Goal: Information Seeking & Learning: Check status

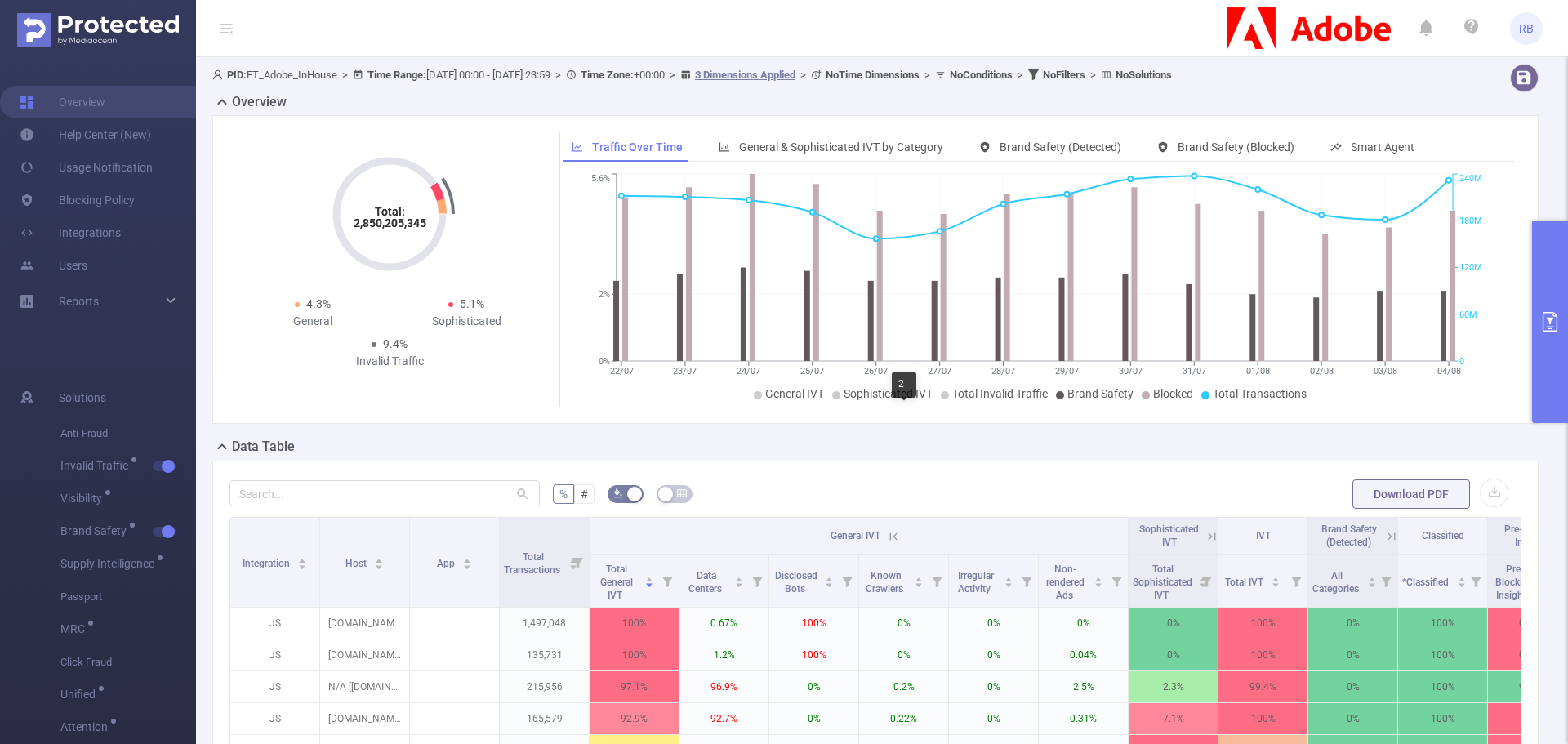
scroll to position [327, 0]
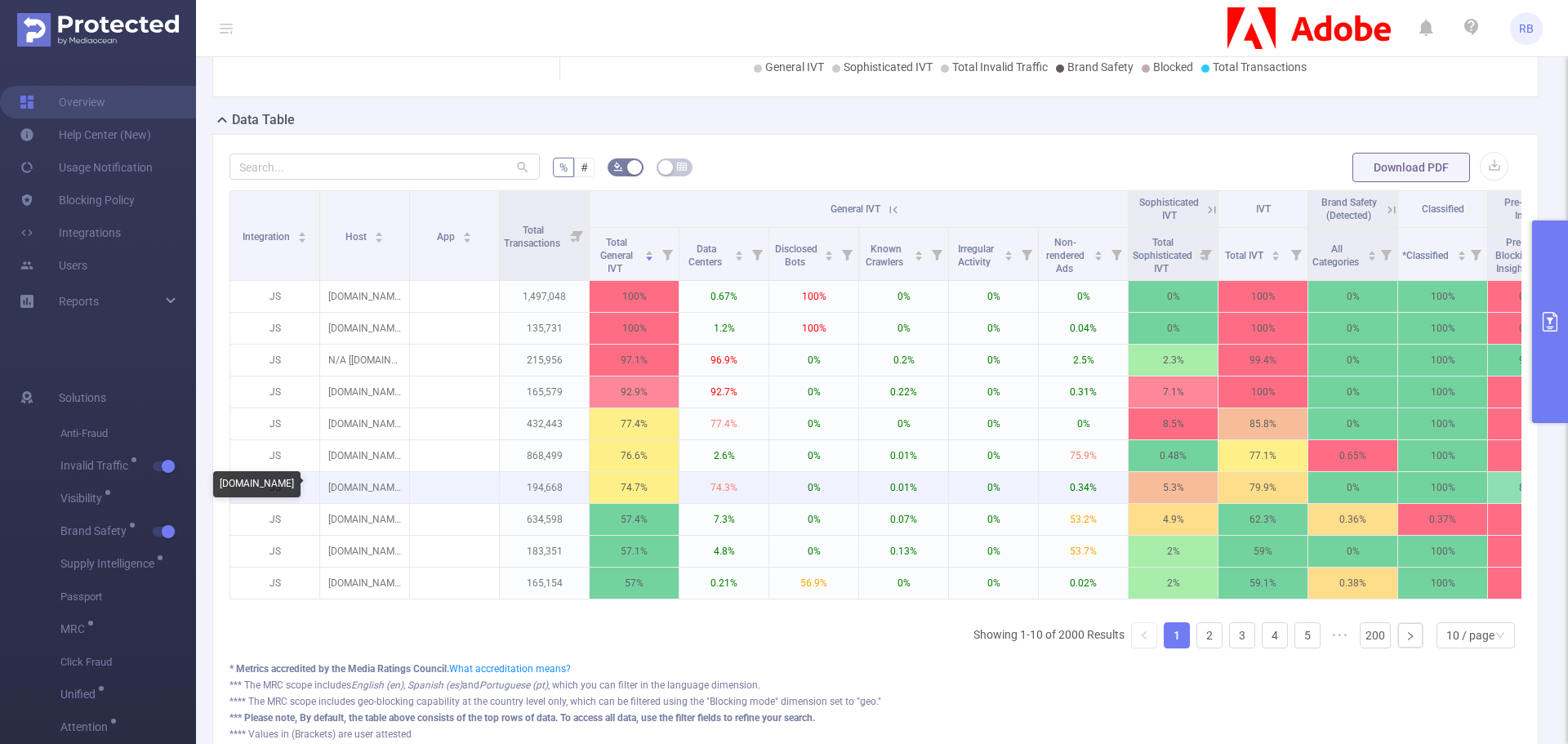
click at [389, 486] on p "[DOMAIN_NAME]" at bounding box center [364, 487] width 89 height 31
click at [389, 486] on p "doctor.webmd.com" at bounding box center [364, 487] width 89 height 31
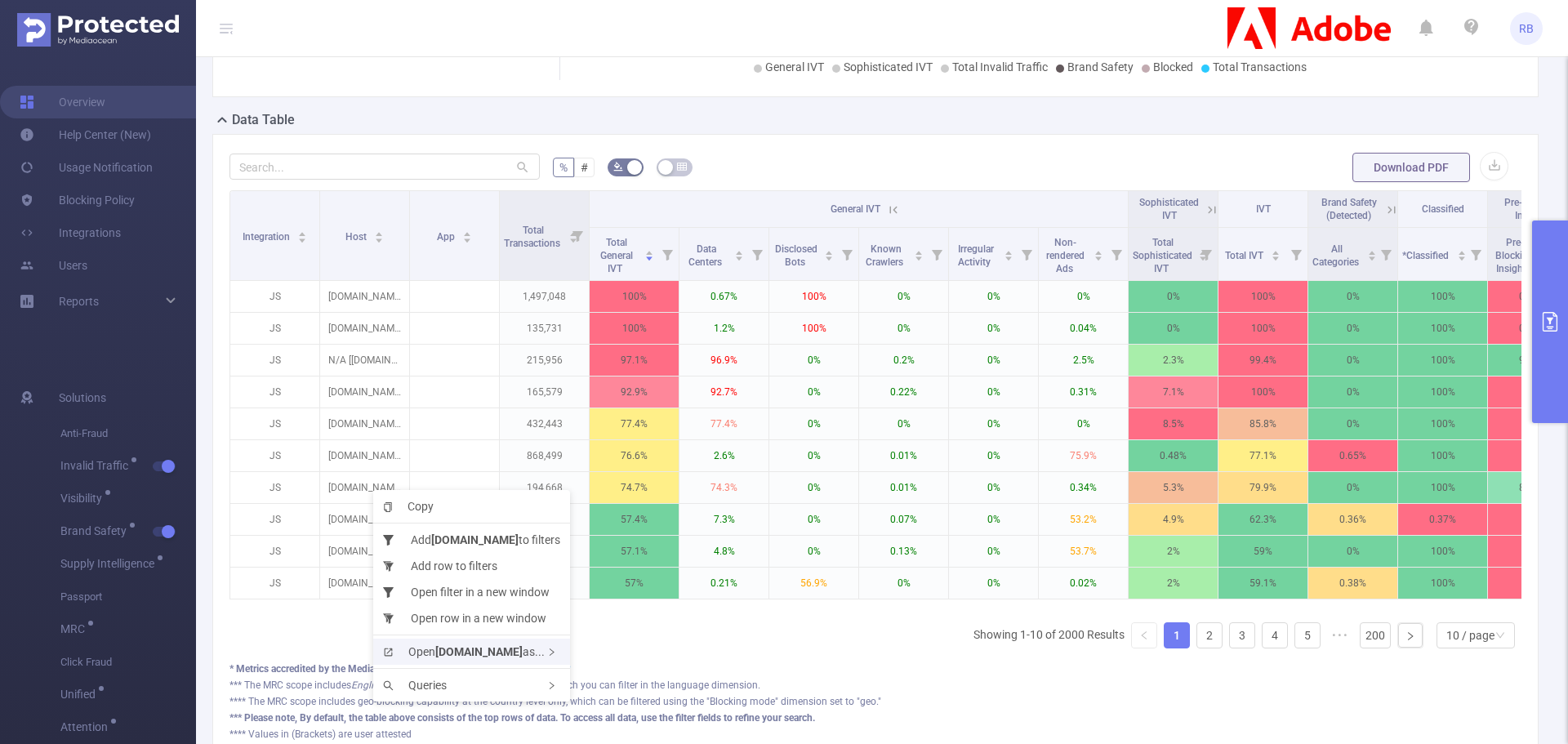
click at [410, 647] on span "Open doctor.webmd.com as..." at bounding box center [464, 652] width 162 height 13
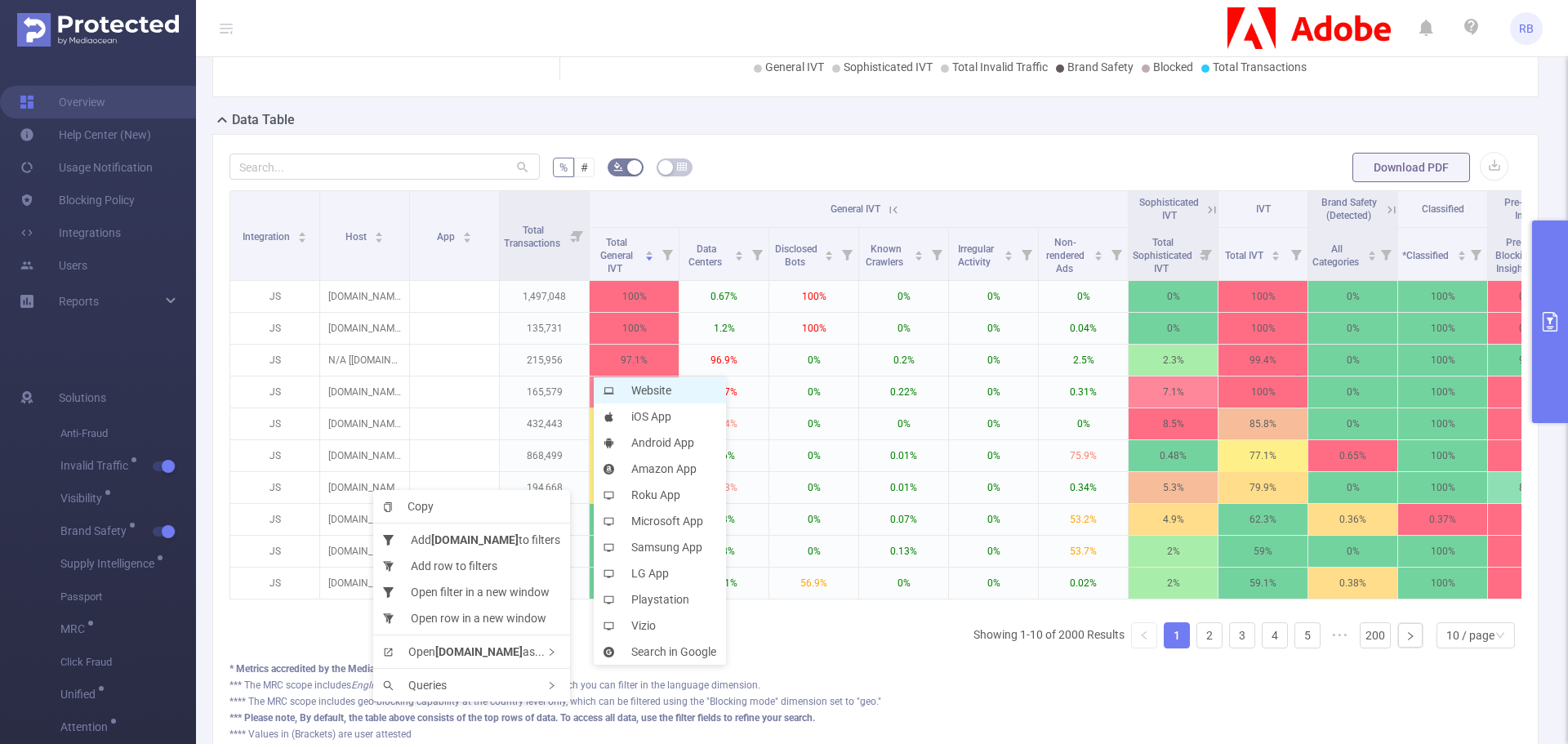
click at [641, 394] on li "Website" at bounding box center [660, 390] width 133 height 26
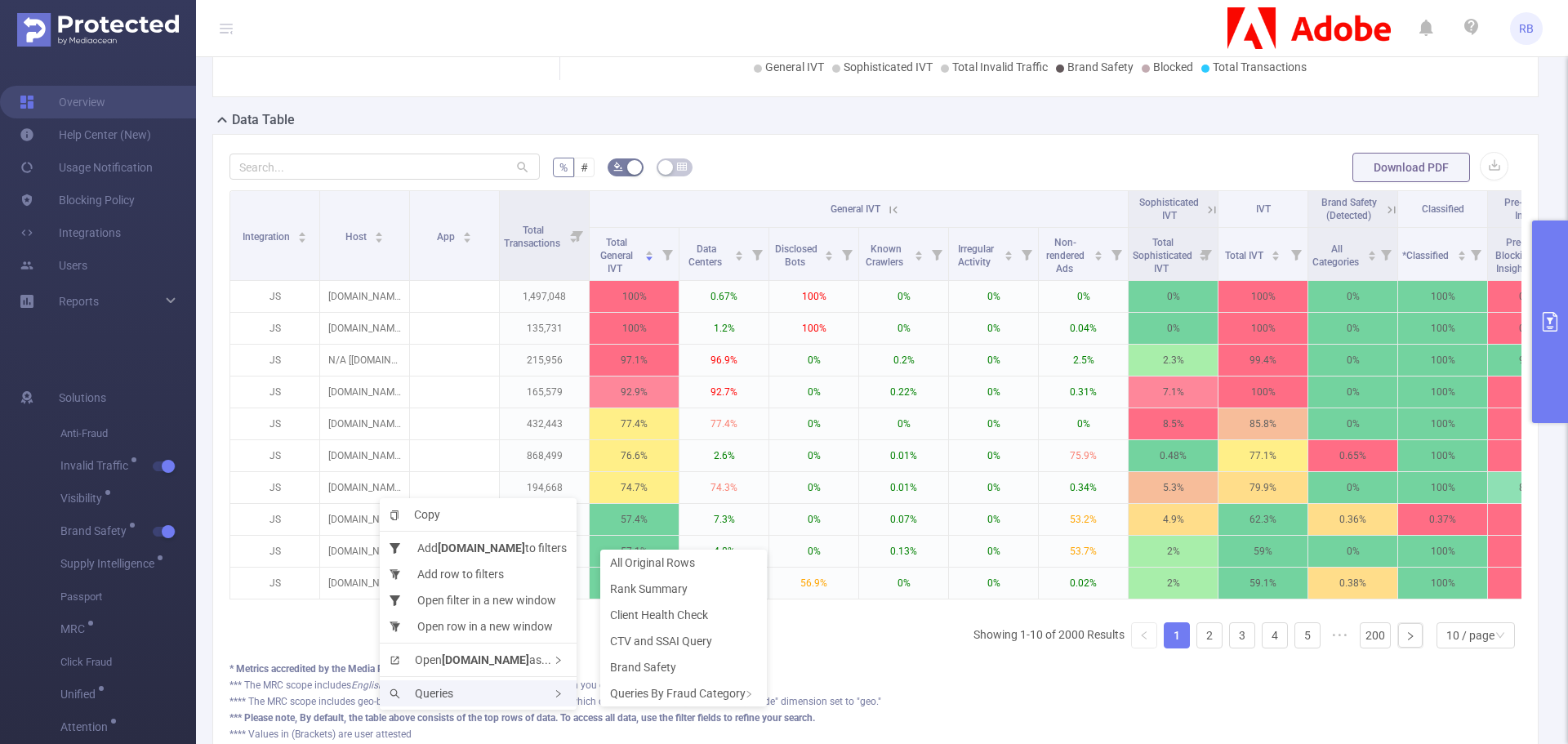
click at [406, 685] on div "Queries" at bounding box center [478, 693] width 197 height 26
click at [648, 591] on span "Rank Summary" at bounding box center [649, 589] width 77 height 13
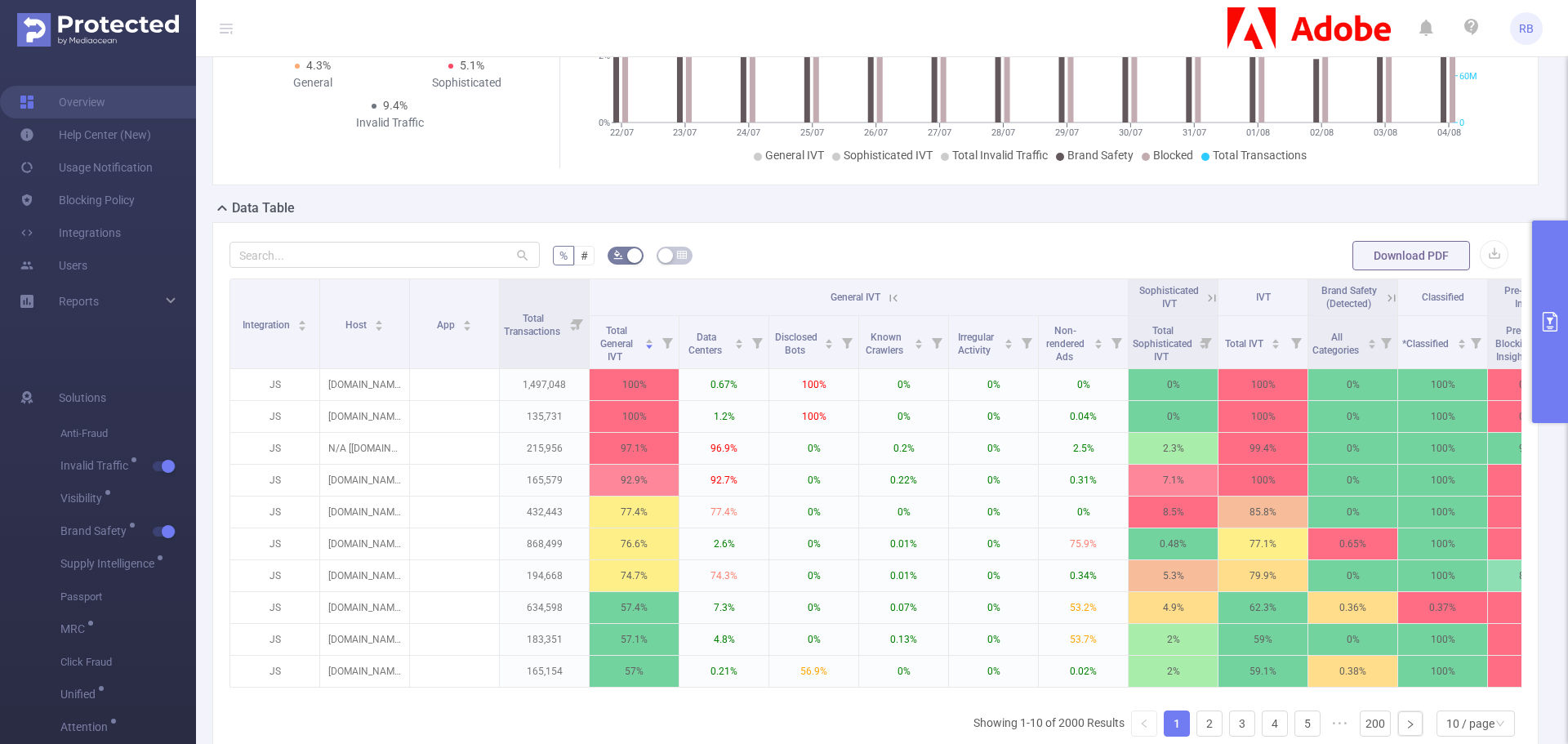
scroll to position [245, 0]
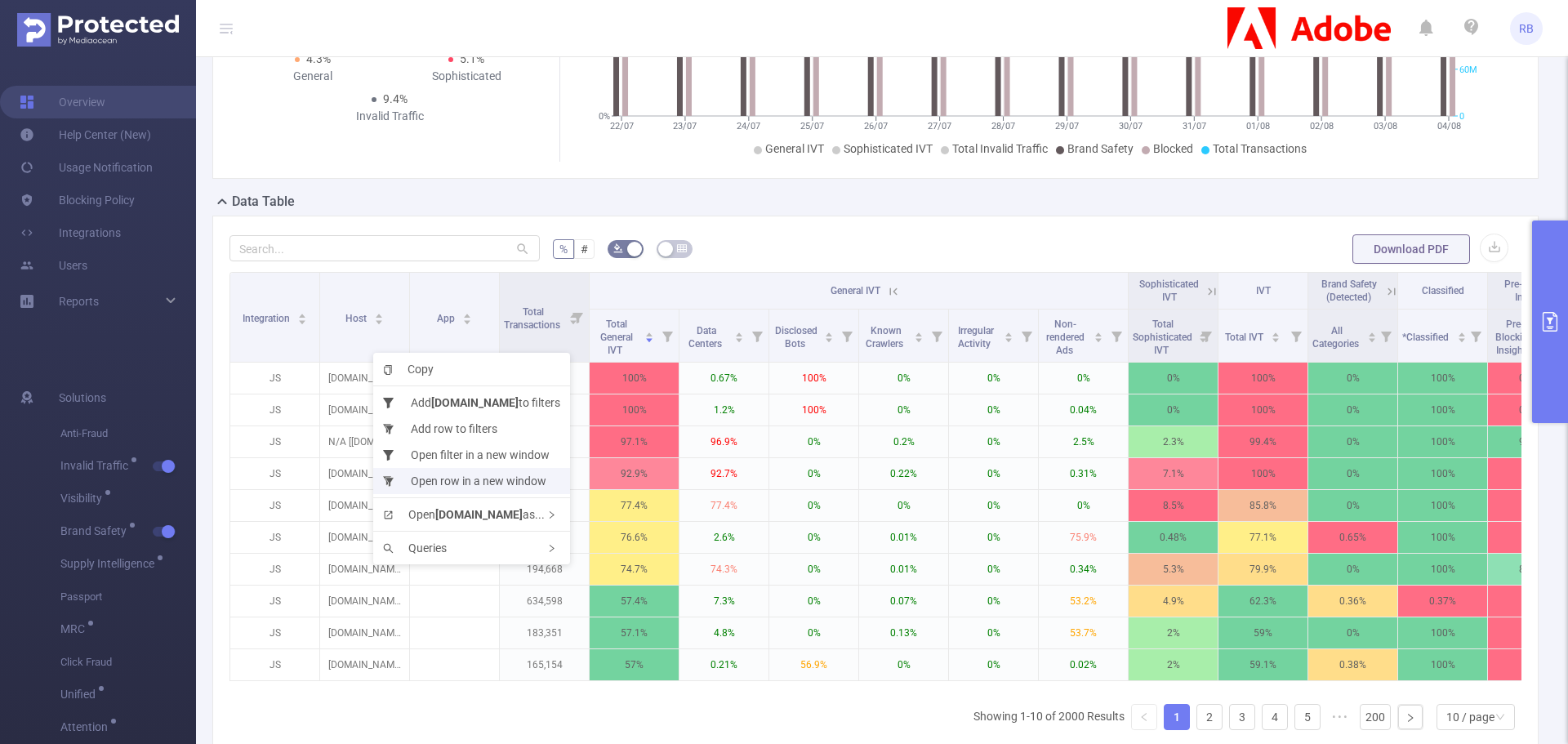
click at [420, 488] on li "Open row in a new window" at bounding box center [472, 481] width 197 height 26
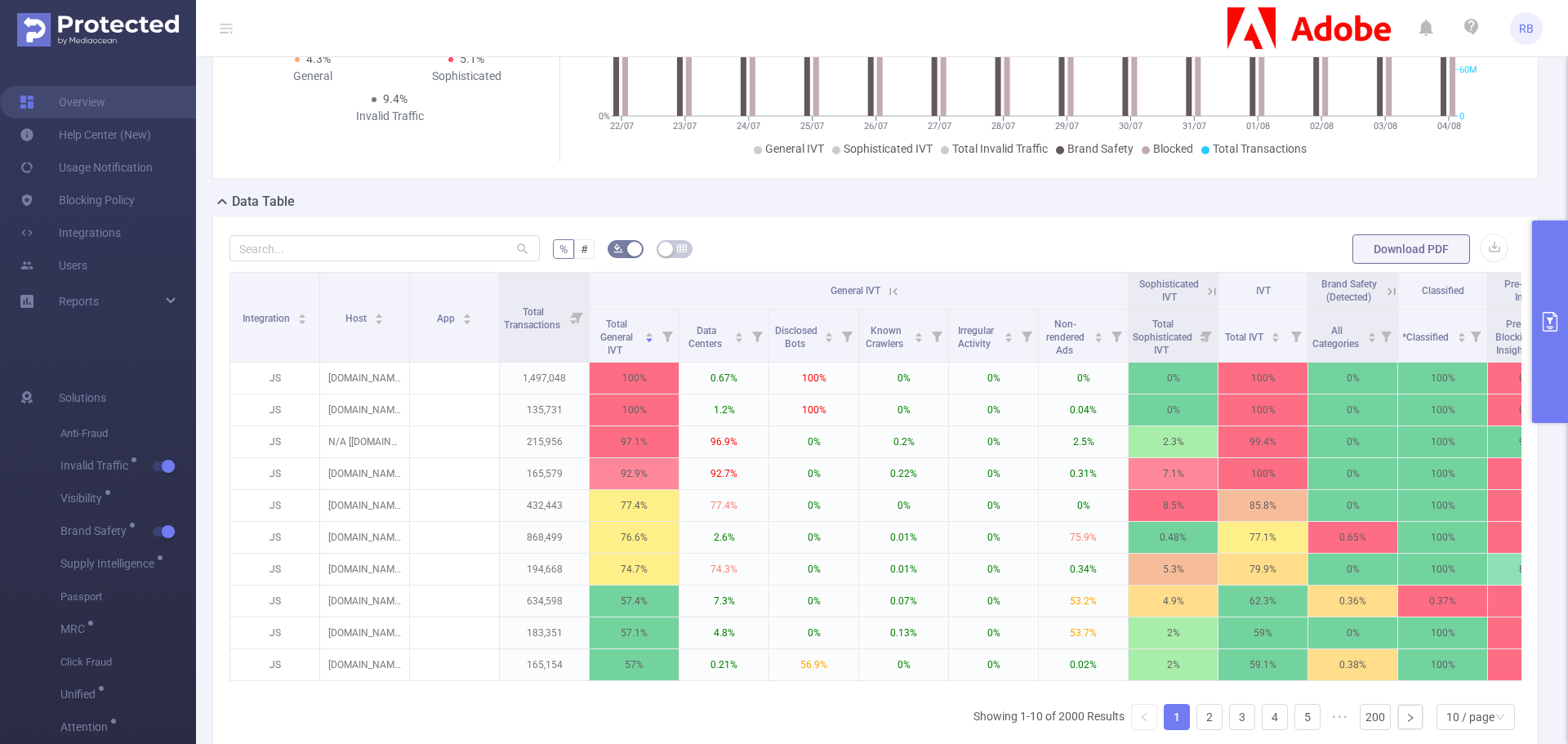
click at [1567, 338] on button "primary" at bounding box center [1550, 321] width 36 height 202
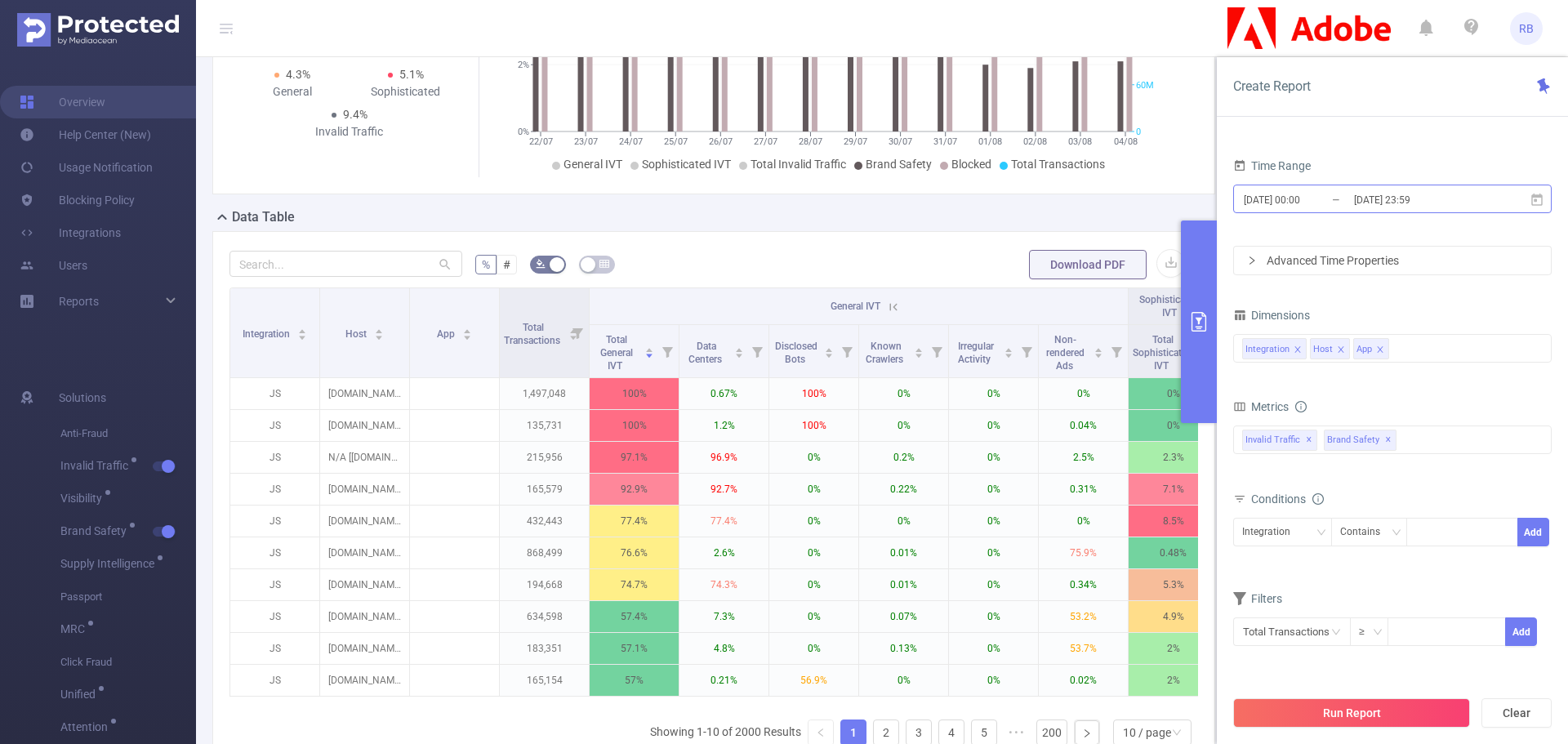
click at [1384, 202] on input "2025-08-04 23:59" at bounding box center [1418, 200] width 133 height 22
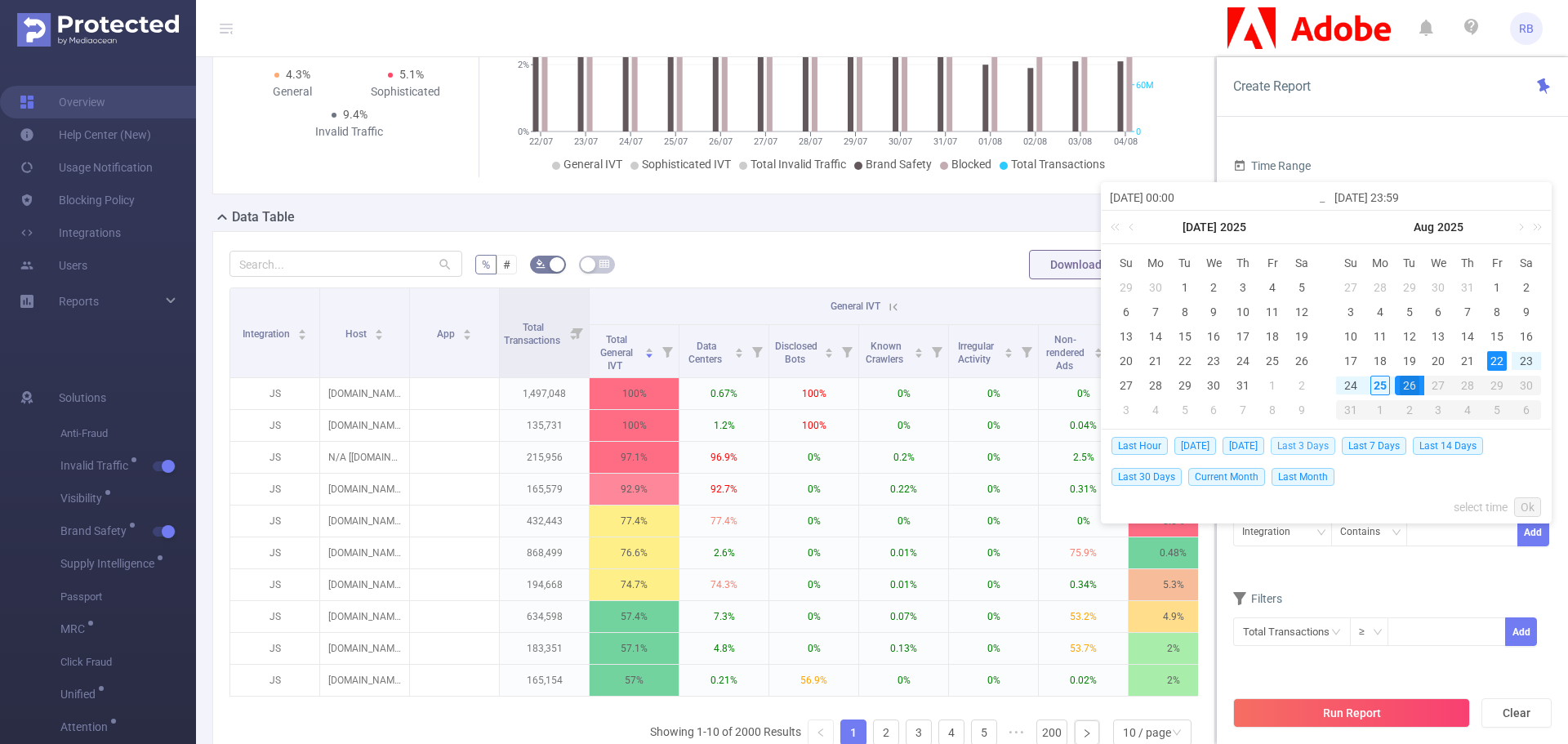
click at [1318, 443] on span "Last 3 Days" at bounding box center [1302, 446] width 65 height 18
type input "[DATE] 00:00"
type input "[DATE] 23:59"
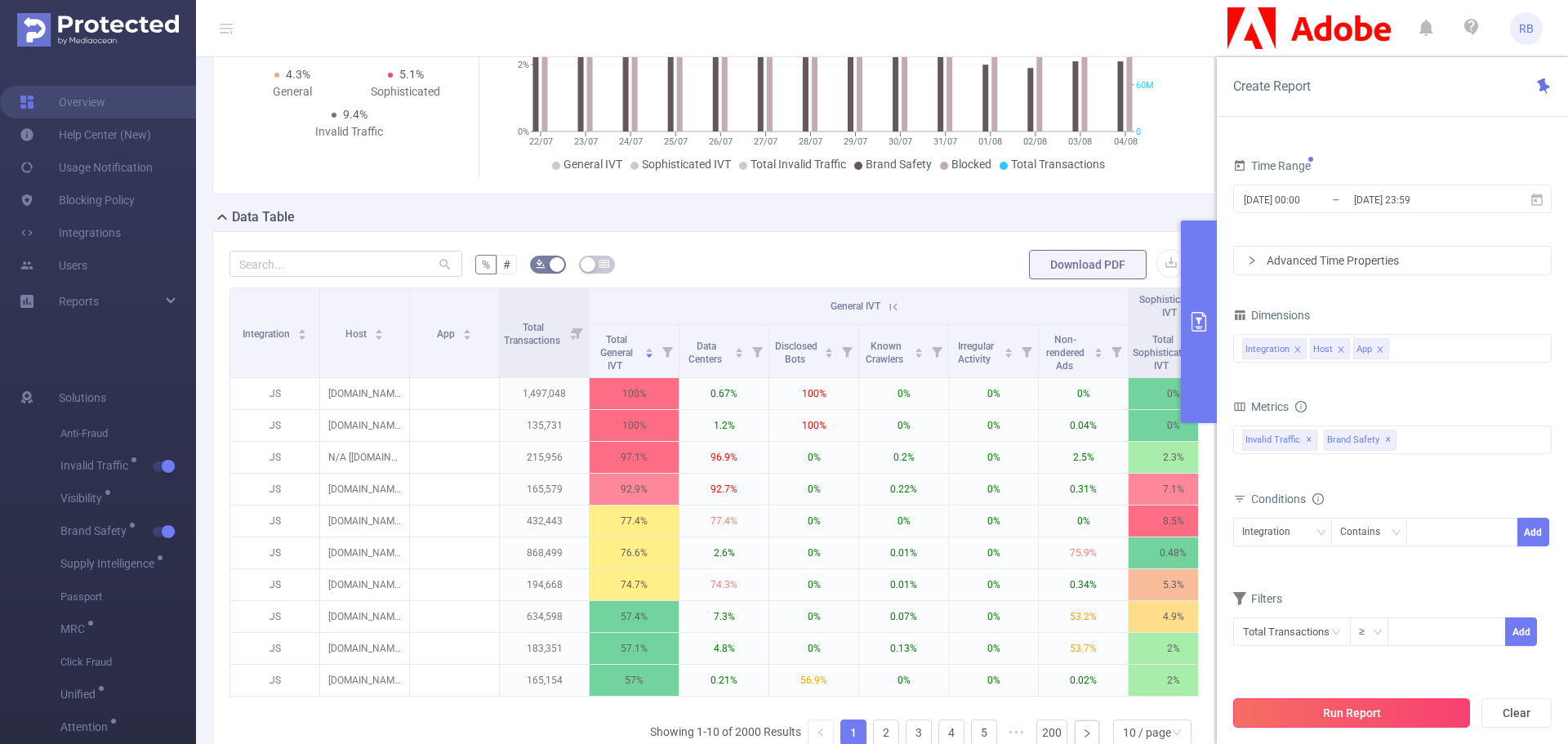
click at [1337, 719] on button "Run Report" at bounding box center [1351, 713] width 237 height 29
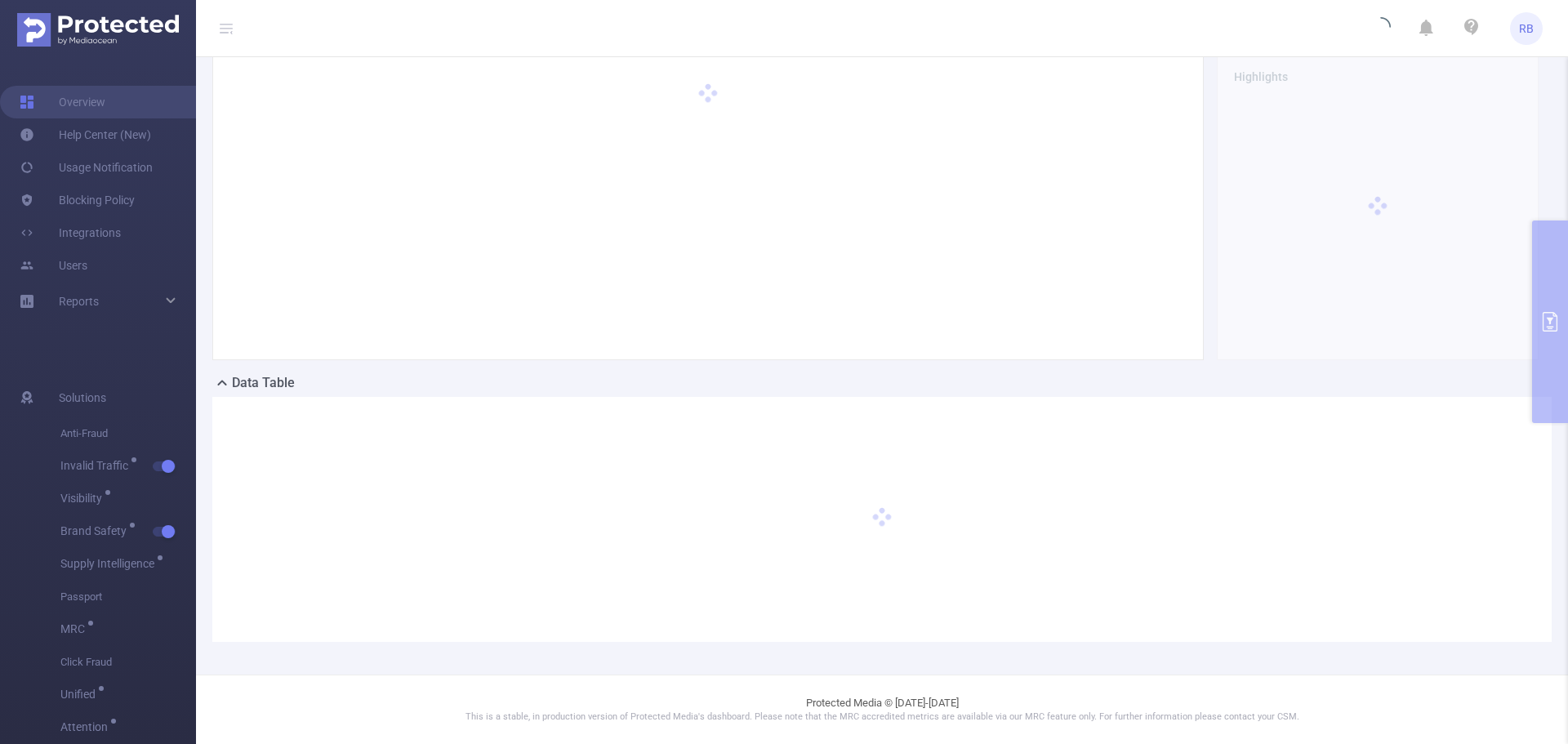
scroll to position [64, 0]
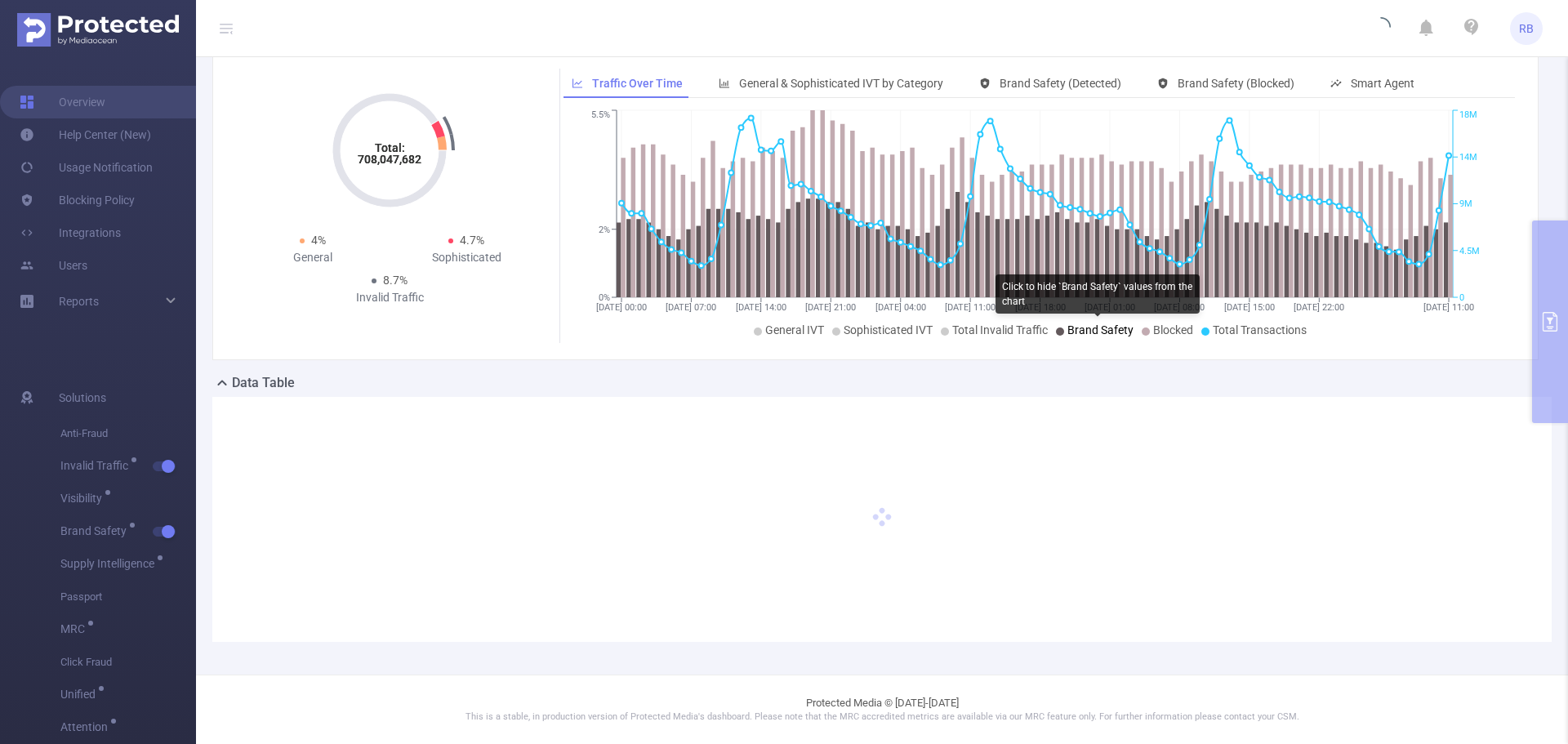
click at [1085, 333] on span "Brand Safety" at bounding box center [1100, 330] width 66 height 13
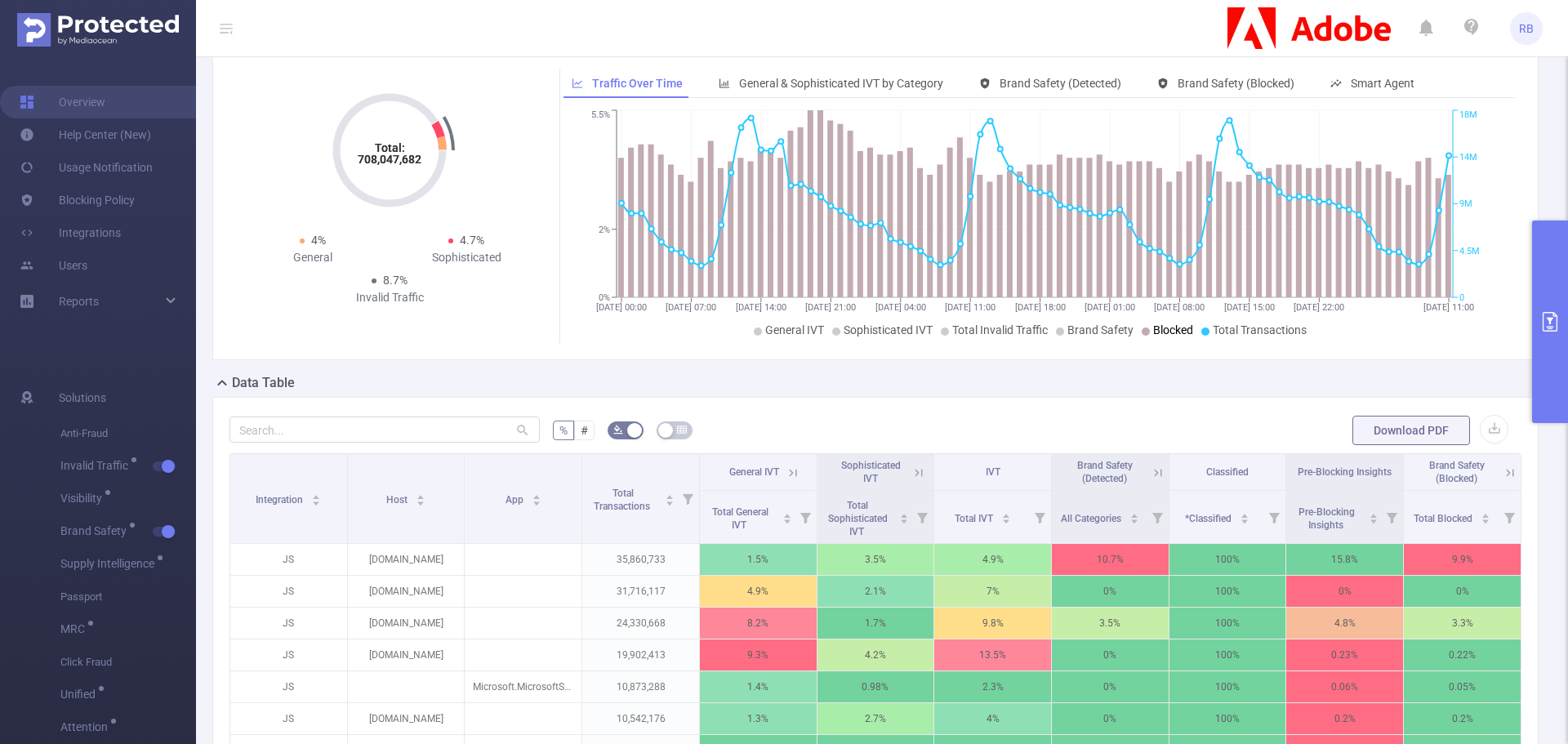
click at [1153, 330] on span "Blocked" at bounding box center [1173, 330] width 40 height 13
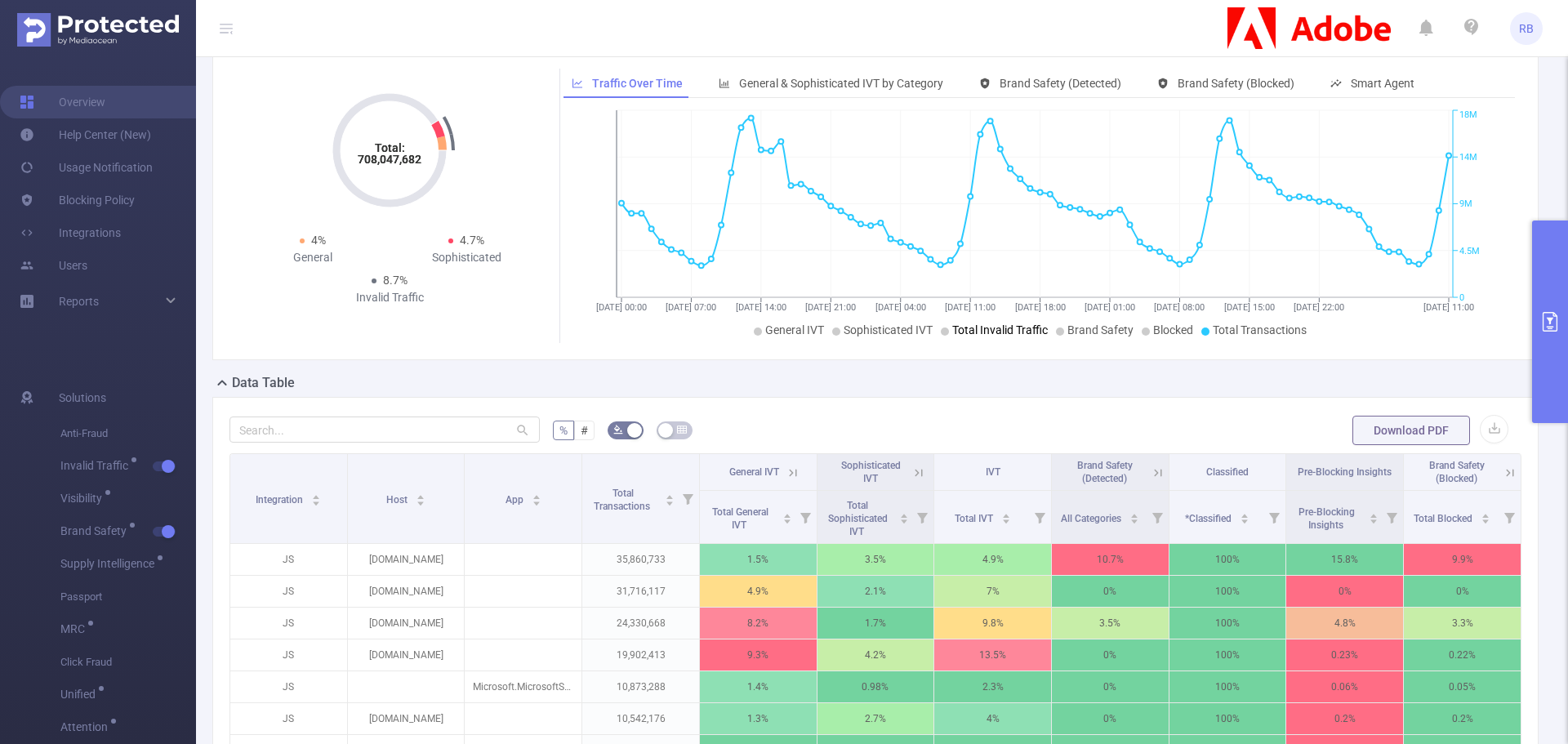
click at [892, 319] on icon "22/08 00:00 22/08 07:00 22/08 14:00 22/08 21:00 23/08 04:00 23/08 11:00 23/08 1…" at bounding box center [1034, 224] width 942 height 237
click at [886, 331] on span "Sophisticated IVT" at bounding box center [887, 330] width 89 height 13
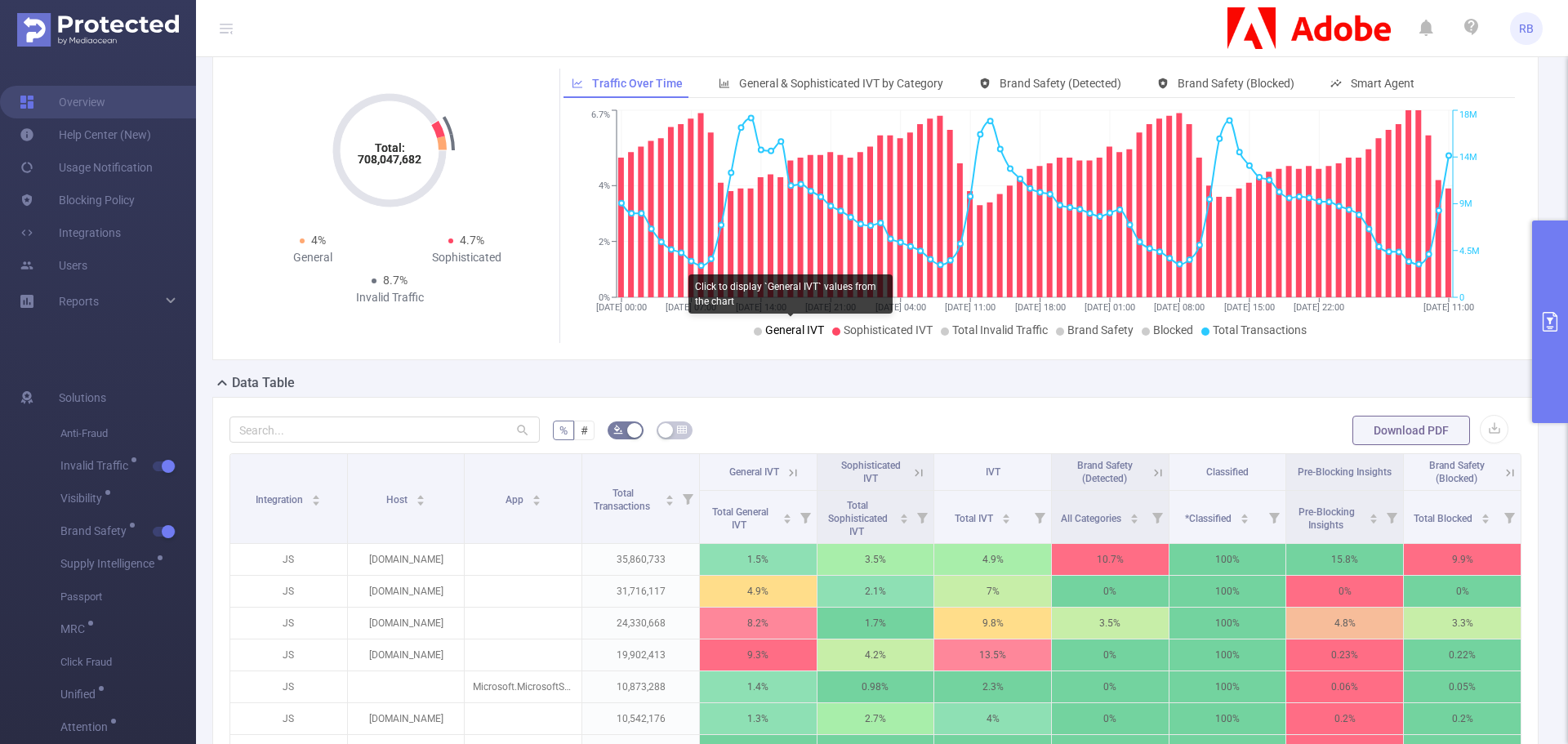
click at [777, 335] on span "General IVT" at bounding box center [794, 330] width 59 height 13
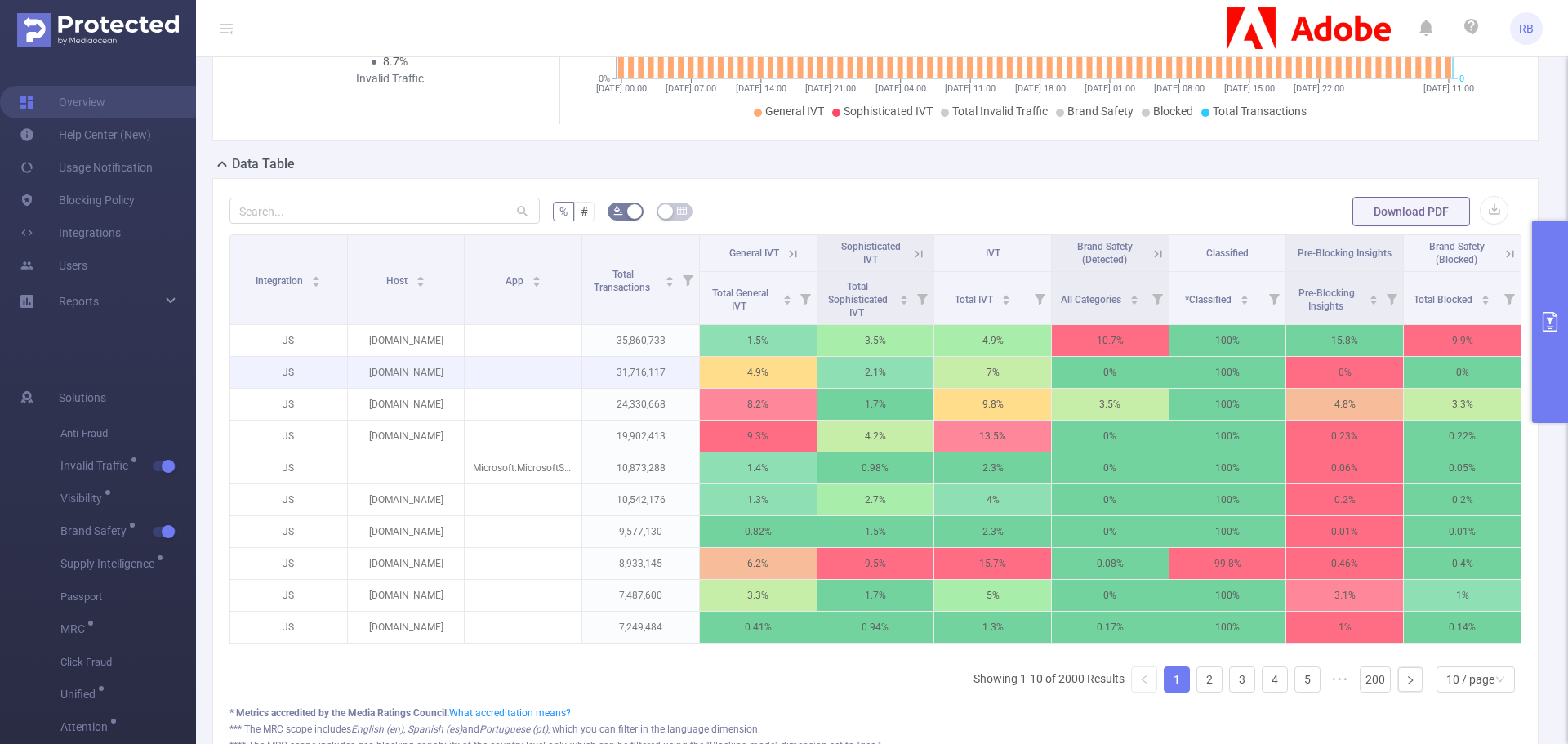
scroll to position [309, 0]
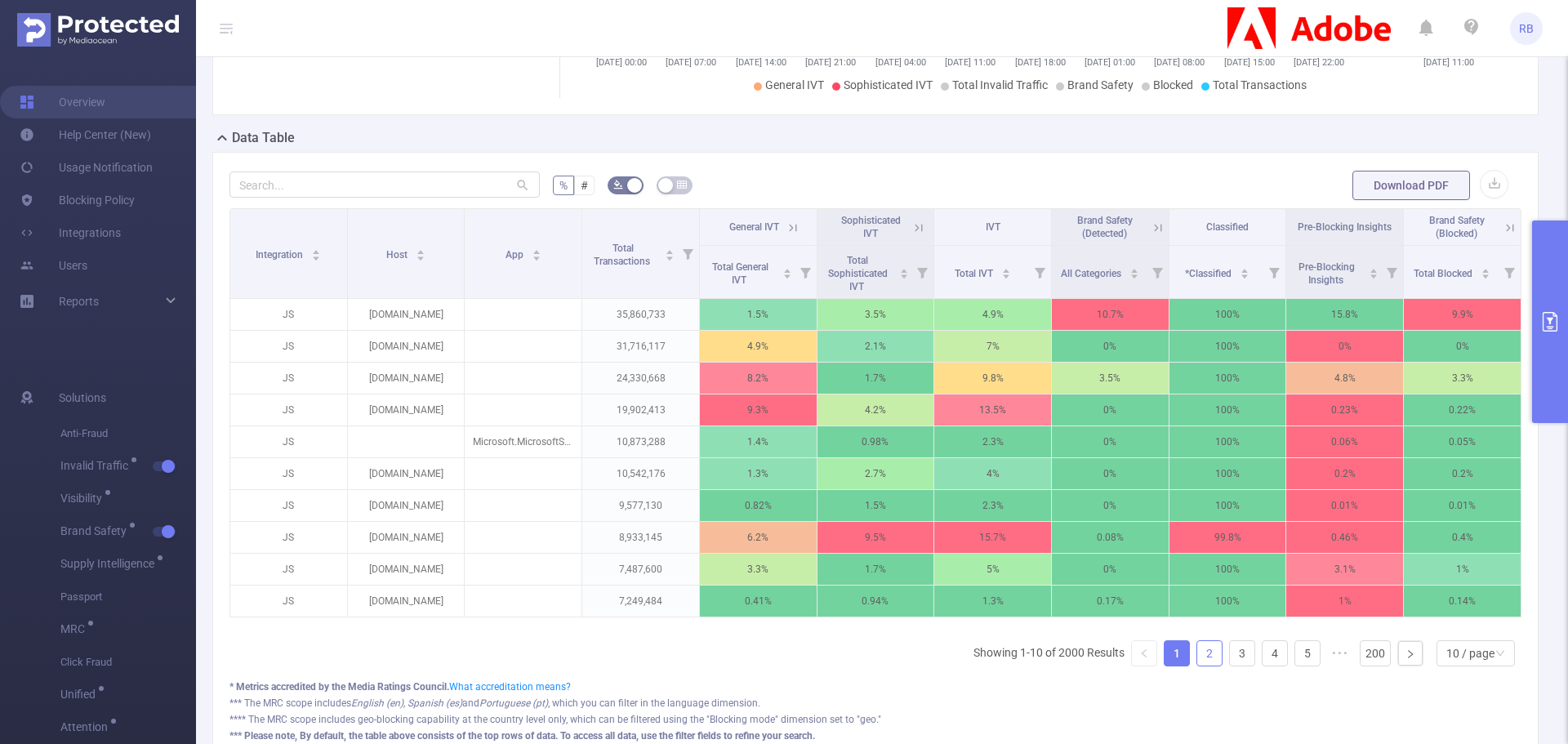
click at [1202, 666] on link "2" at bounding box center [1209, 654] width 24 height 24
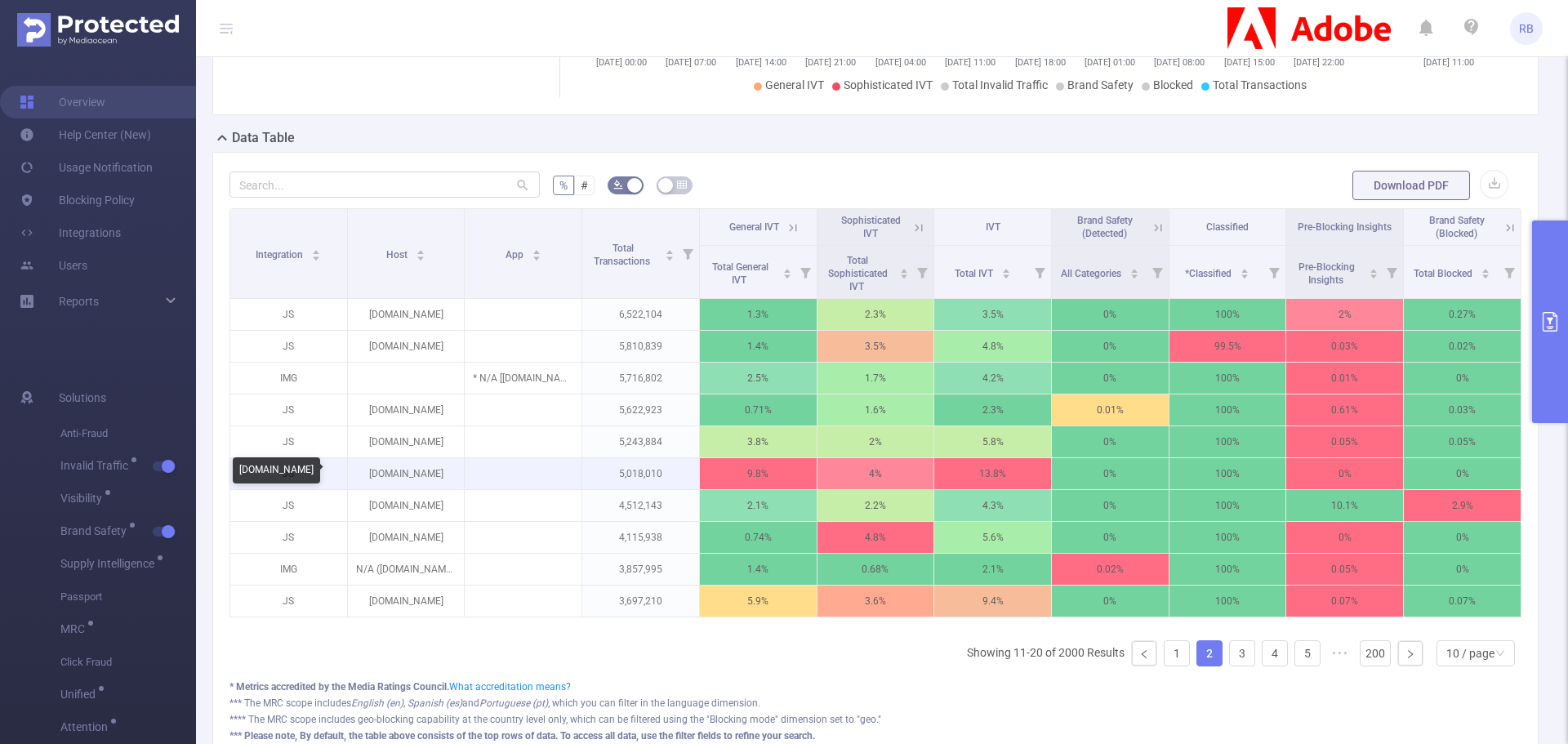
click at [373, 474] on p "xpui.app.spotify.com" at bounding box center [406, 474] width 117 height 31
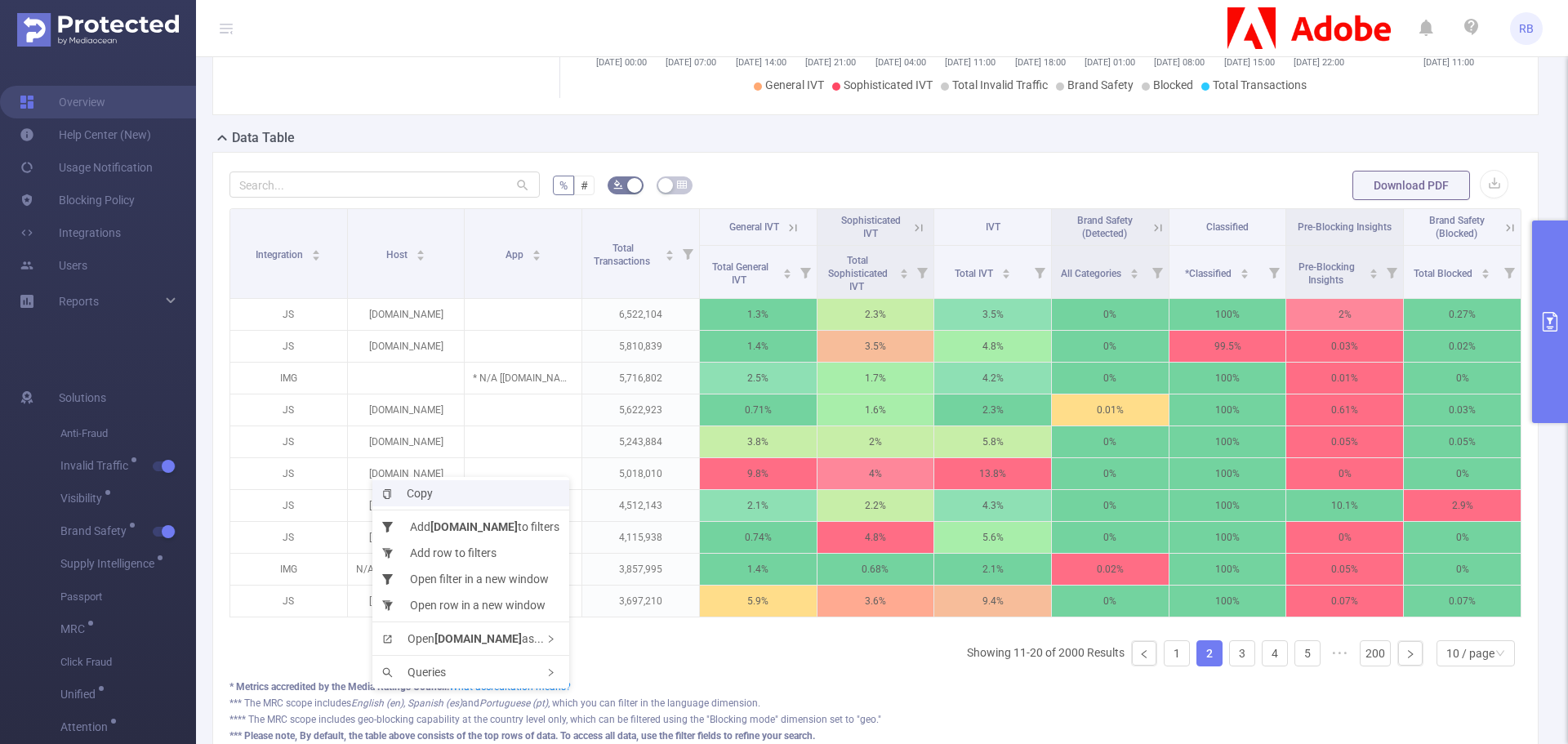
click at [407, 499] on span "Copy" at bounding box center [407, 493] width 51 height 13
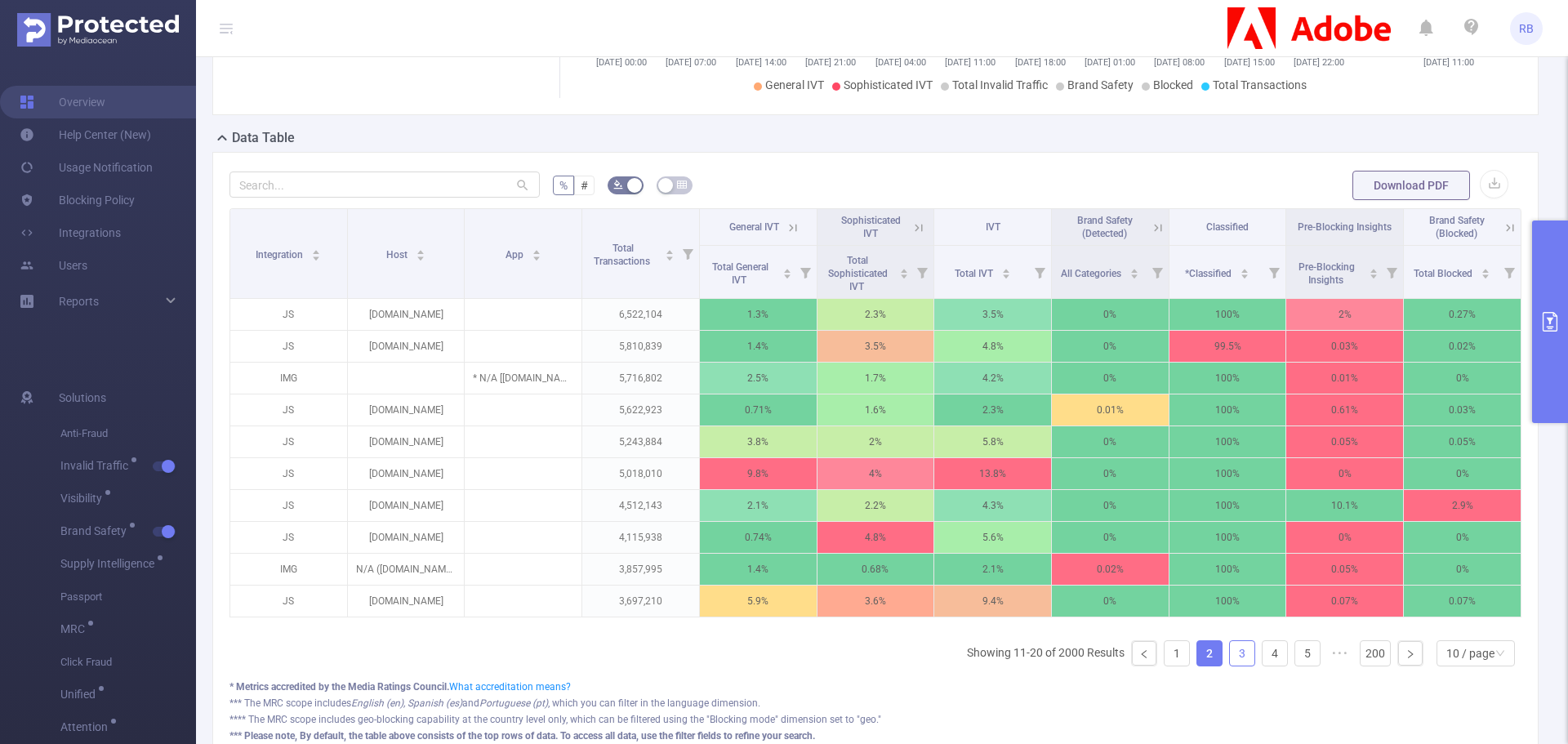
click at [1238, 660] on link "3" at bounding box center [1242, 654] width 24 height 24
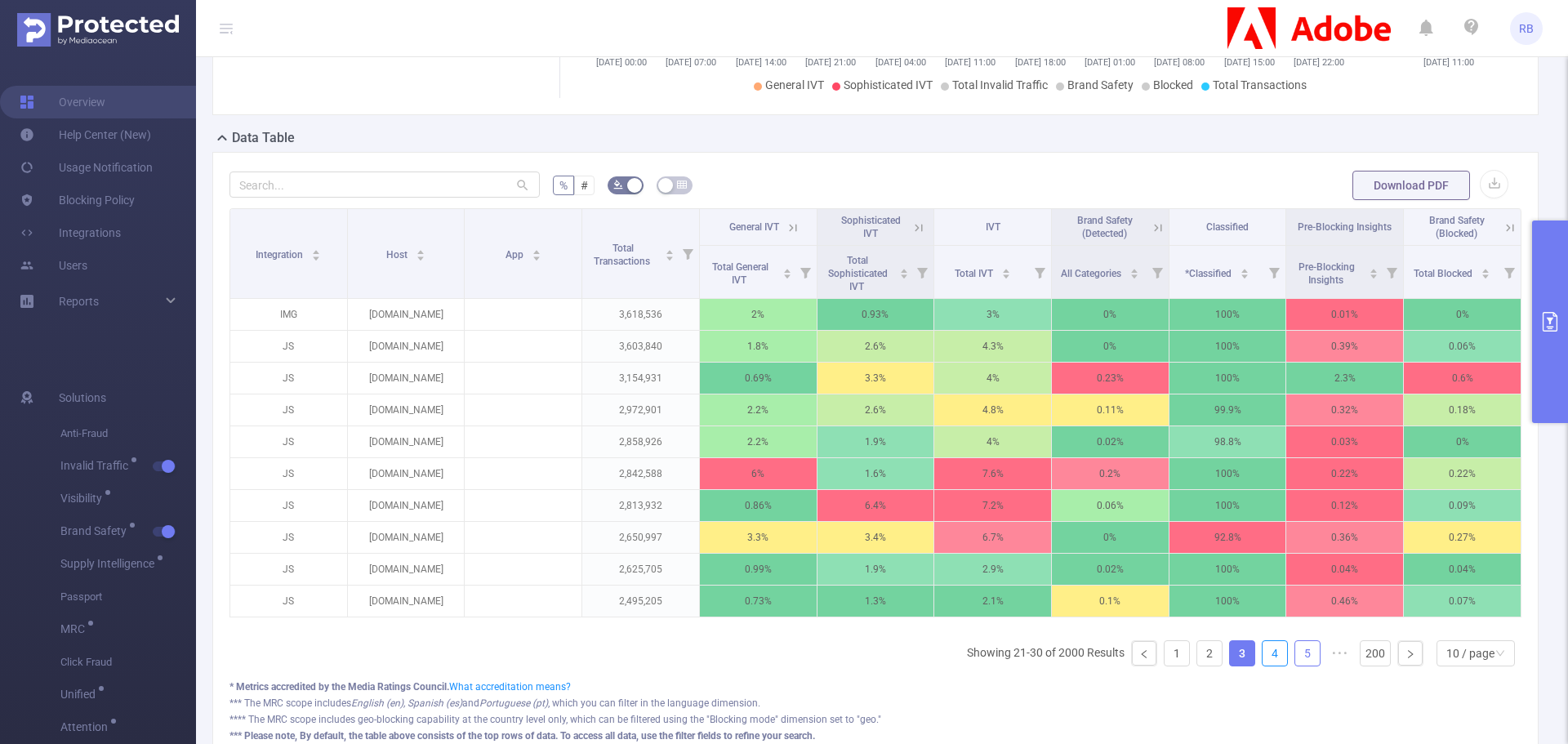
click at [1262, 666] on link "4" at bounding box center [1275, 654] width 24 height 24
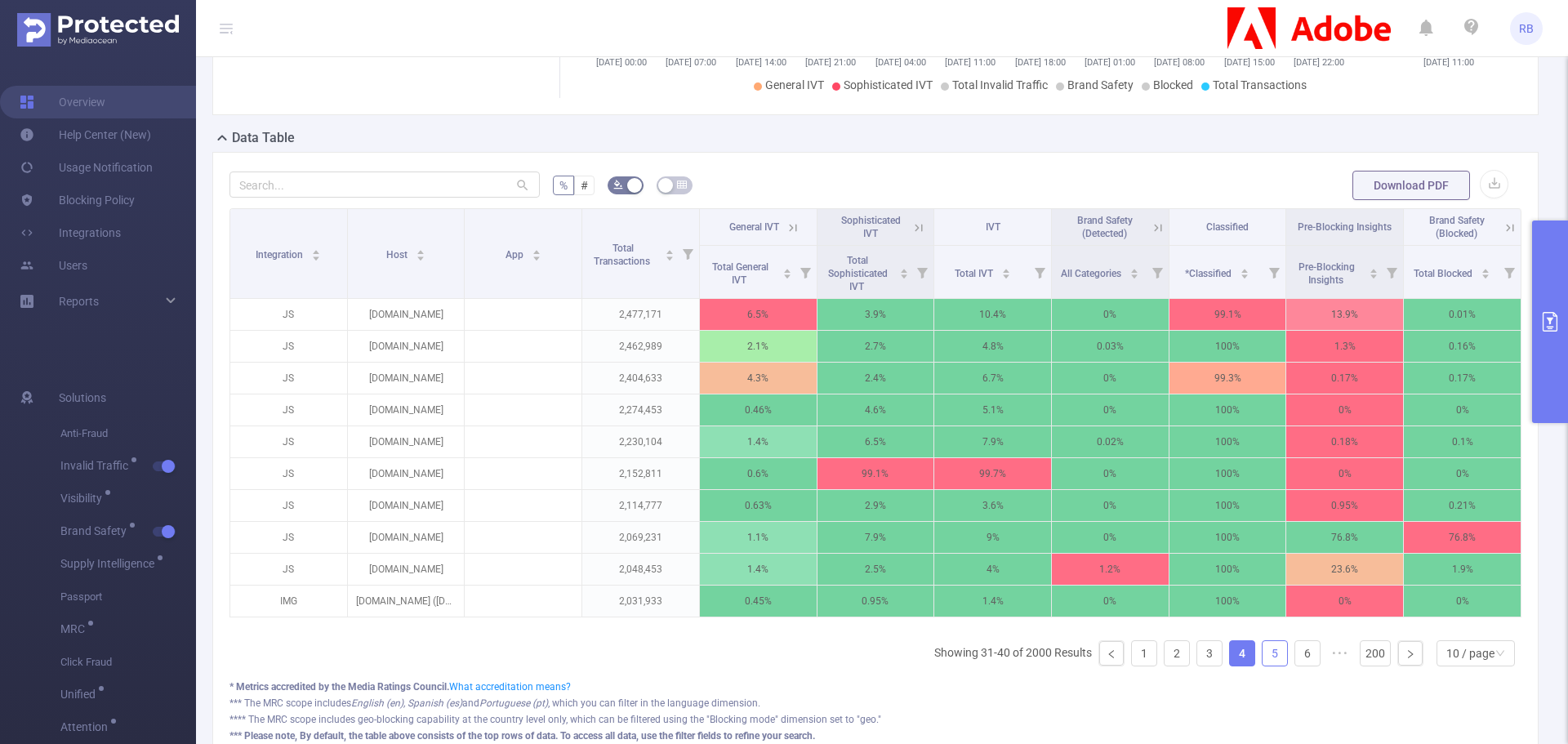
click at [1262, 658] on link "5" at bounding box center [1275, 654] width 24 height 24
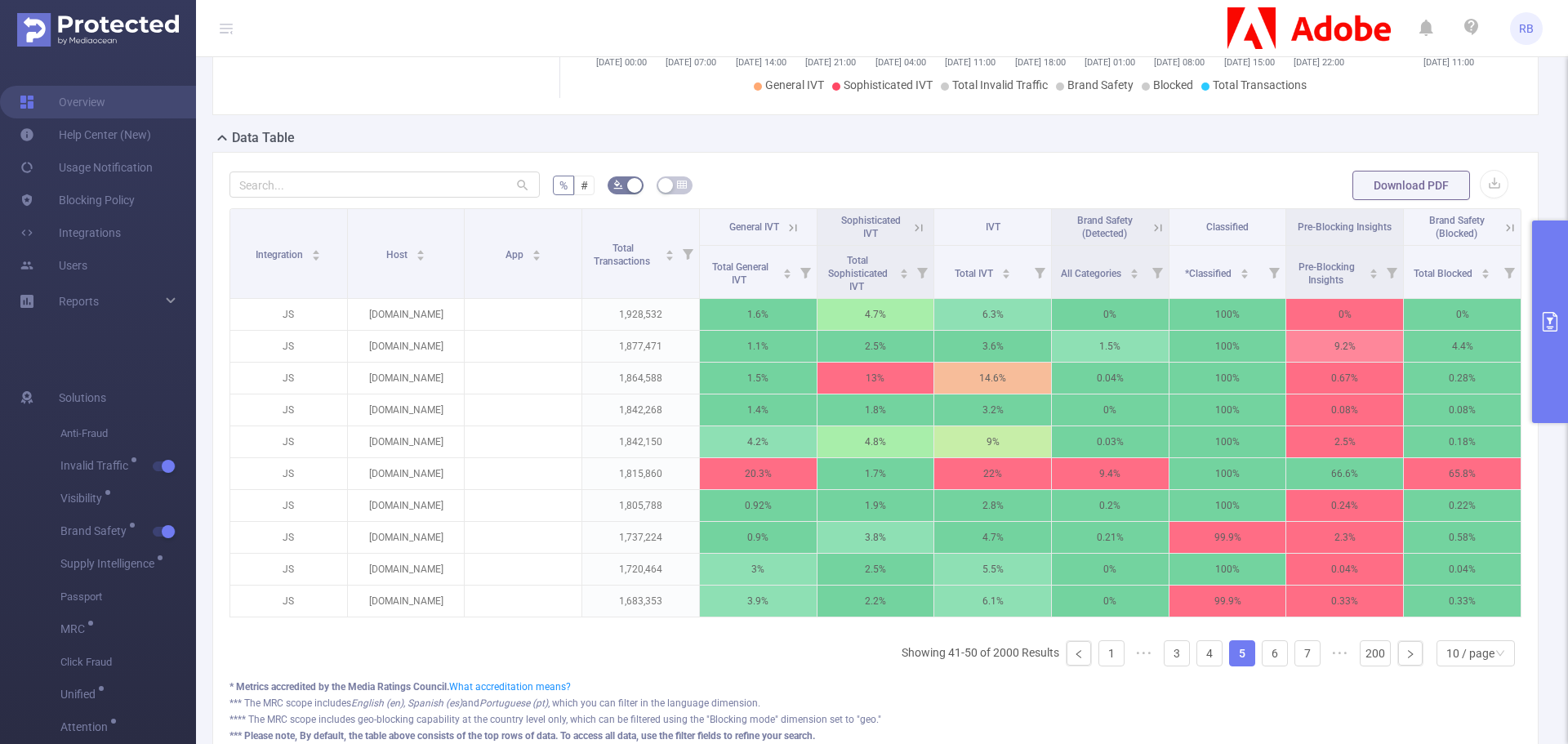
click at [786, 226] on icon at bounding box center [793, 227] width 15 height 15
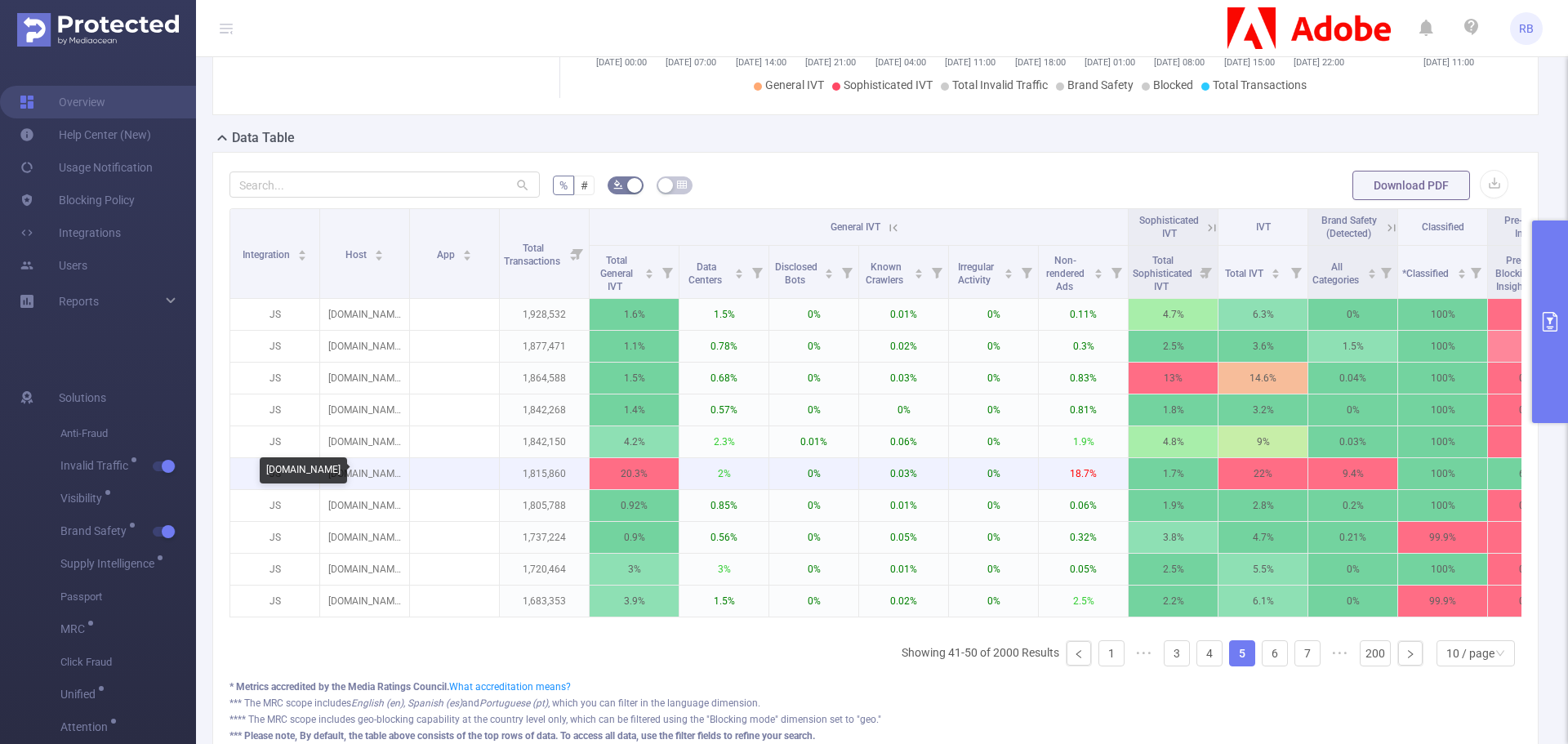
click at [360, 476] on p "[DOMAIN_NAME]" at bounding box center [364, 474] width 89 height 31
click at [360, 474] on p "[DOMAIN_NAME]" at bounding box center [364, 474] width 89 height 31
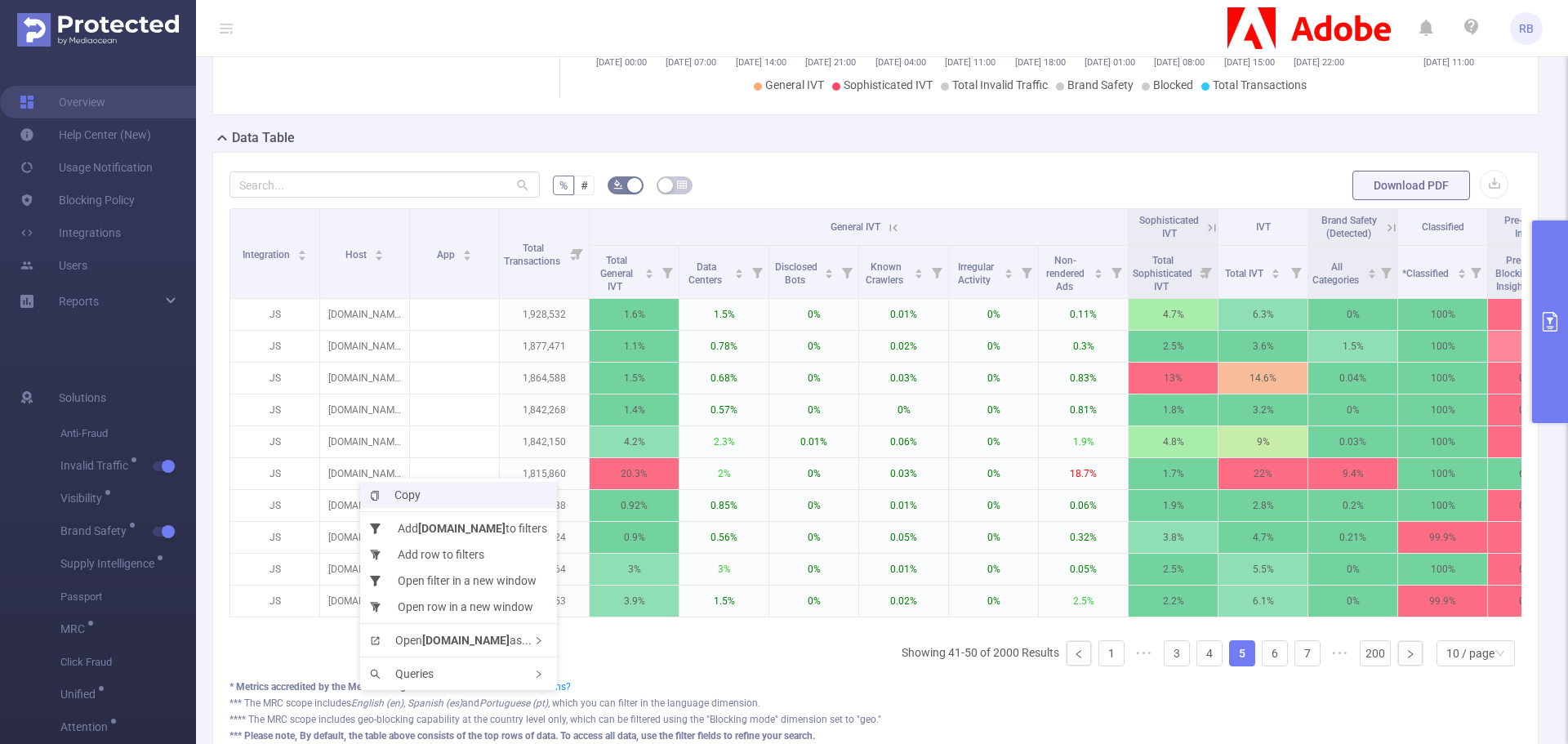
click at [369, 493] on li "Copy" at bounding box center [458, 495] width 197 height 26
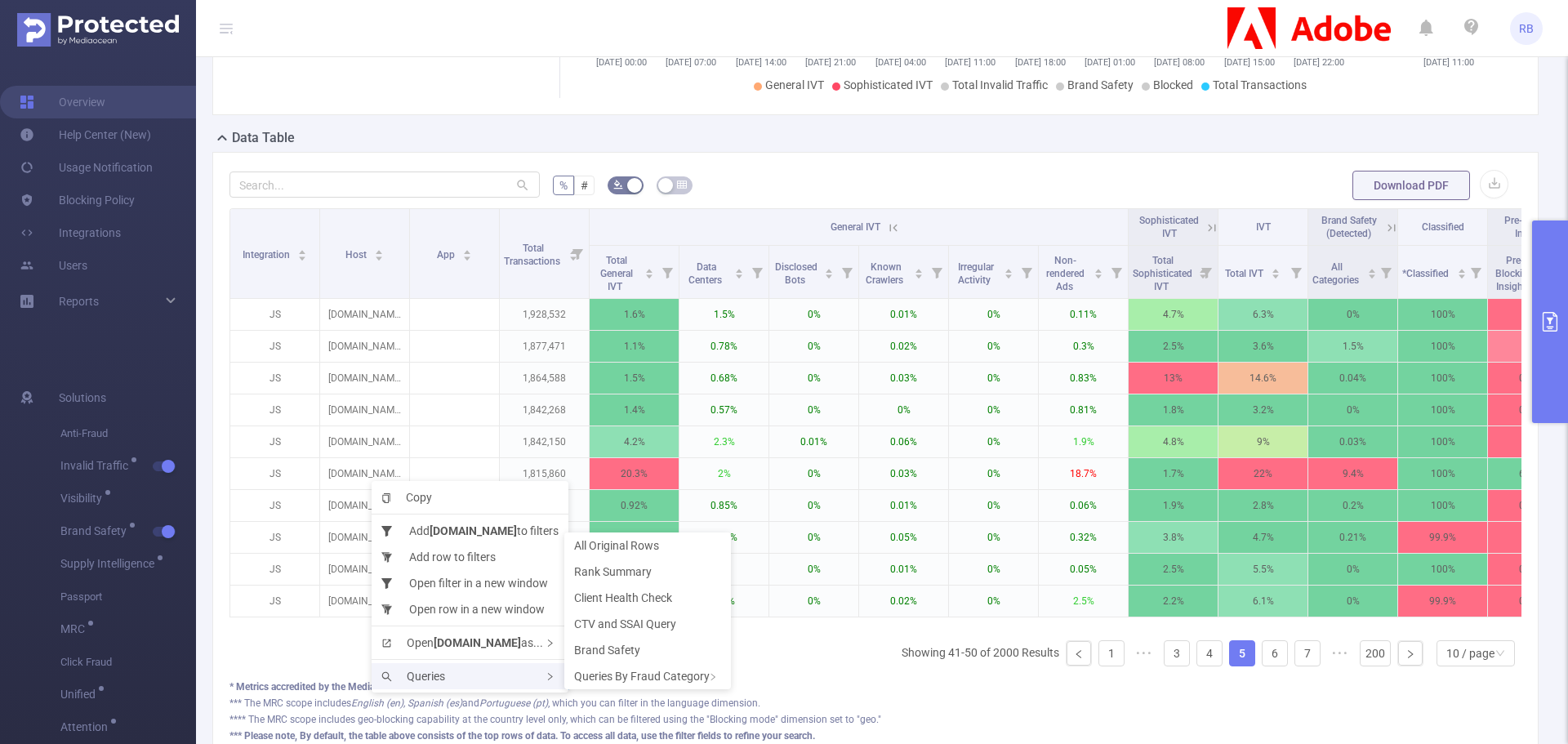
click at [480, 666] on div "Queries" at bounding box center [470, 676] width 197 height 26
click at [657, 572] on li "Rank Summary" at bounding box center [648, 572] width 167 height 26
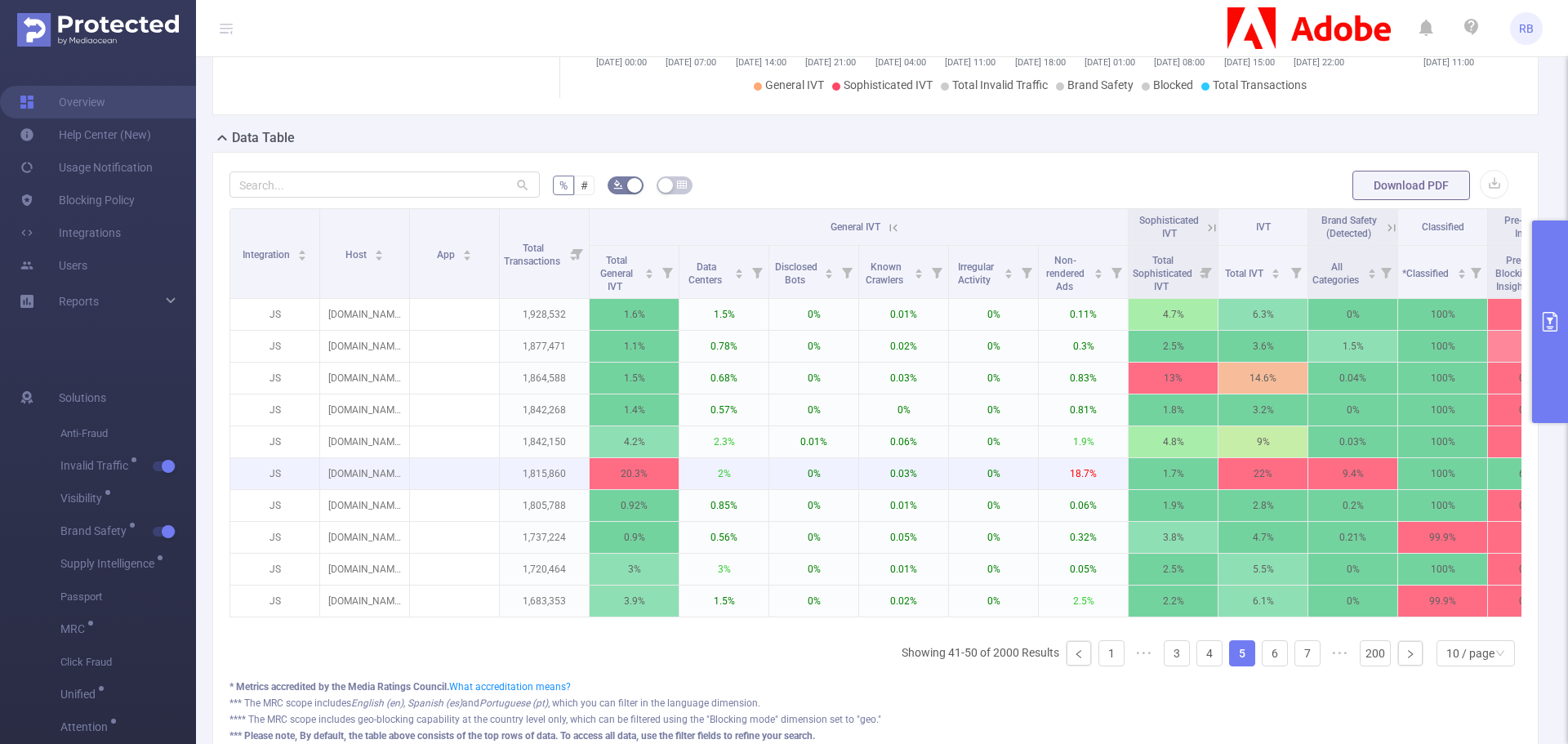
drag, startPoint x: 539, startPoint y: 476, endPoint x: 455, endPoint y: 465, distance: 84.7
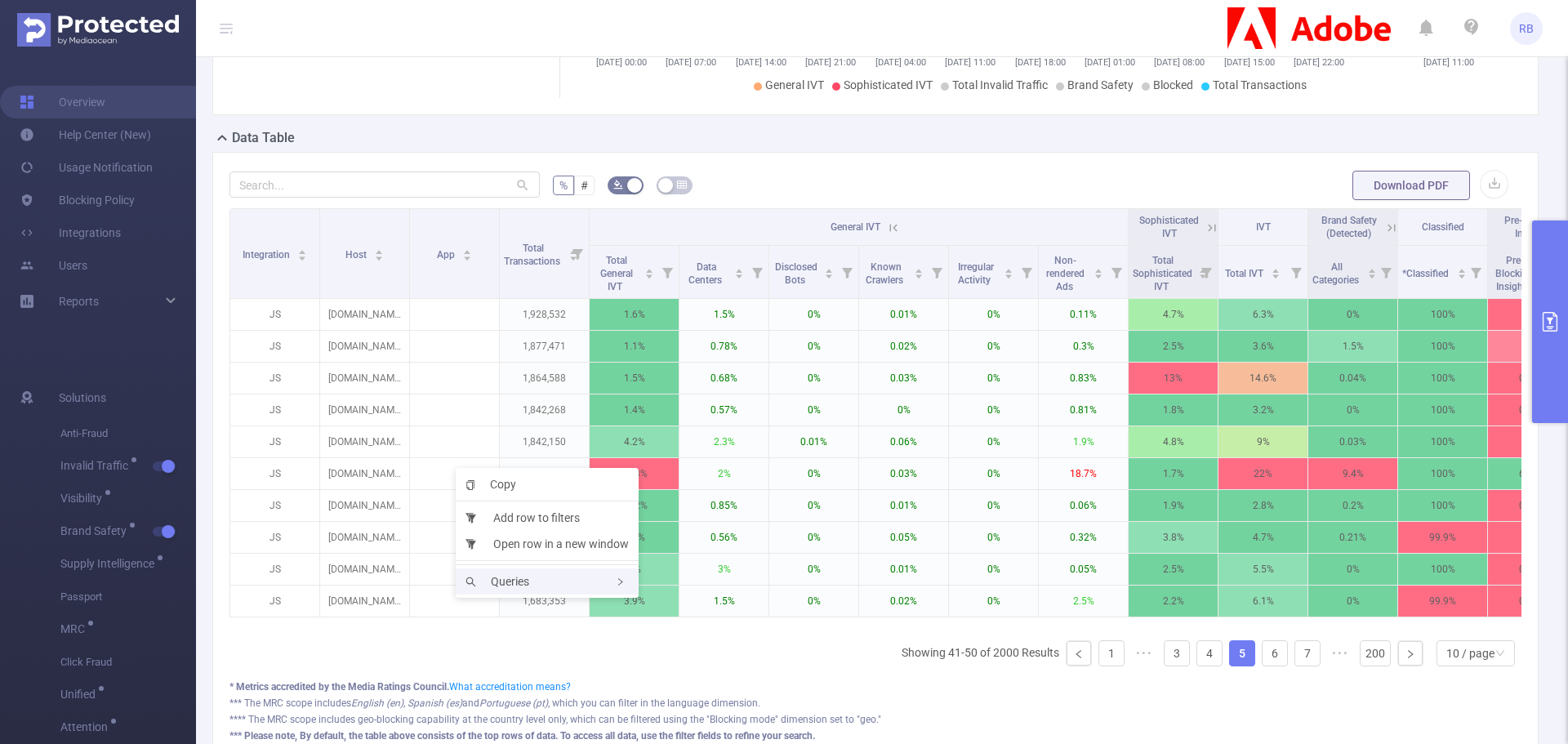
click at [515, 575] on span "Queries" at bounding box center [497, 581] width 64 height 13
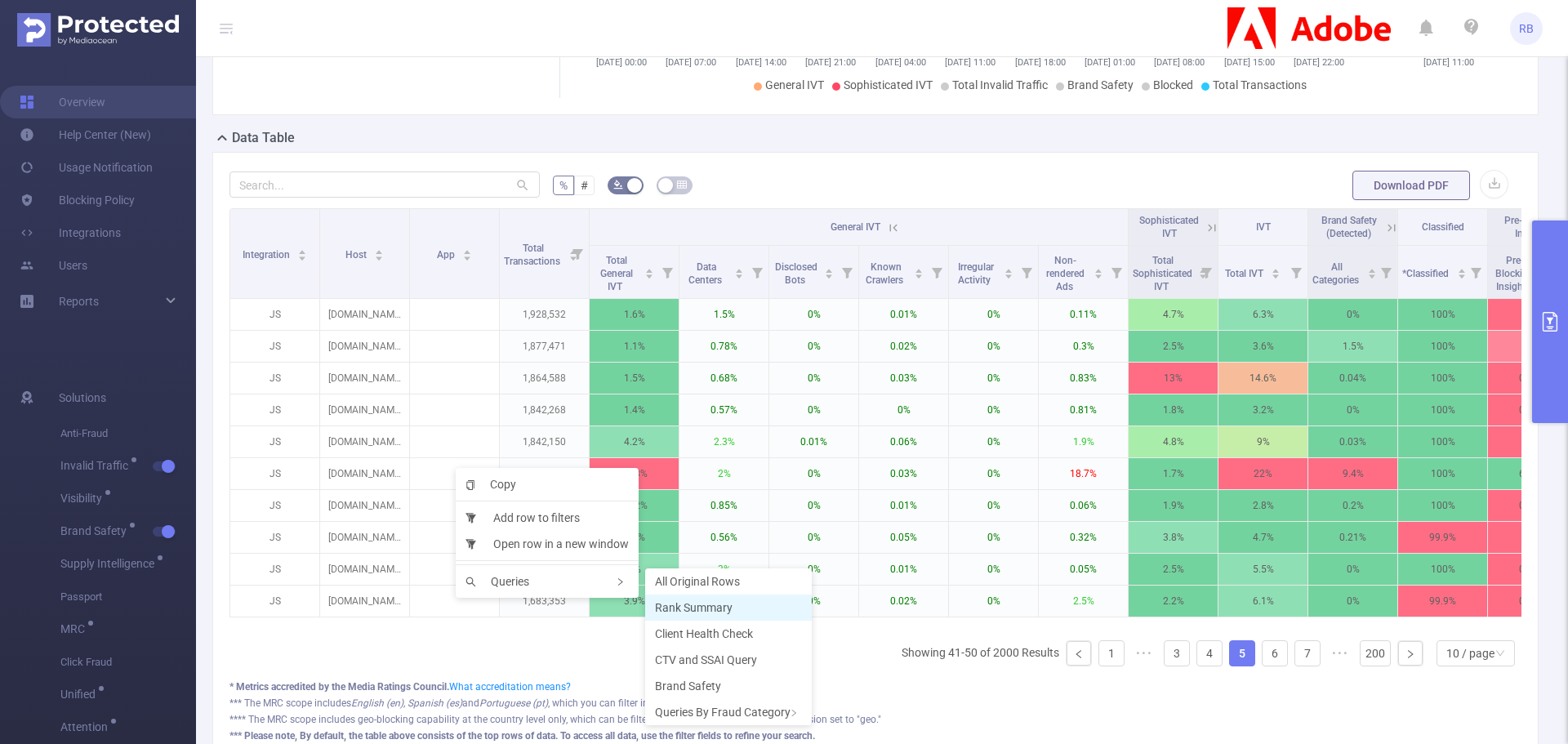
click at [749, 612] on li "Rank Summary" at bounding box center [729, 608] width 167 height 26
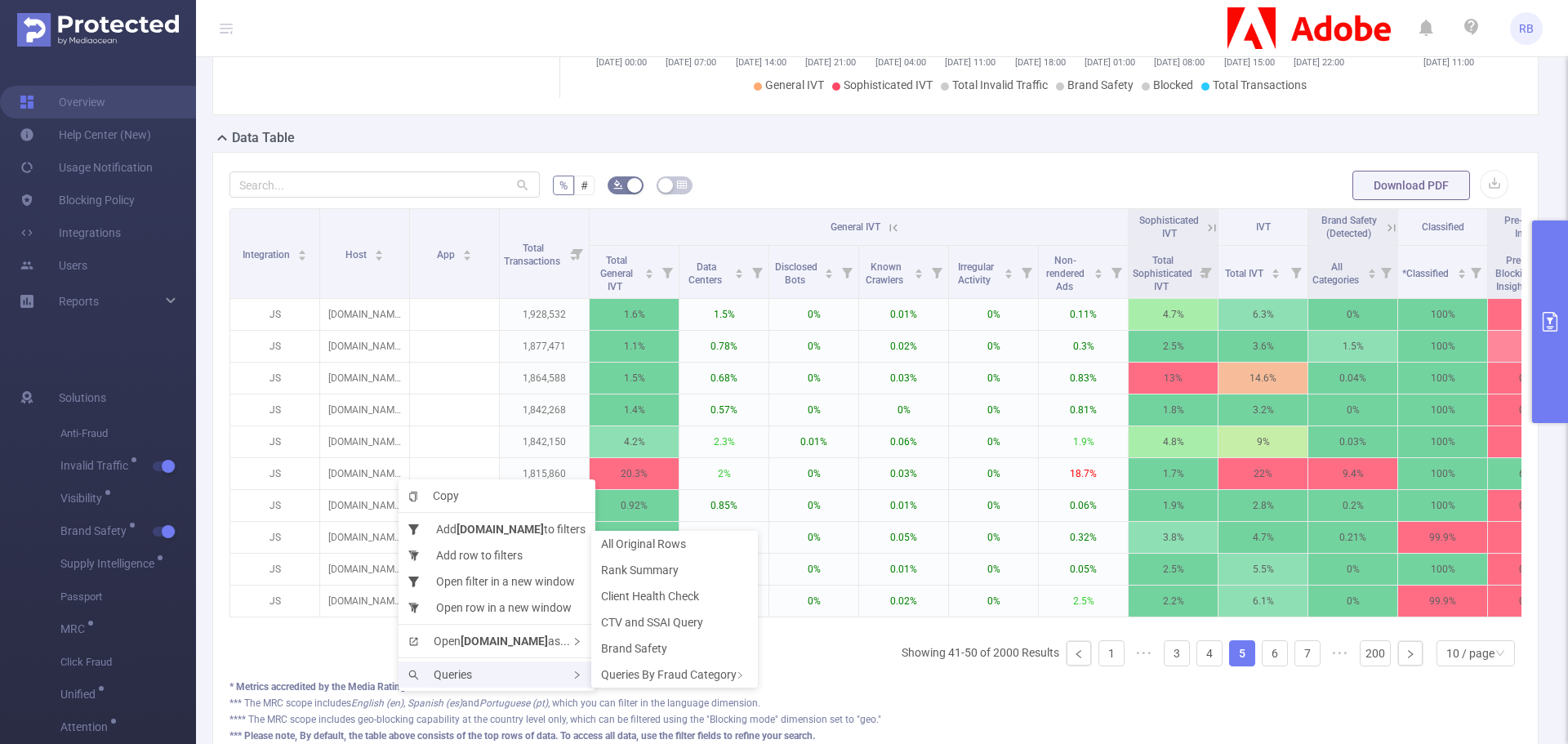
click at [456, 668] on span "Queries" at bounding box center [440, 674] width 64 height 13
click at [652, 573] on span "Rank Summary" at bounding box center [639, 570] width 77 height 13
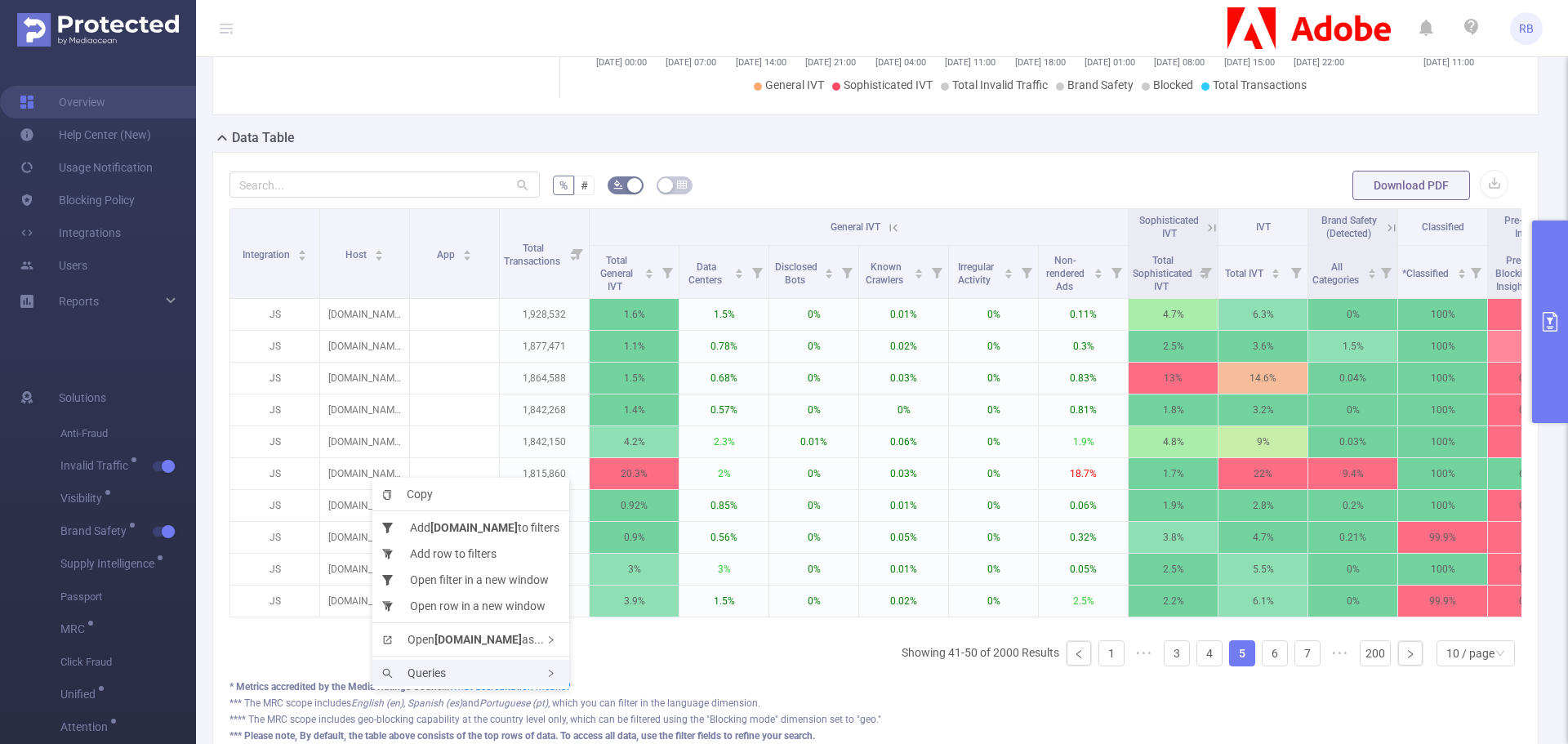
click at [482, 684] on div "Queries" at bounding box center [471, 673] width 197 height 26
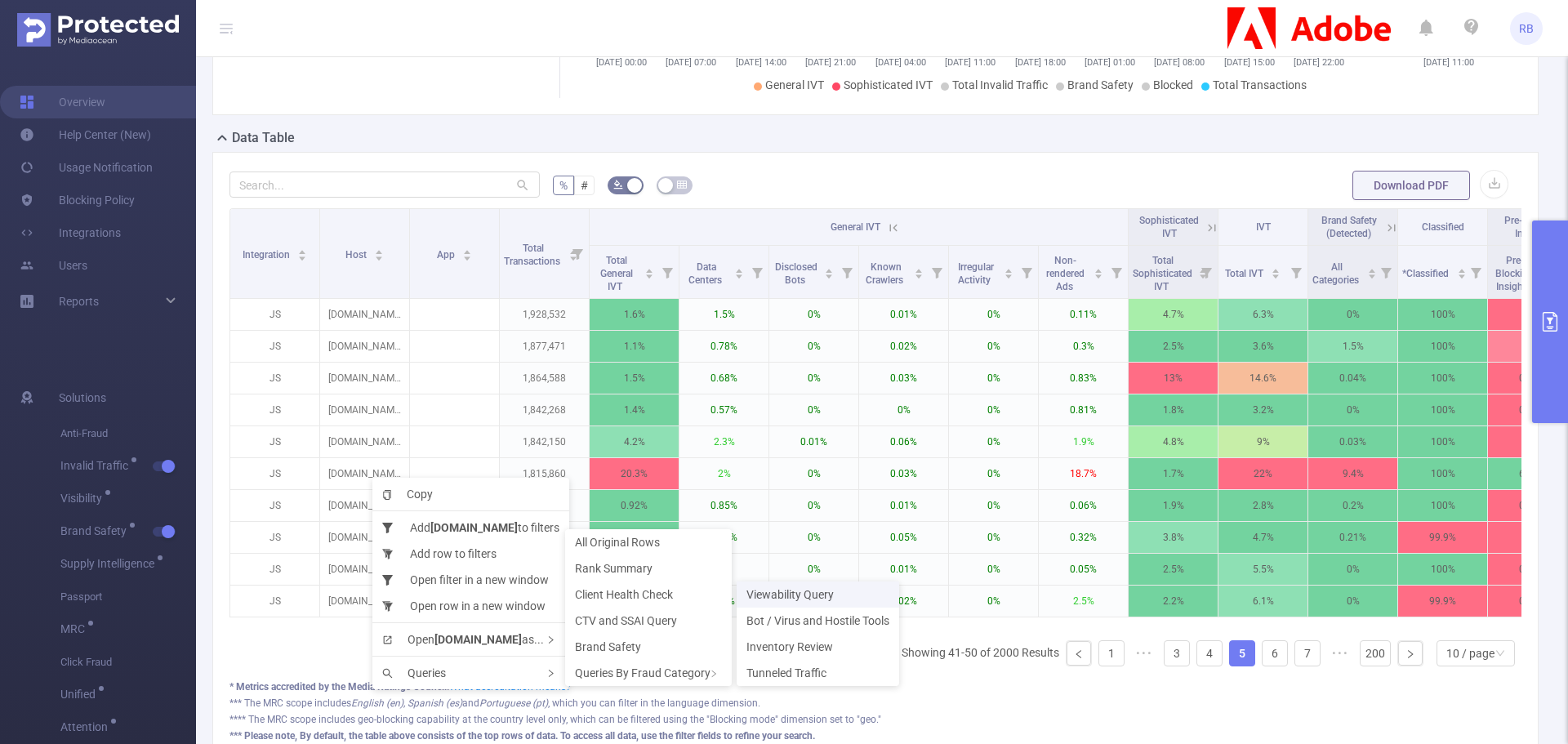
click at [798, 598] on span "Viewability Query" at bounding box center [790, 594] width 88 height 13
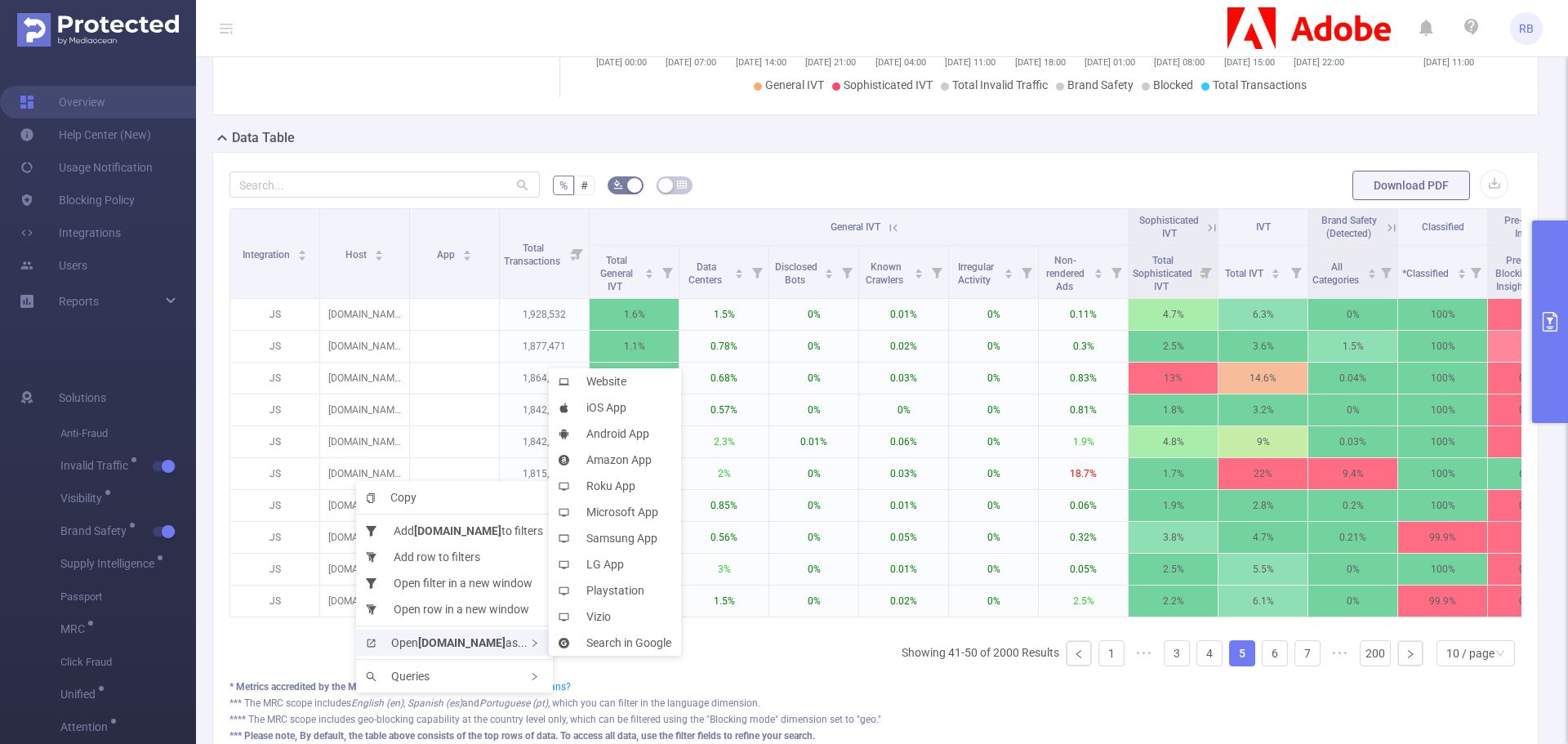
click at [413, 647] on span "Open cnn.com as..." at bounding box center [447, 642] width 162 height 13
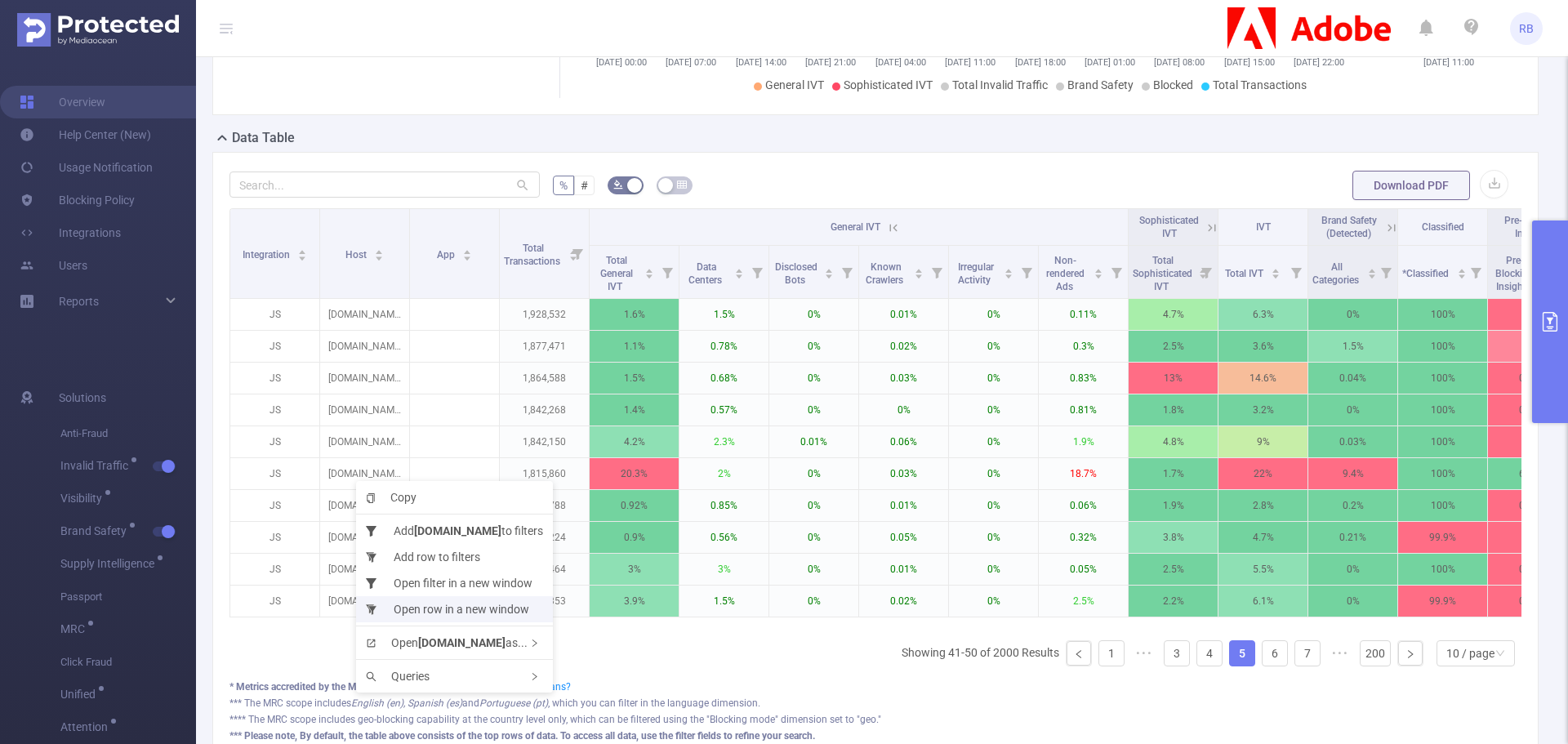
click at [435, 604] on li "Open row in a new window" at bounding box center [454, 610] width 197 height 26
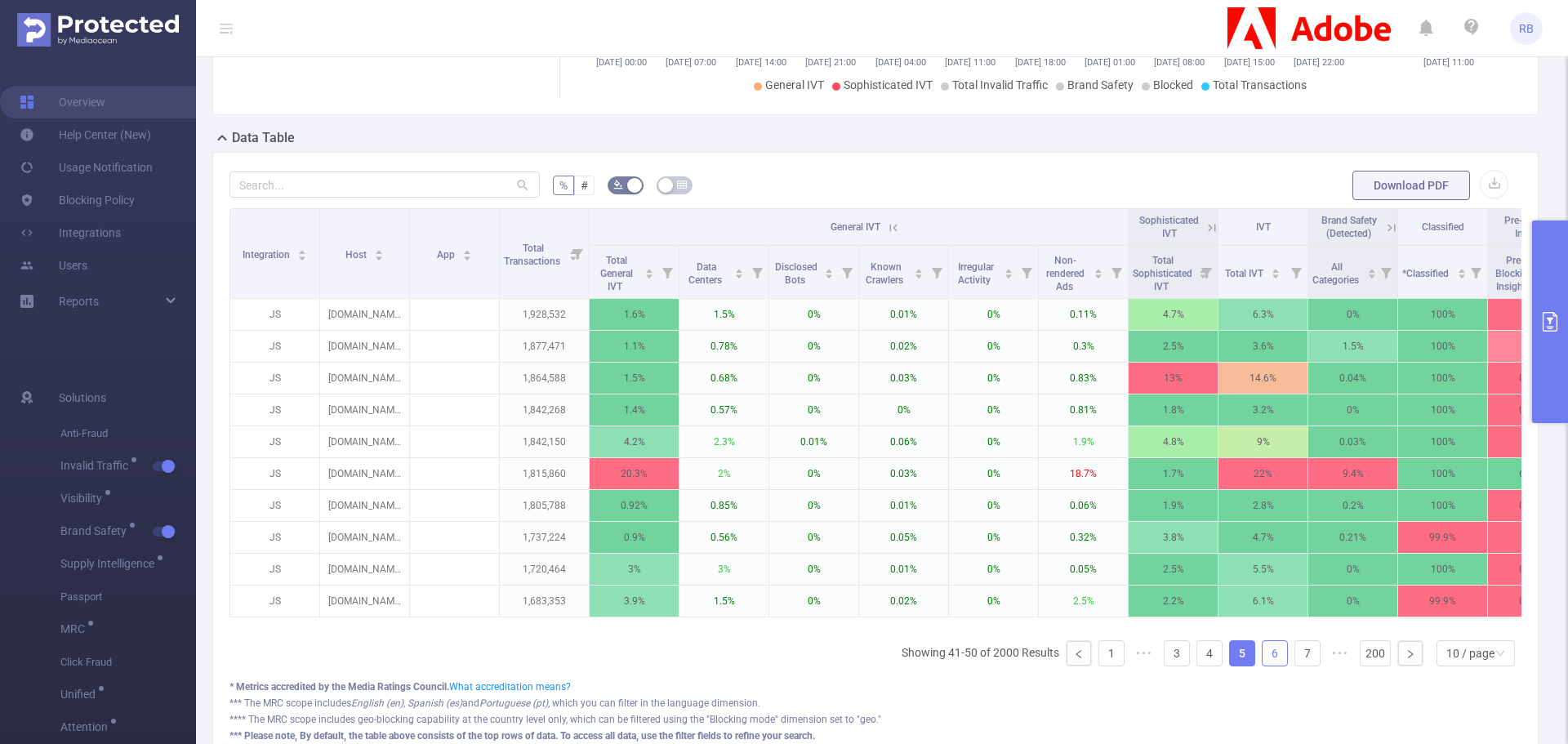
click at [1262, 665] on link "6" at bounding box center [1275, 654] width 24 height 24
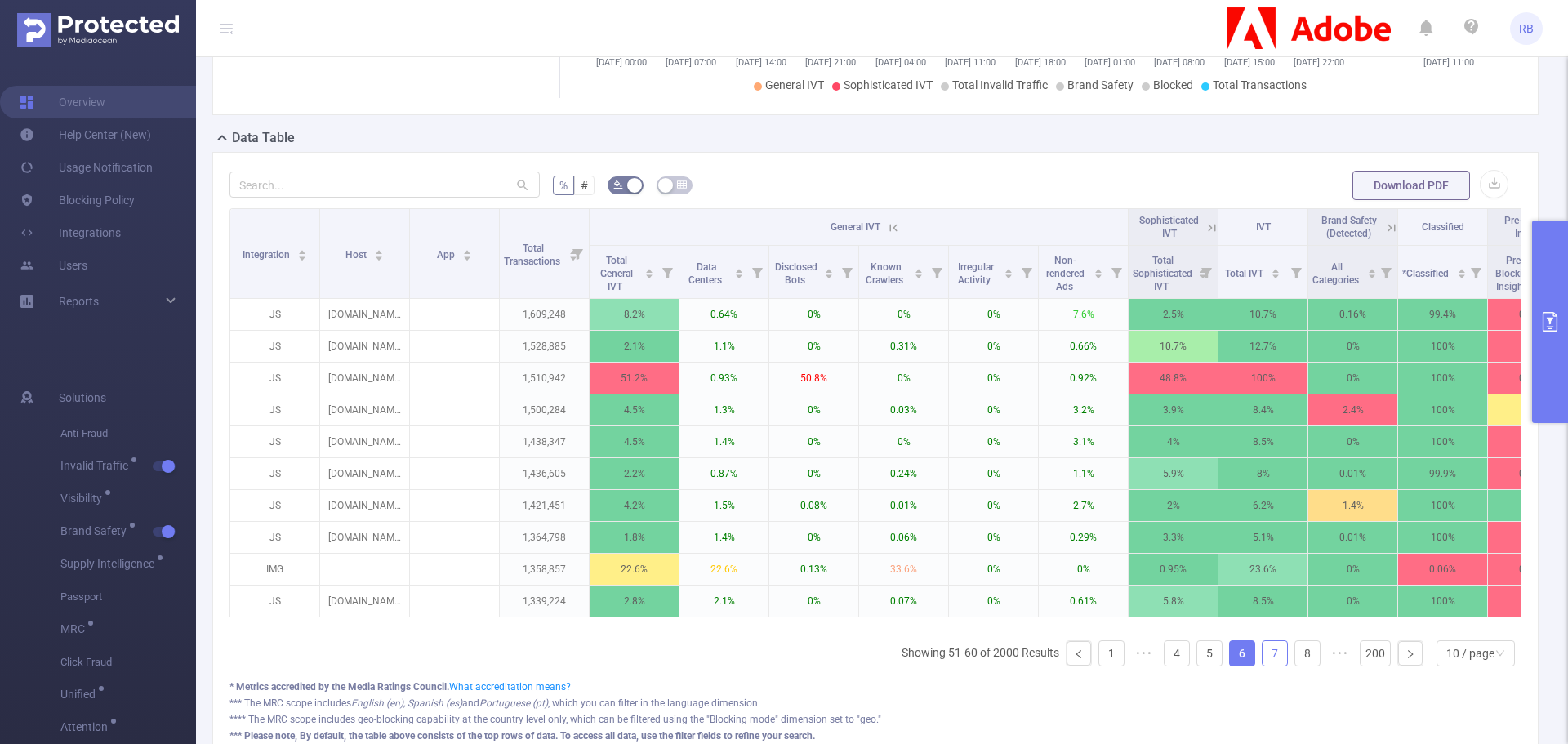
click at [1262, 660] on link "7" at bounding box center [1275, 654] width 24 height 24
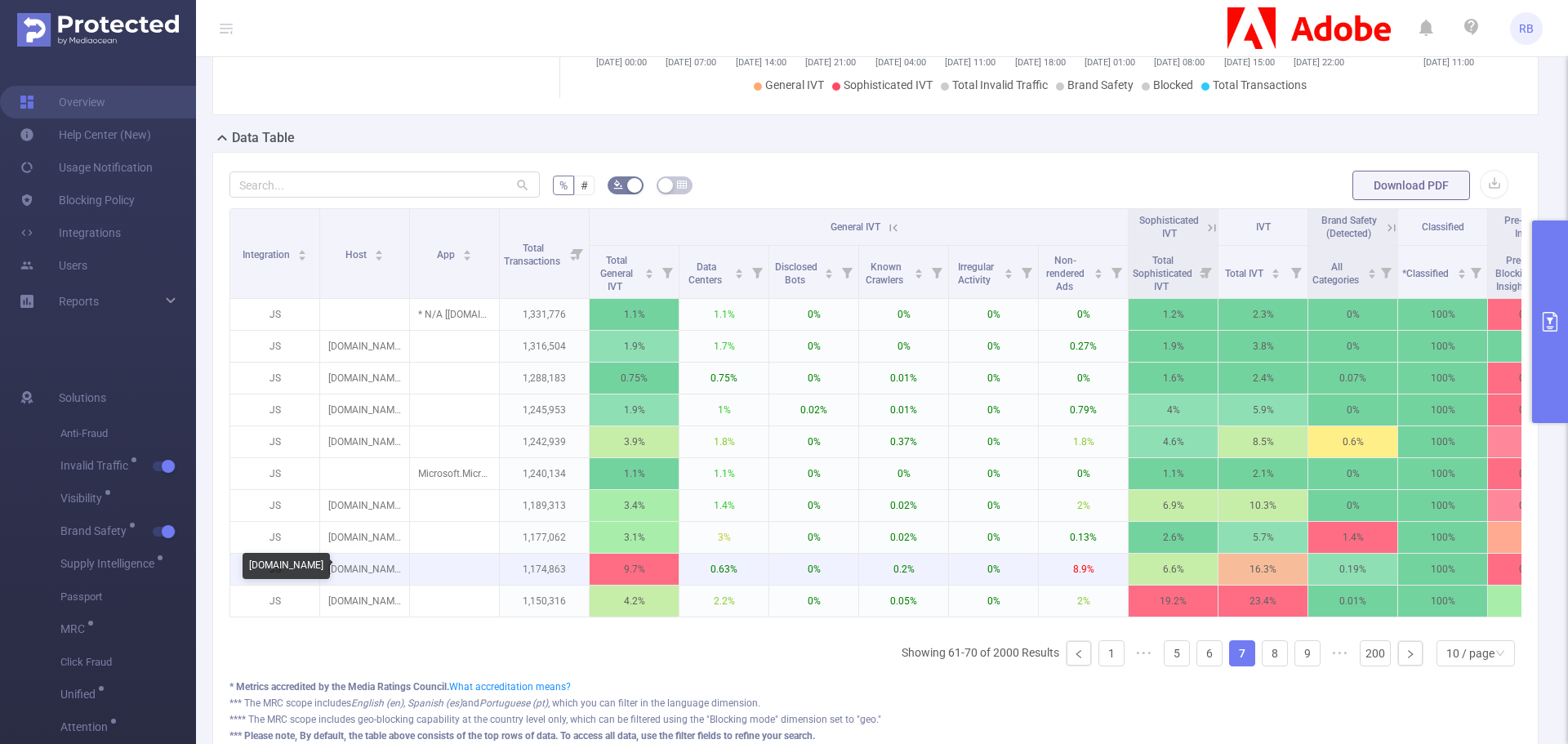
click at [345, 571] on p "tunebat.com" at bounding box center [364, 569] width 89 height 31
click at [347, 570] on p "tunebat.com" at bounding box center [364, 569] width 89 height 31
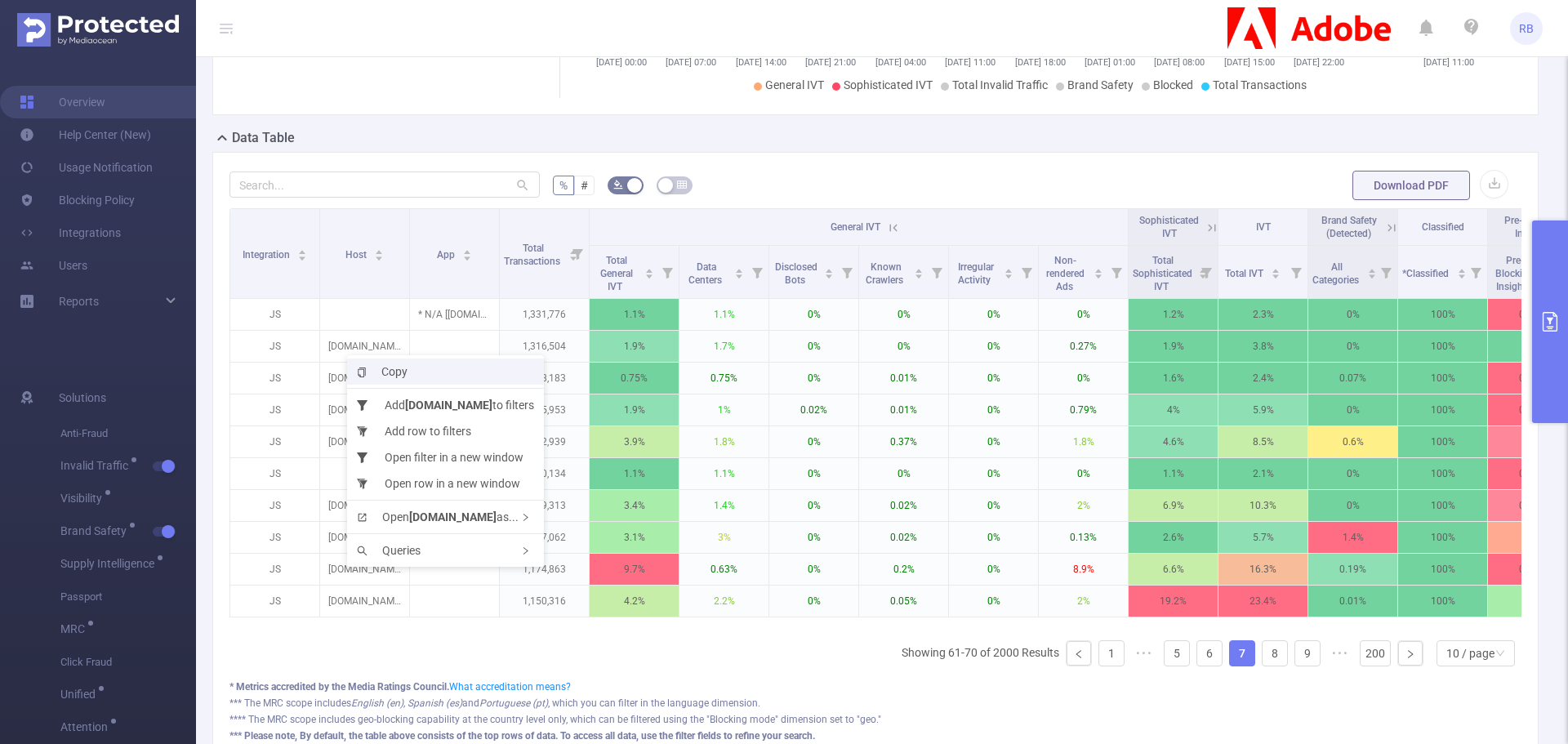
click at [421, 373] on li "Copy" at bounding box center [445, 372] width 197 height 26
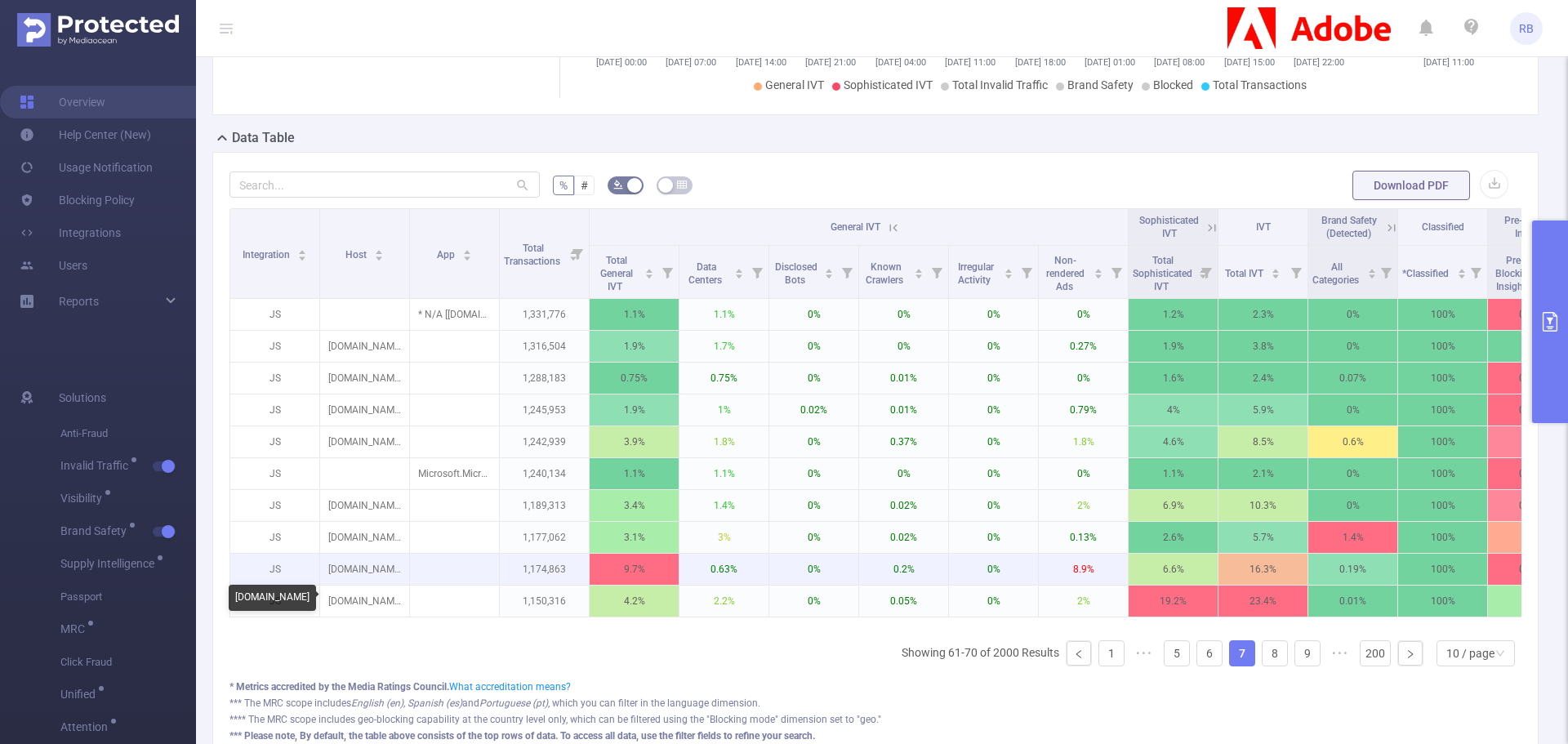
click at [372, 574] on p "tunebat.com" at bounding box center [364, 569] width 89 height 31
copy p "tunebat.com"
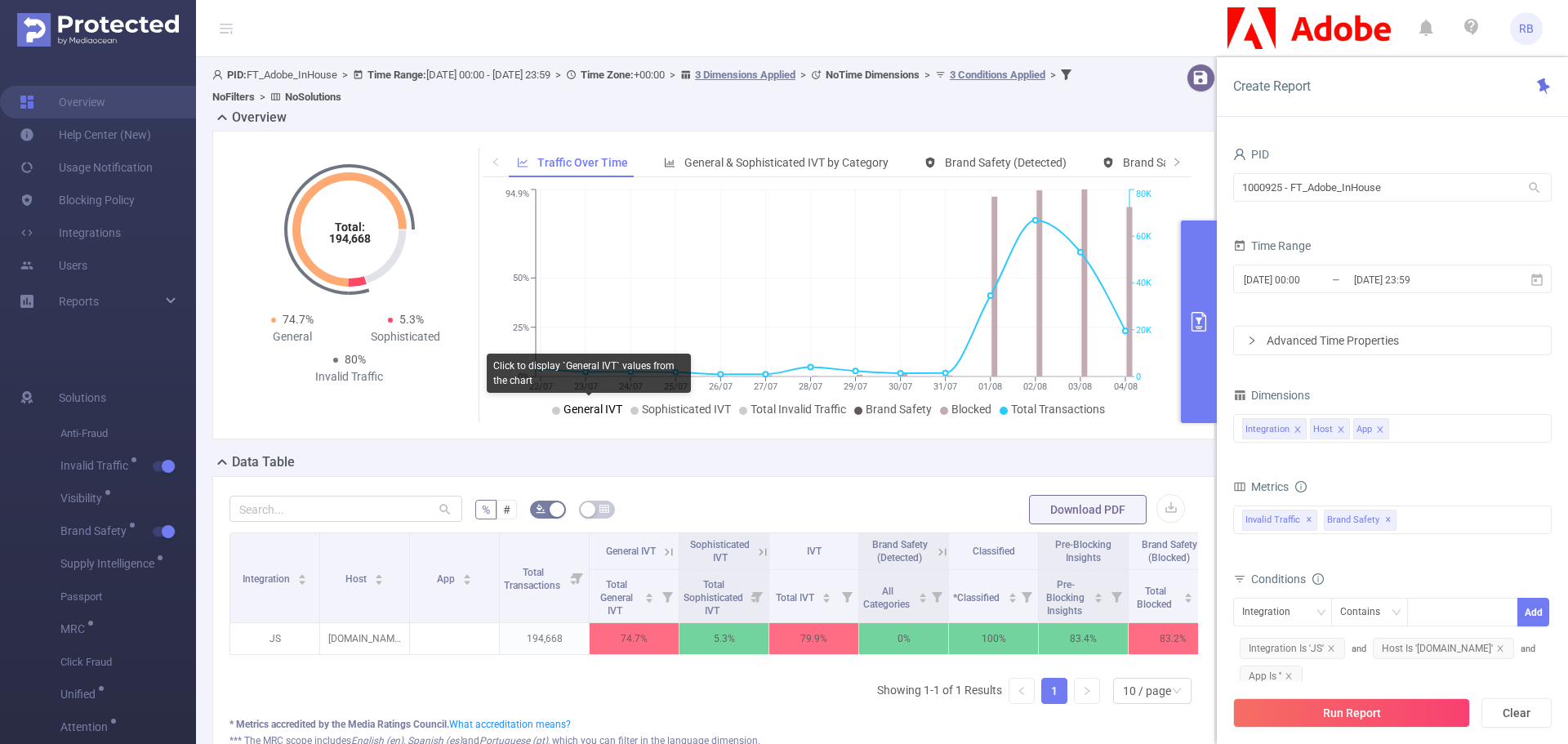
click at [586, 403] on span "General IVT" at bounding box center [593, 409] width 59 height 13
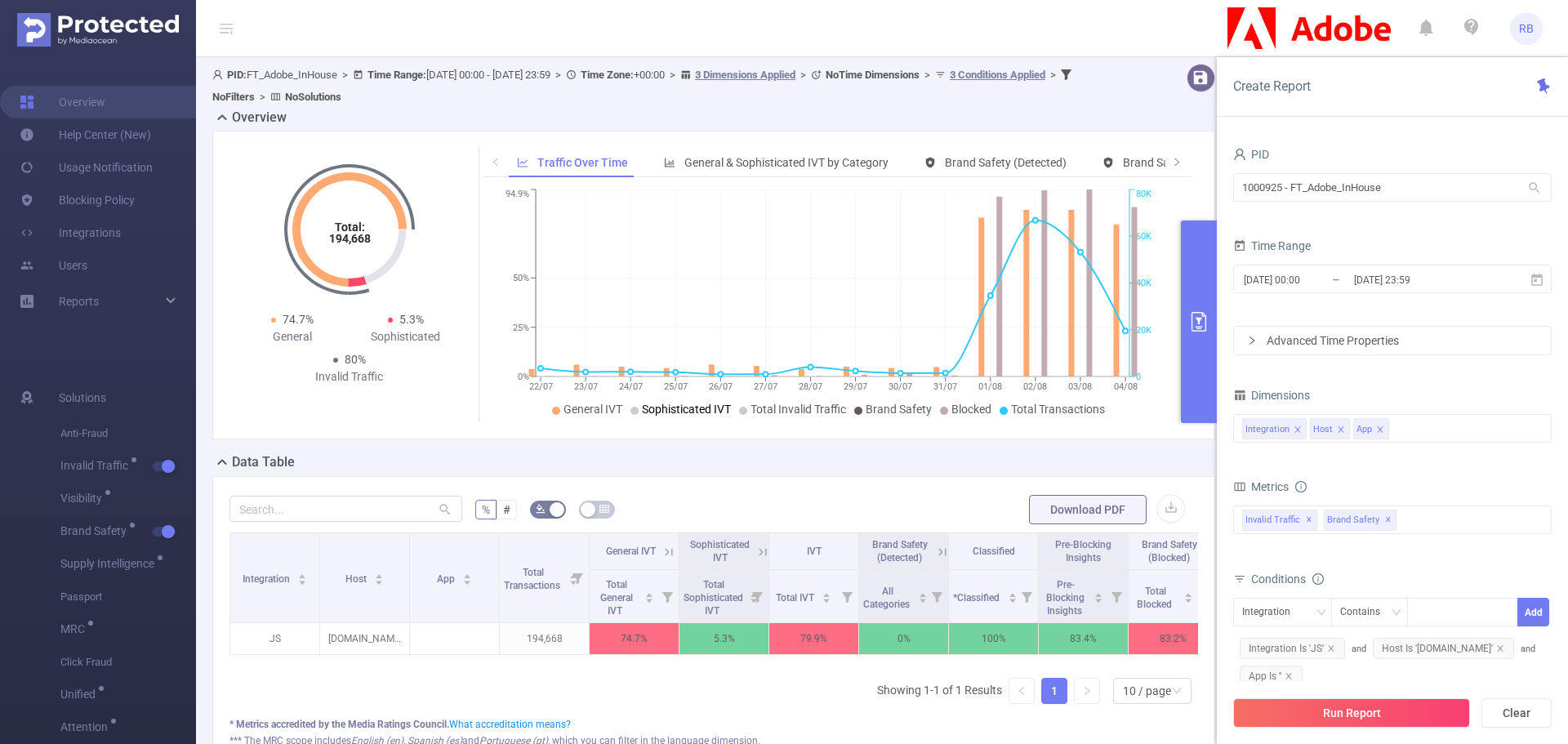
click at [642, 411] on span "Sophisticated IVT" at bounding box center [686, 409] width 89 height 13
click at [1313, 285] on input "2025-07-22 00:00" at bounding box center [1308, 280] width 133 height 22
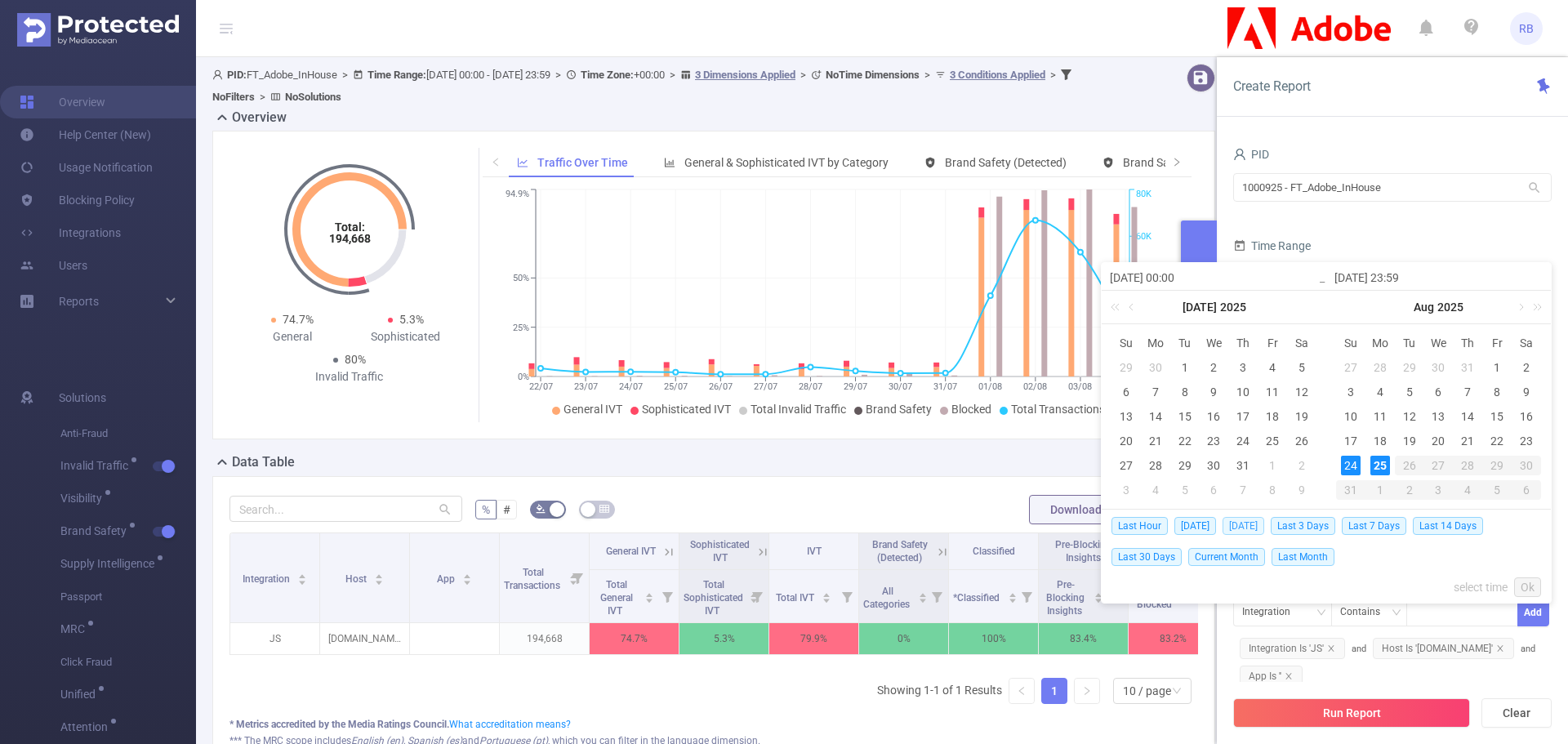
click at [1241, 527] on span "Yesterday" at bounding box center [1243, 526] width 41 height 18
type input "2025-08-24 00:00"
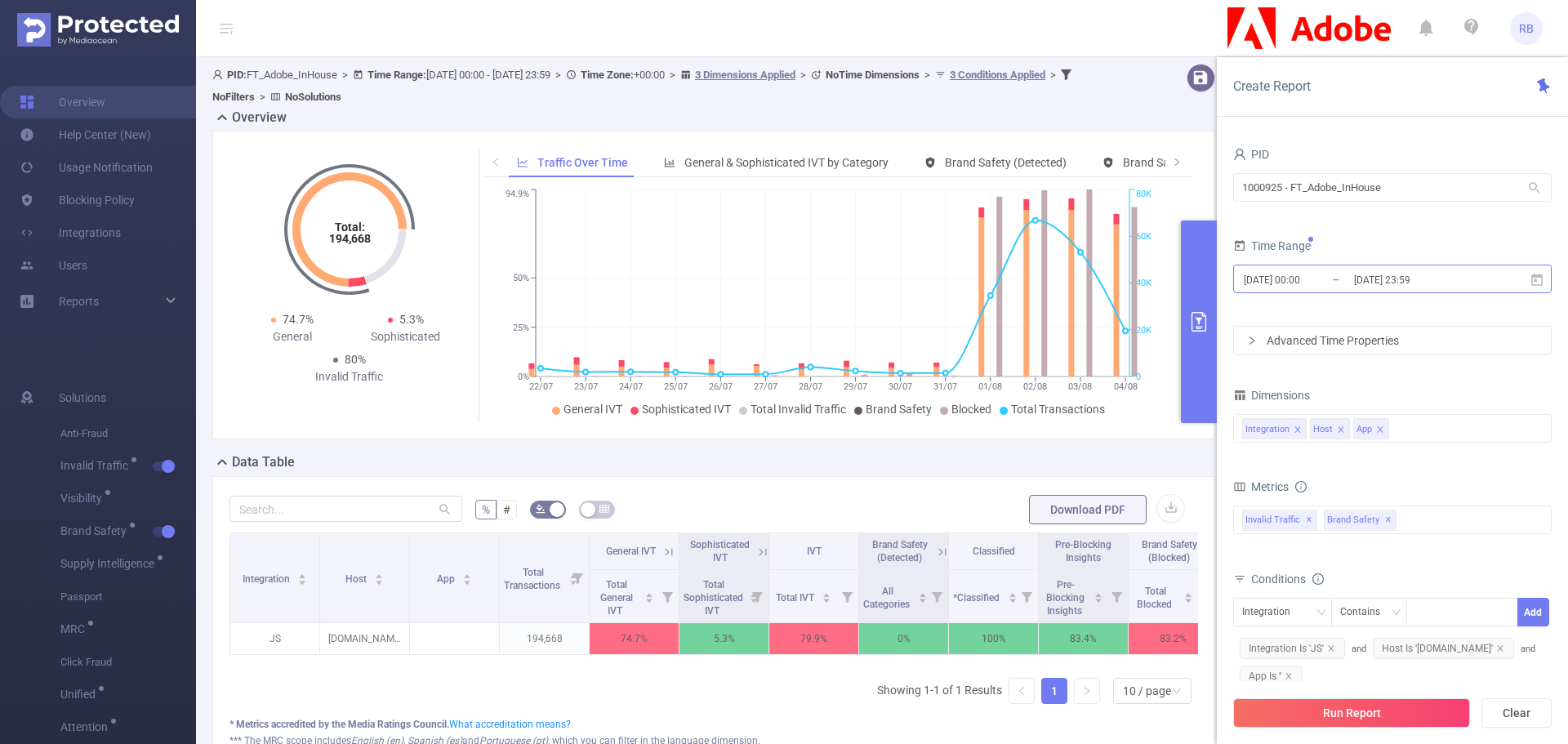
click at [1316, 282] on input "2025-08-24 00:00" at bounding box center [1308, 280] width 133 height 22
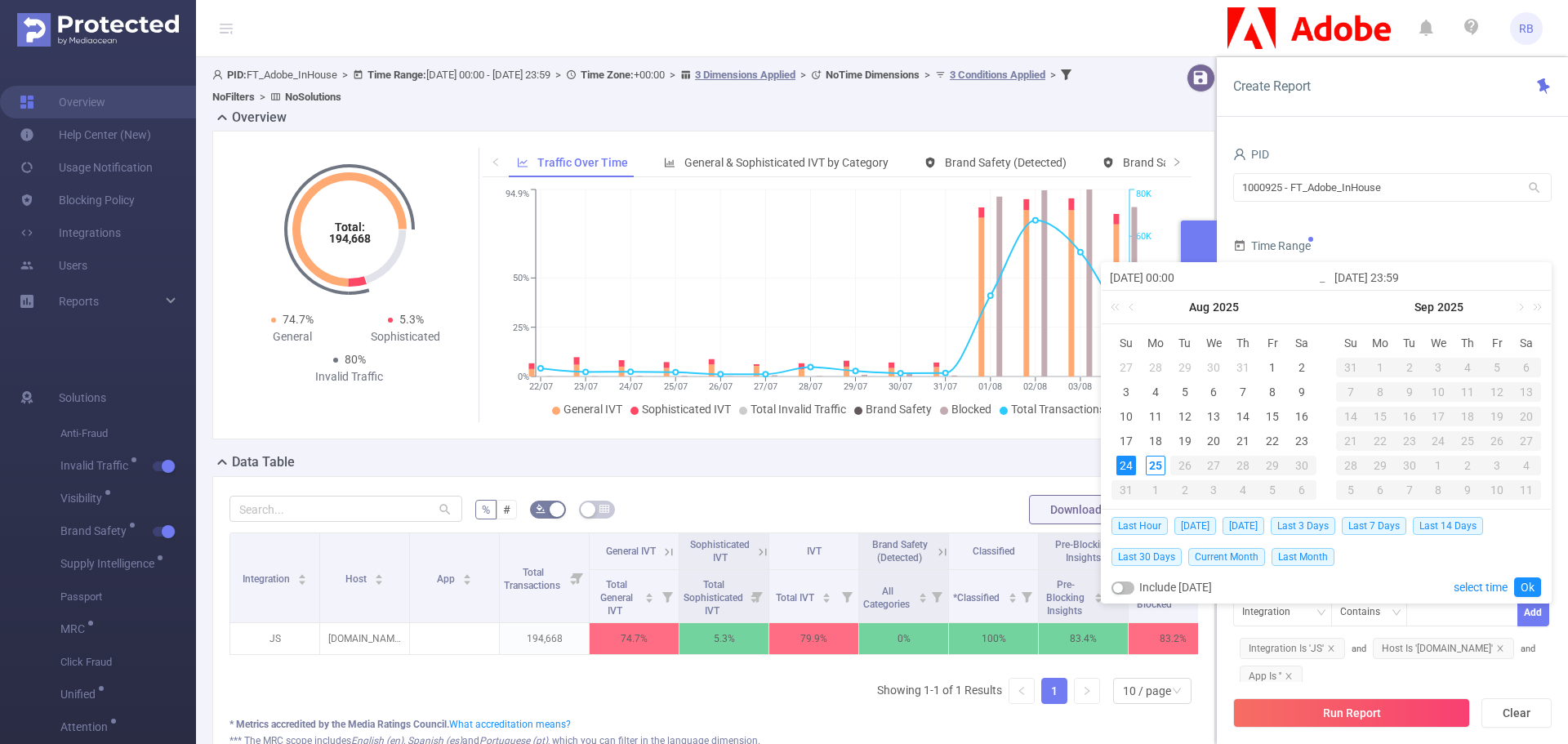
click at [1127, 589] on button "button" at bounding box center [1122, 588] width 23 height 13
type input "[DATE] 23:59"
click at [1530, 583] on link "Ok" at bounding box center [1527, 587] width 27 height 20
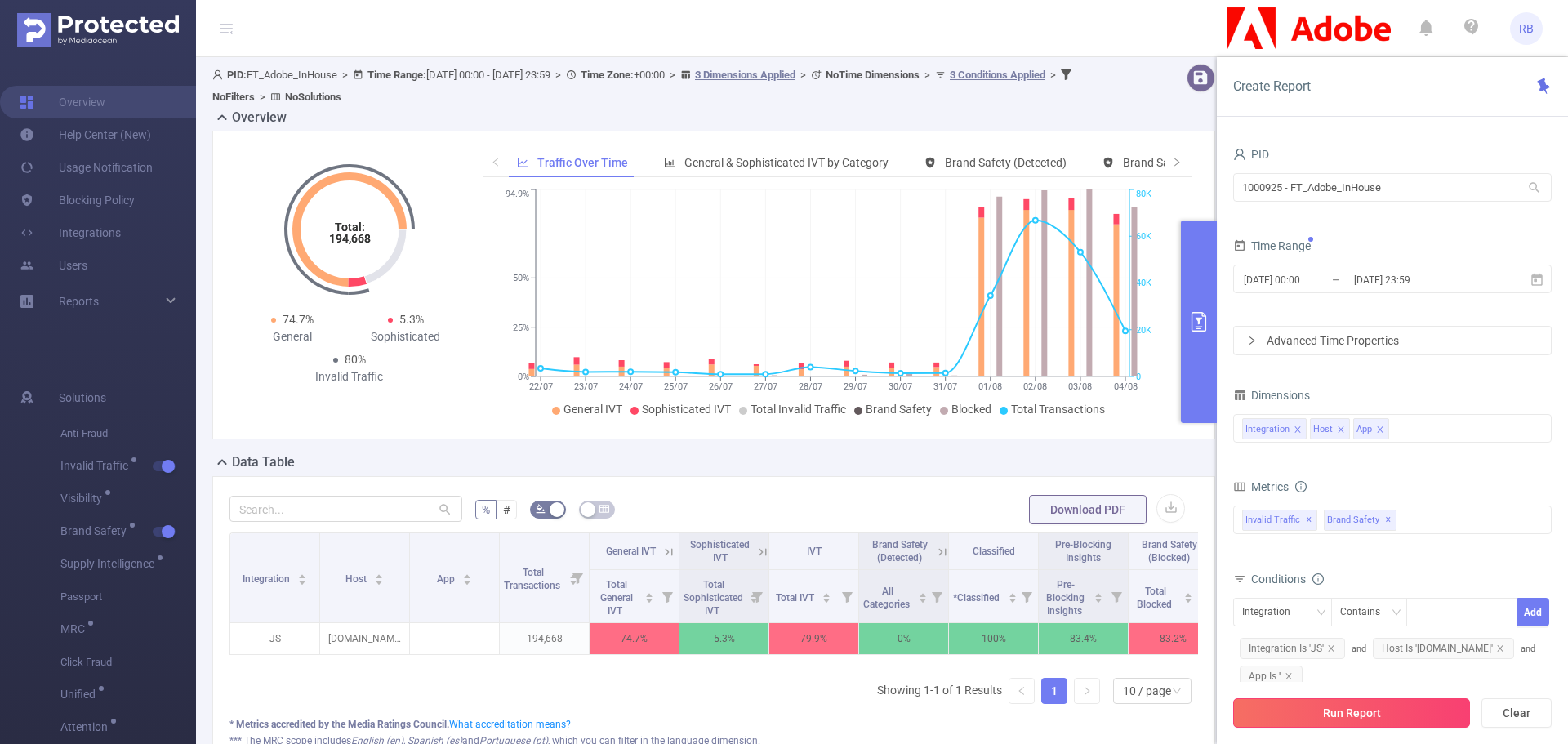
click at [1341, 712] on button "Run Report" at bounding box center [1351, 713] width 237 height 29
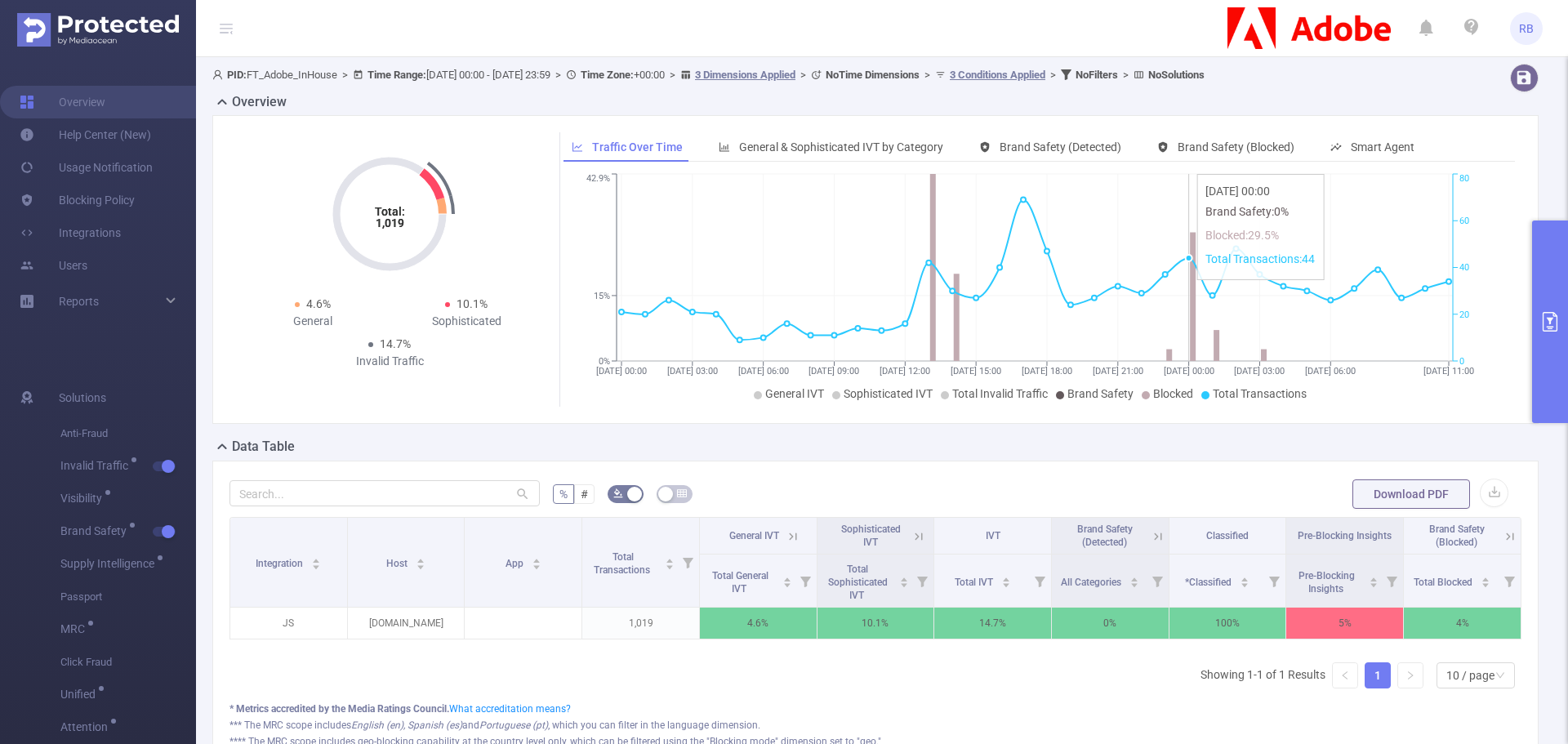
drag, startPoint x: 1182, startPoint y: 277, endPoint x: 1182, endPoint y: 267, distance: 10.0
click at [1182, 267] on icon "24/08 00:00 24/08 03:00 24/08 06:00 24/08 09:00 24/08 12:00 24/08 15:00 24/08 1…" at bounding box center [1034, 288] width 942 height 237
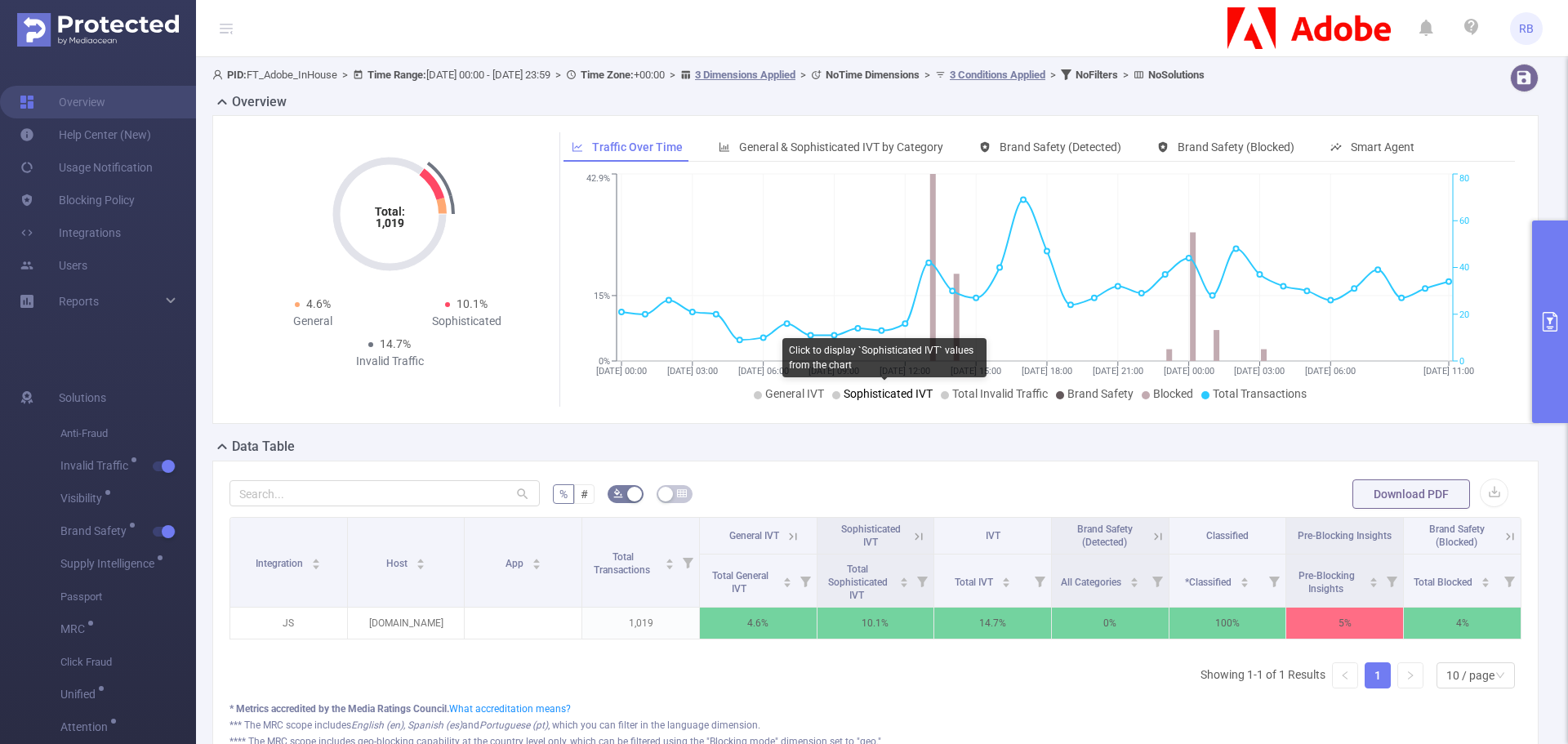
click at [844, 393] on span "Sophisticated IVT" at bounding box center [887, 394] width 89 height 13
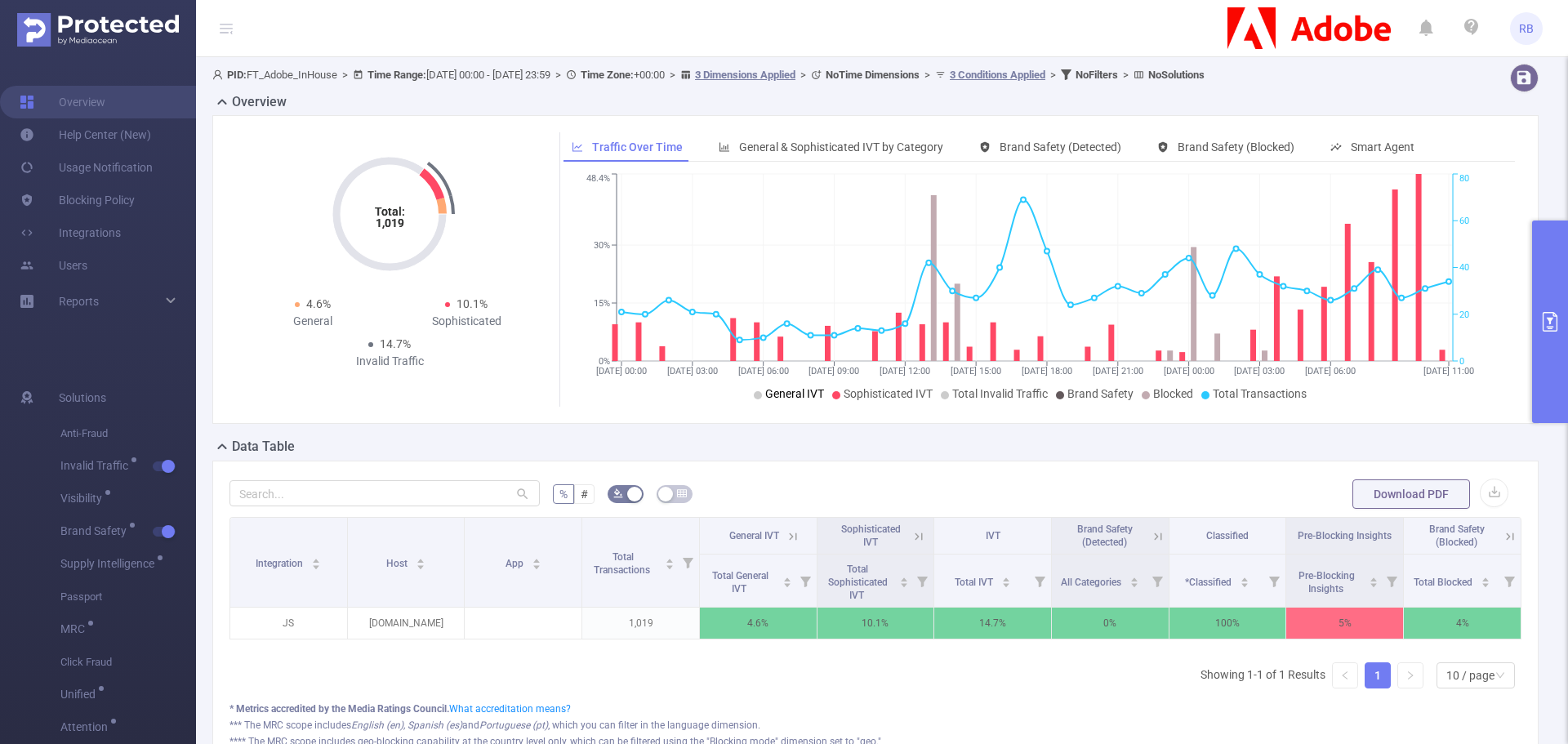
click at [796, 393] on span "General IVT" at bounding box center [794, 394] width 59 height 13
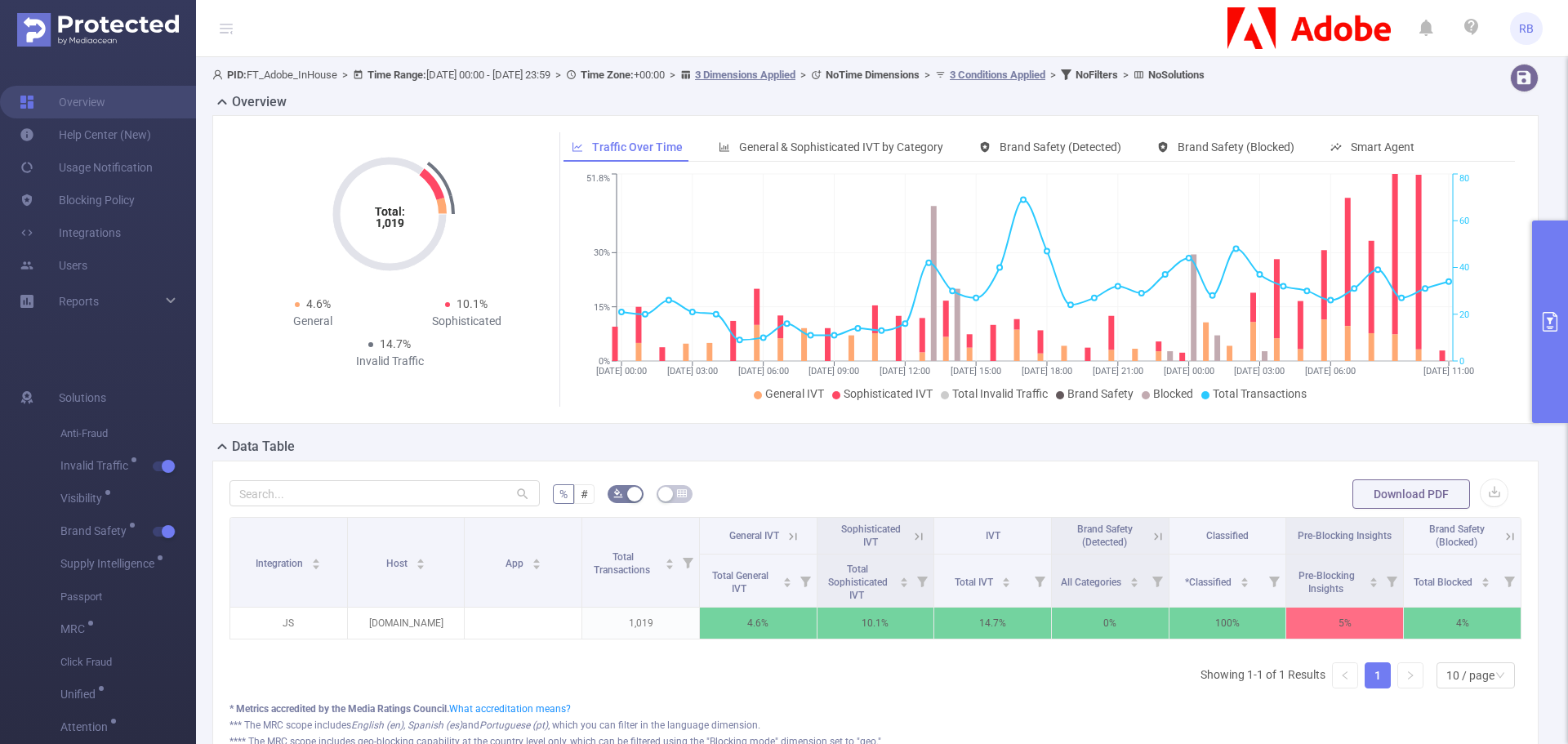
click at [1562, 339] on button "primary" at bounding box center [1550, 321] width 36 height 202
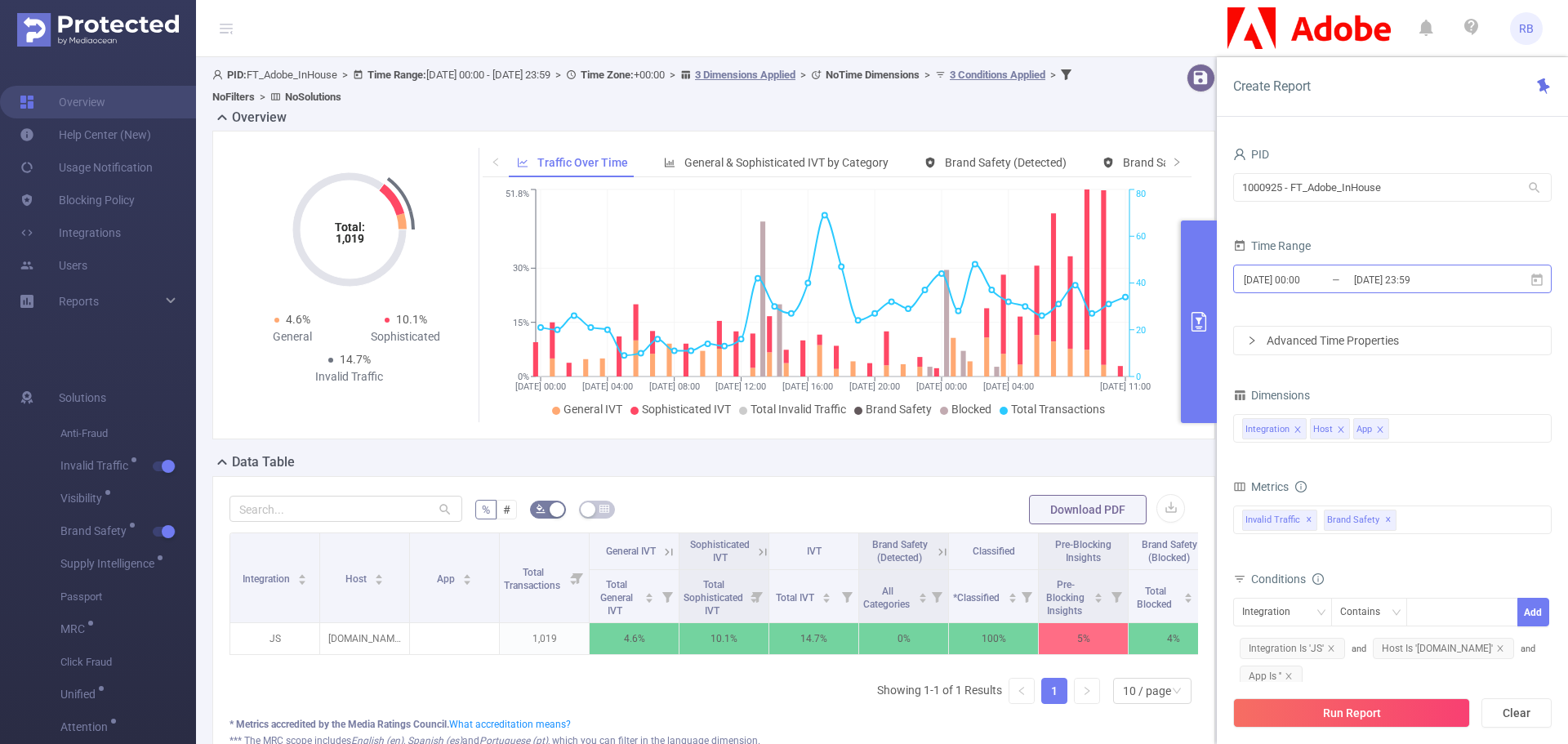
click at [1349, 276] on input "2025-08-24 00:00" at bounding box center [1308, 280] width 133 height 22
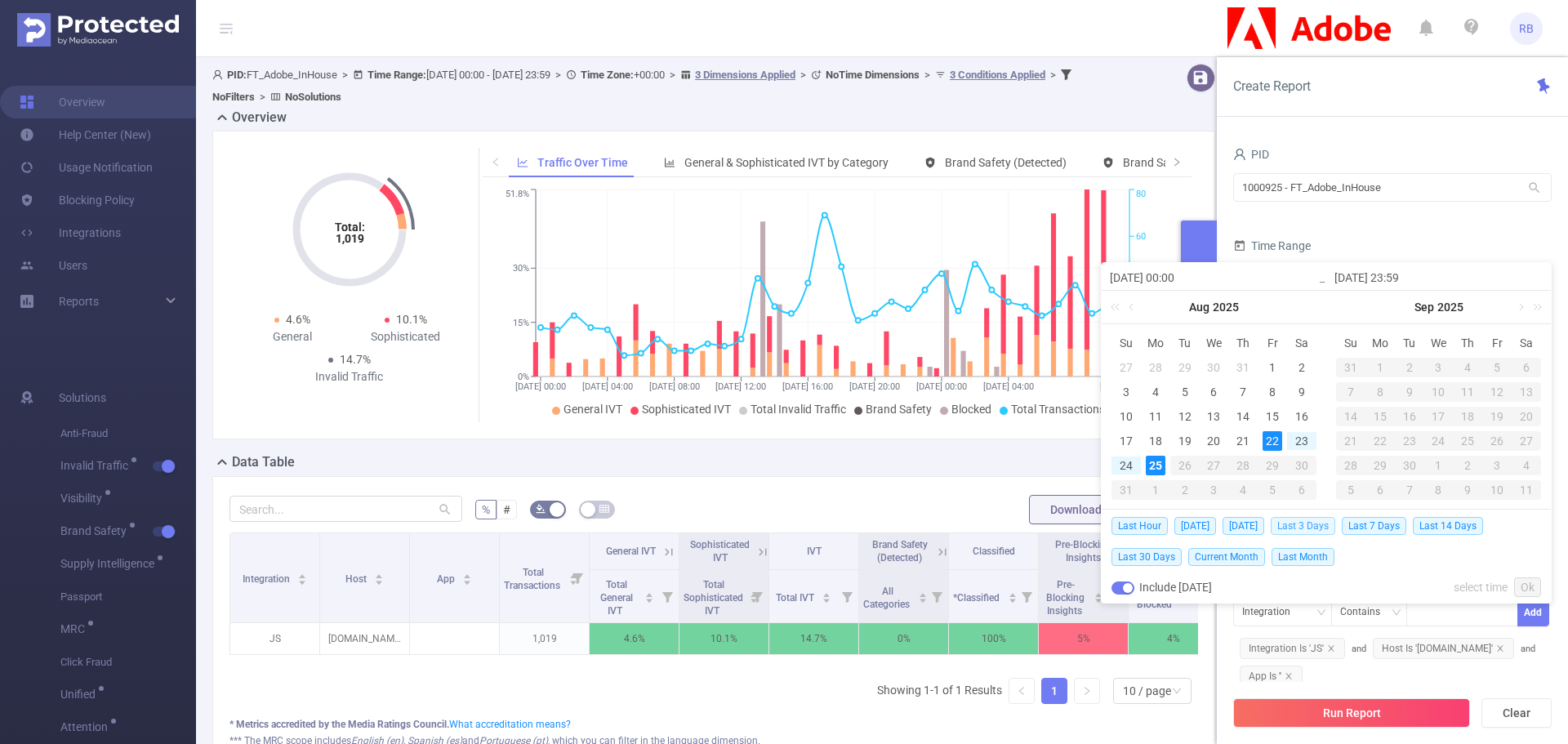
click at [1333, 526] on span "Last 3 Days" at bounding box center [1302, 526] width 65 height 18
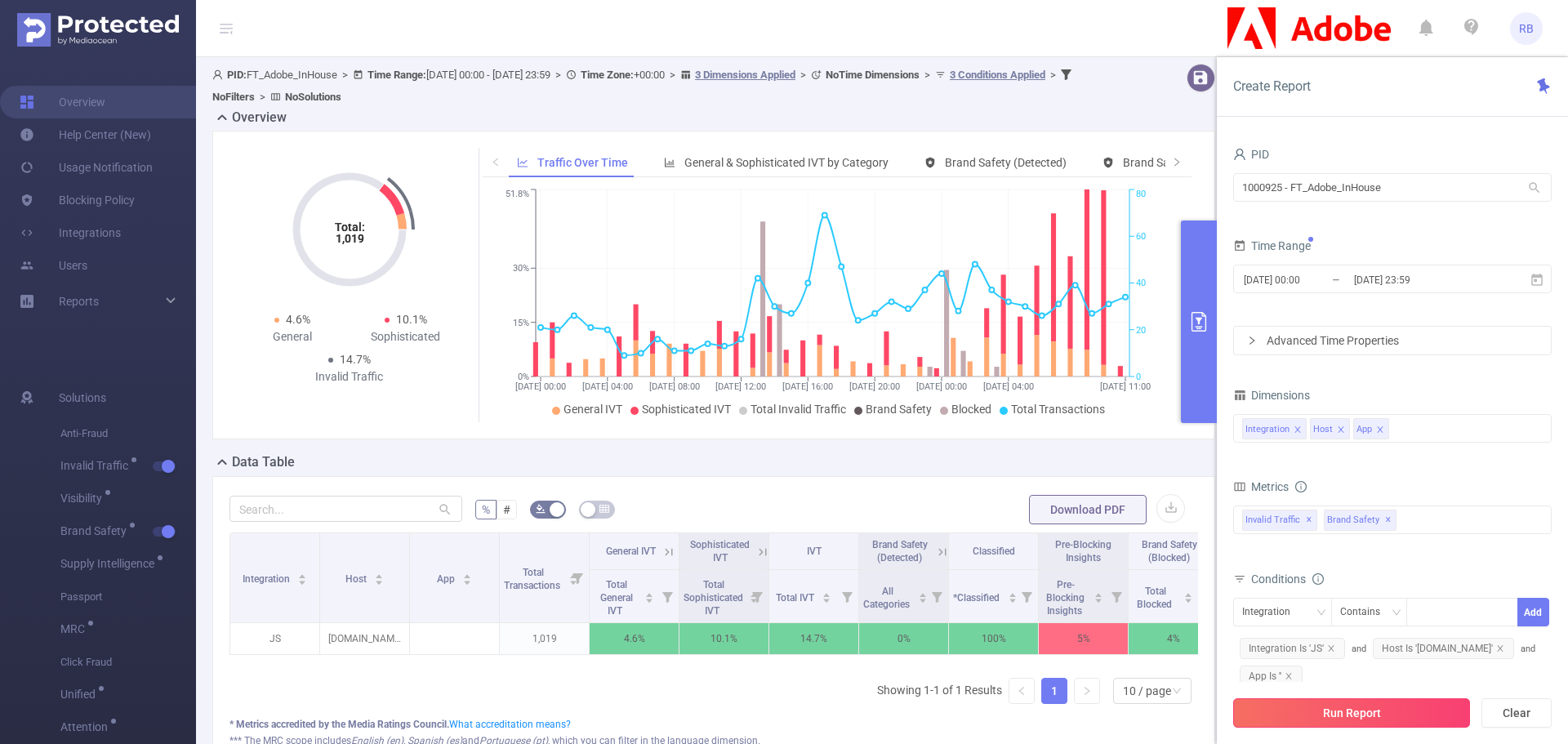
click at [1347, 719] on button "Run Report" at bounding box center [1351, 713] width 237 height 29
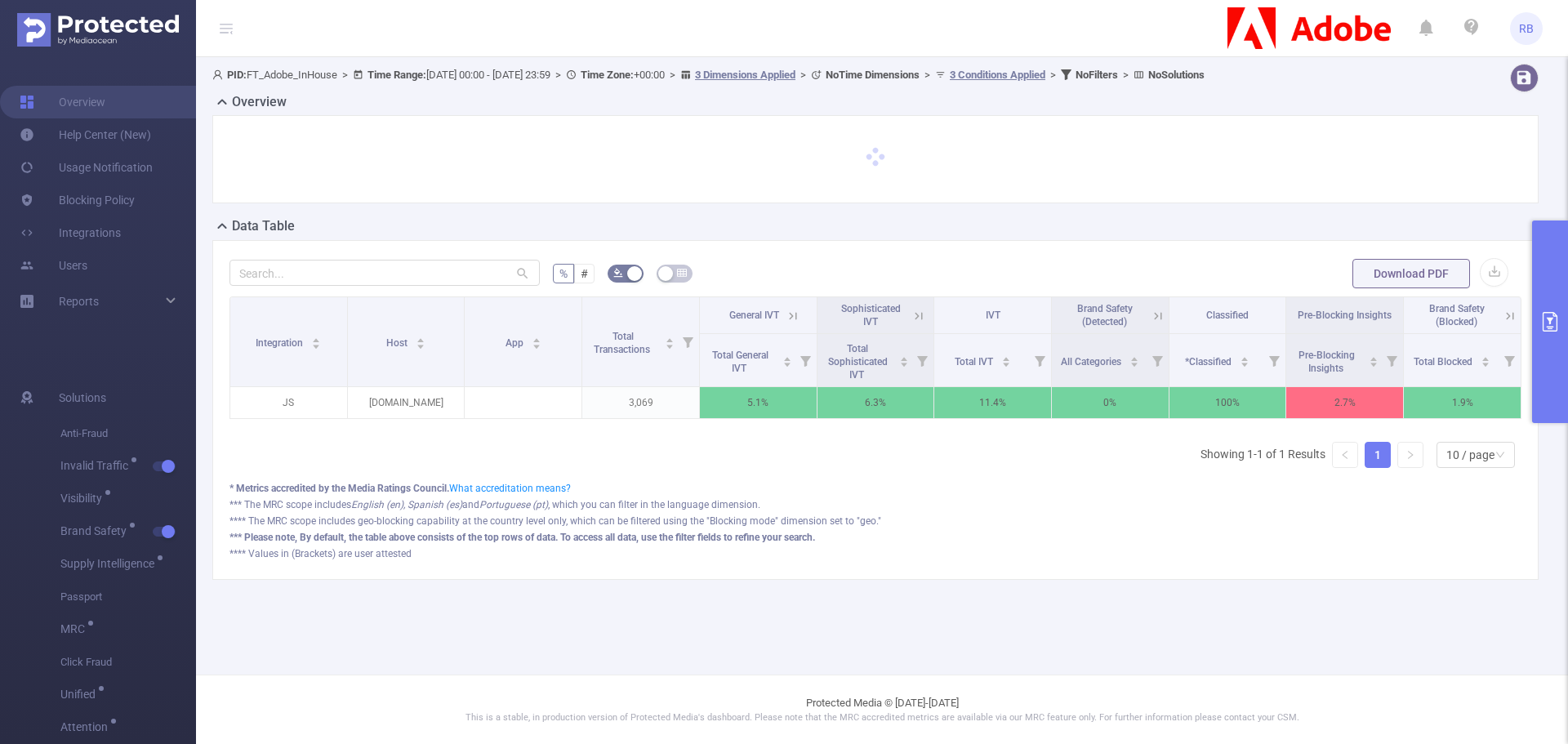
click at [1533, 285] on button "primary" at bounding box center [1550, 321] width 36 height 202
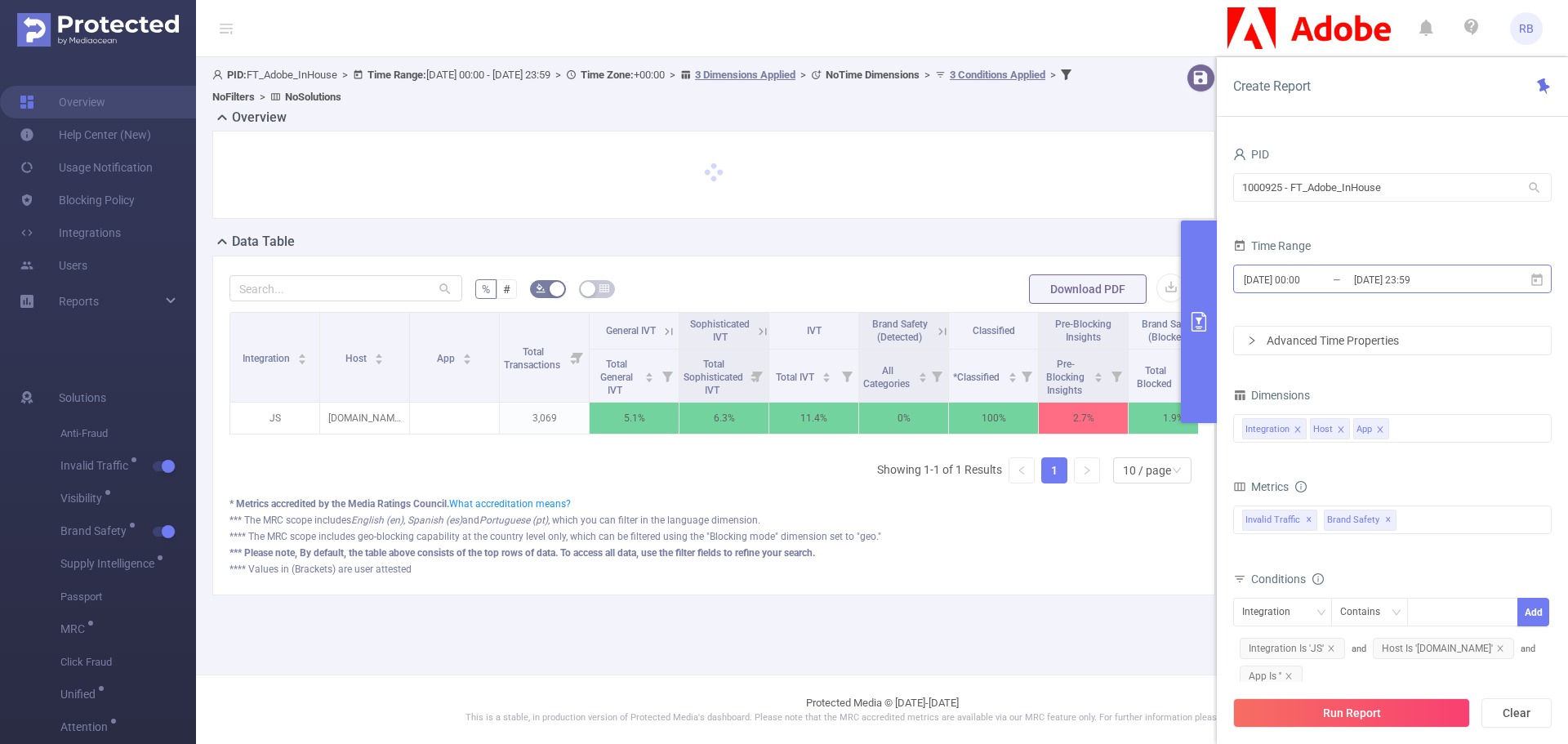
click at [1336, 275] on input "[DATE] 00:00" at bounding box center [1308, 280] width 133 height 22
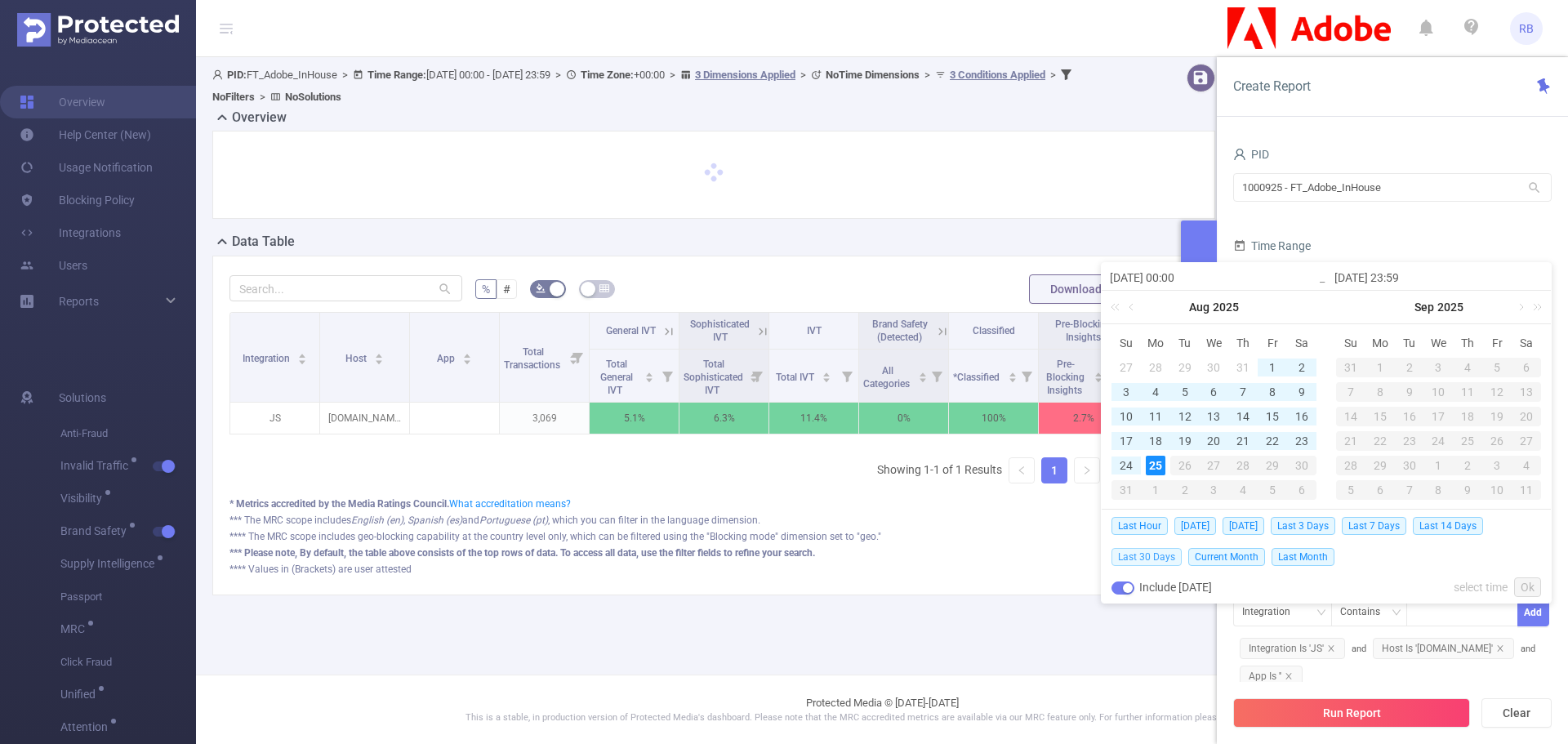
click at [1159, 556] on span "Last 30 Days" at bounding box center [1146, 557] width 71 height 18
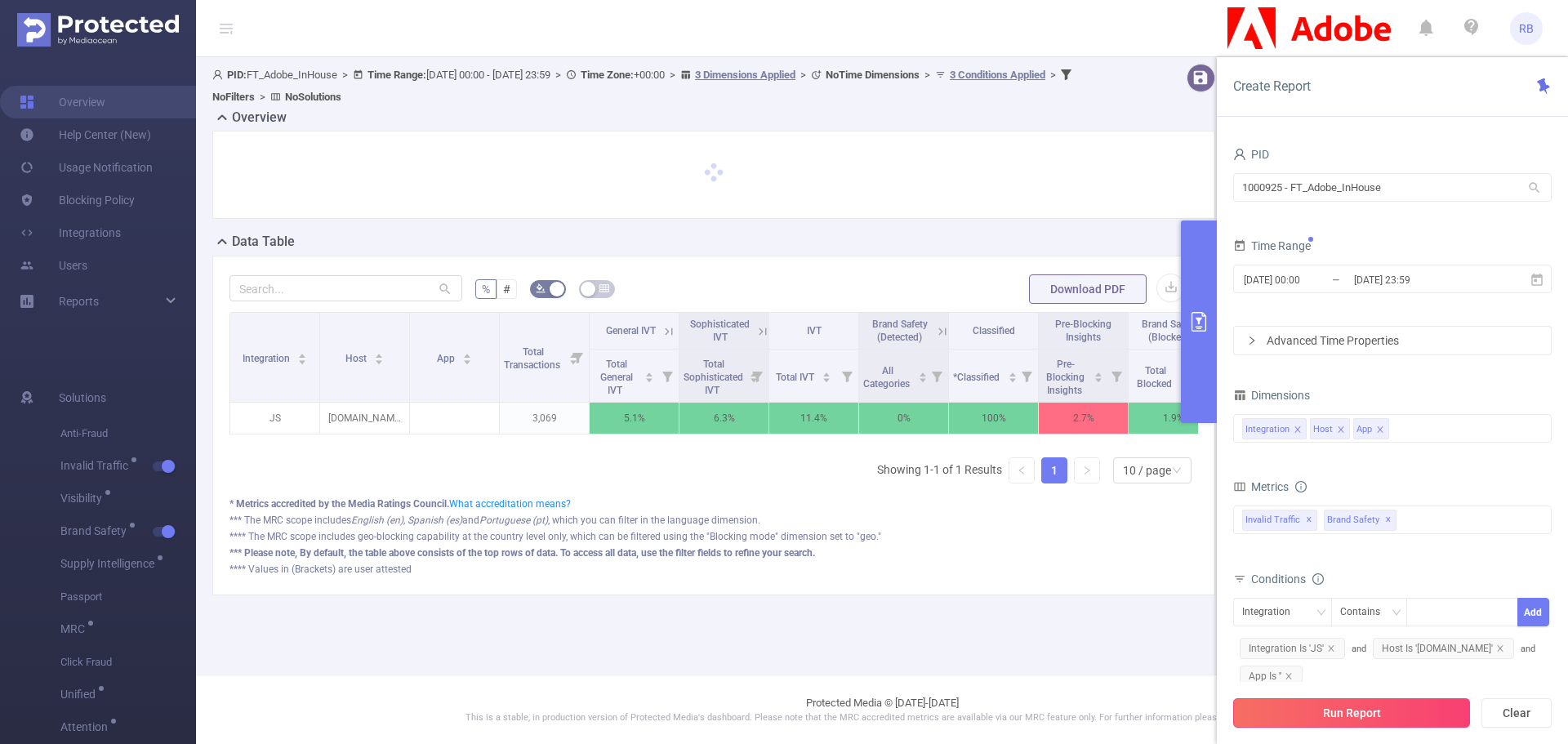
click at [1301, 710] on button "Run Report" at bounding box center [1351, 713] width 237 height 29
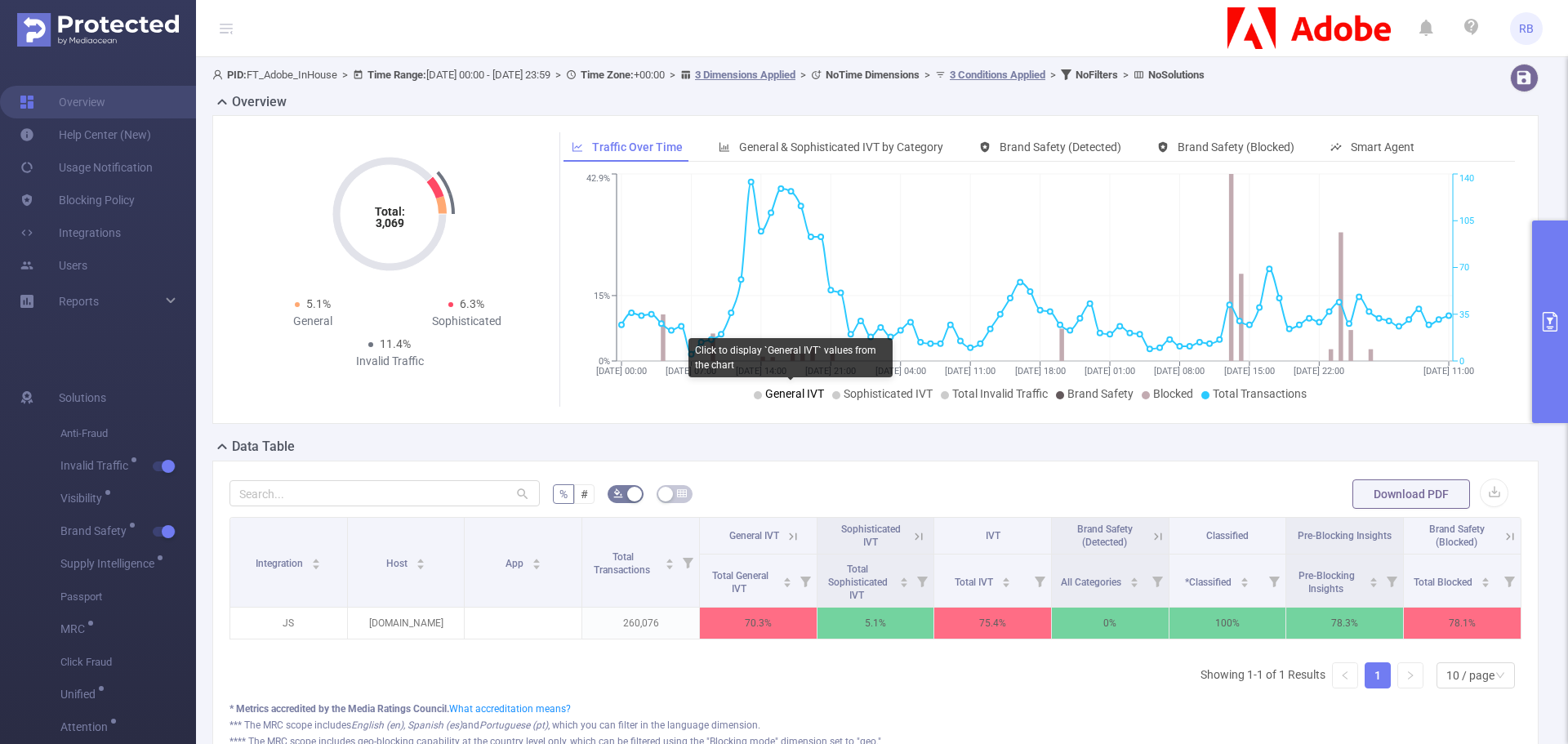
click at [807, 398] on span "General IVT" at bounding box center [794, 394] width 59 height 13
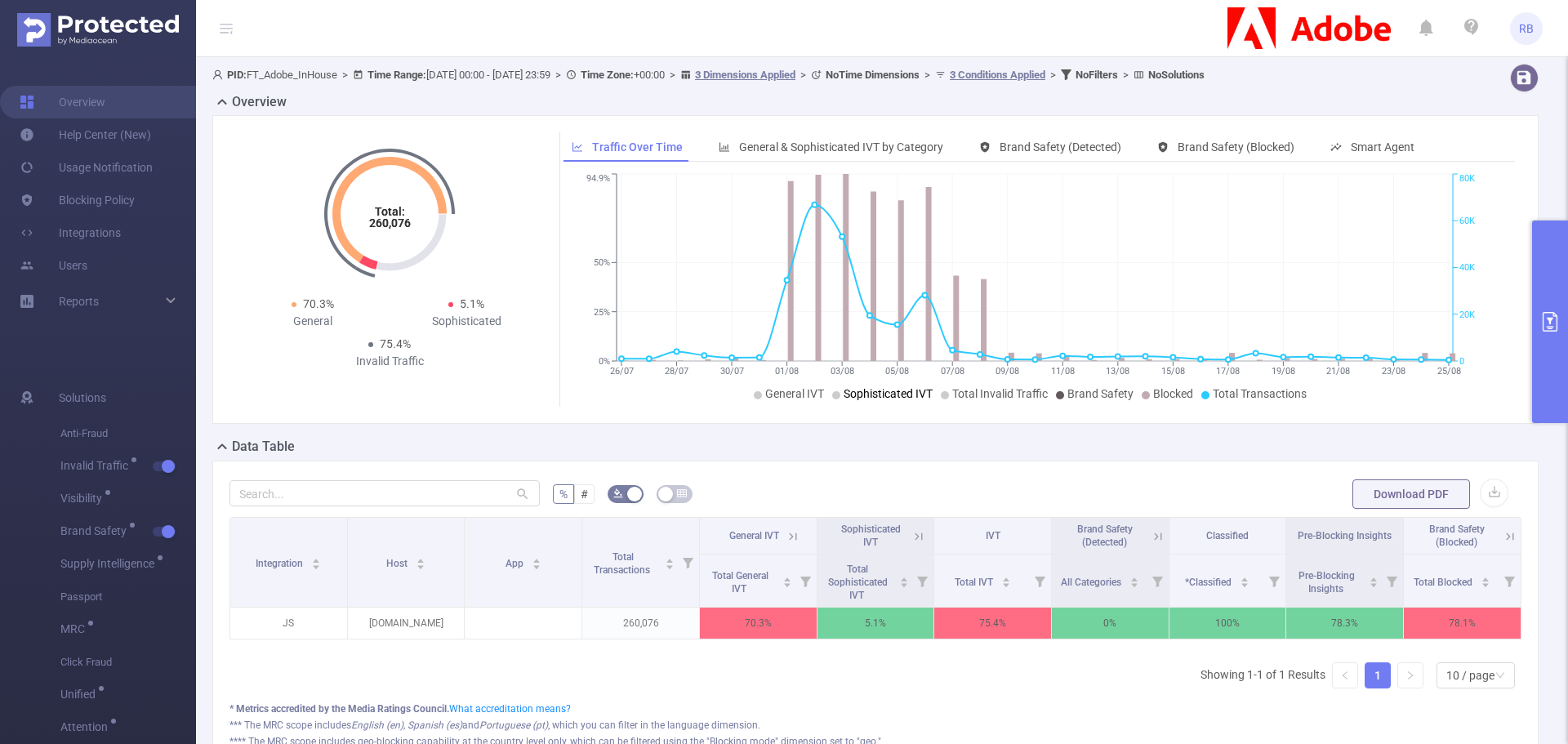
click at [848, 394] on span "Sophisticated IVT" at bounding box center [887, 394] width 89 height 13
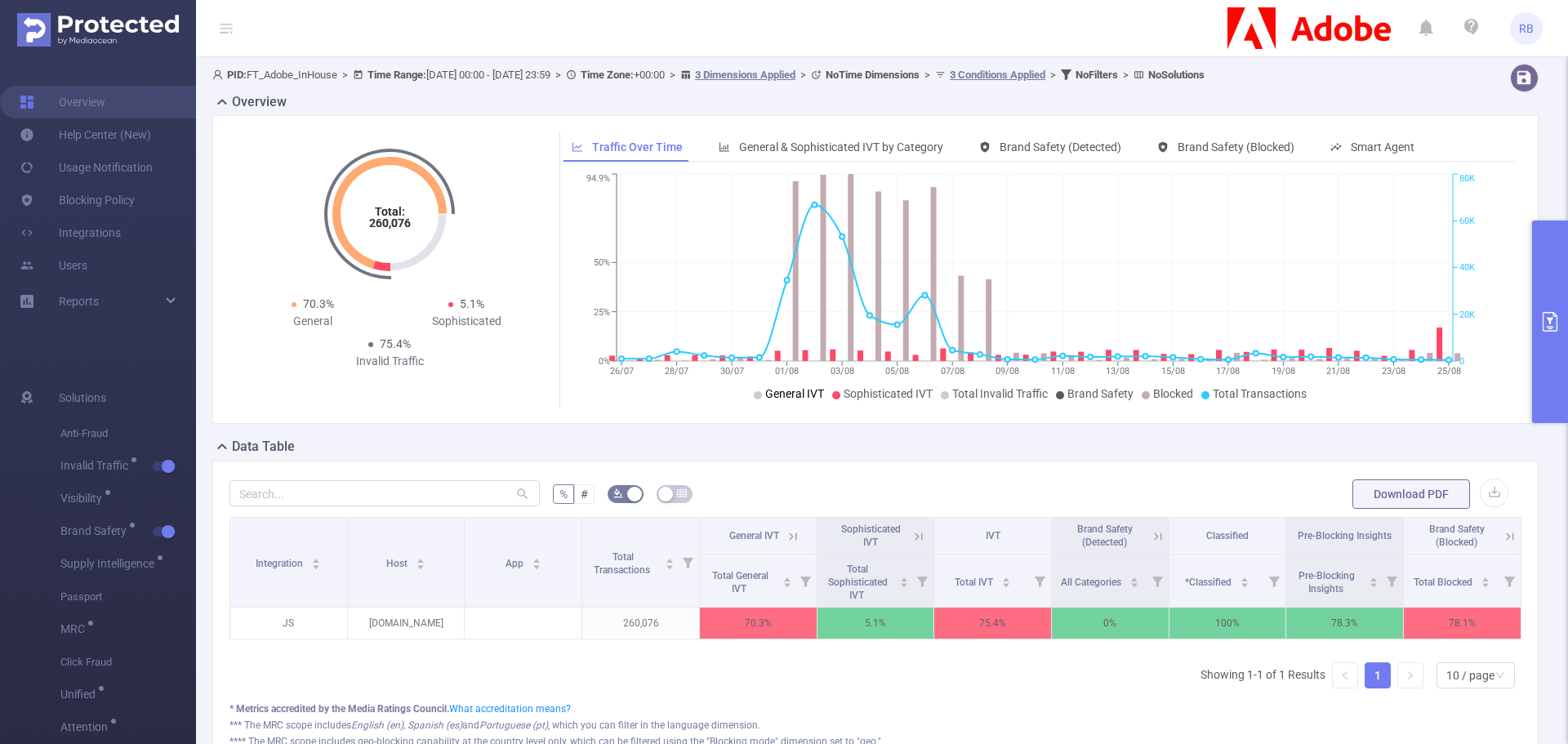
click at [792, 398] on span "General IVT" at bounding box center [794, 394] width 59 height 13
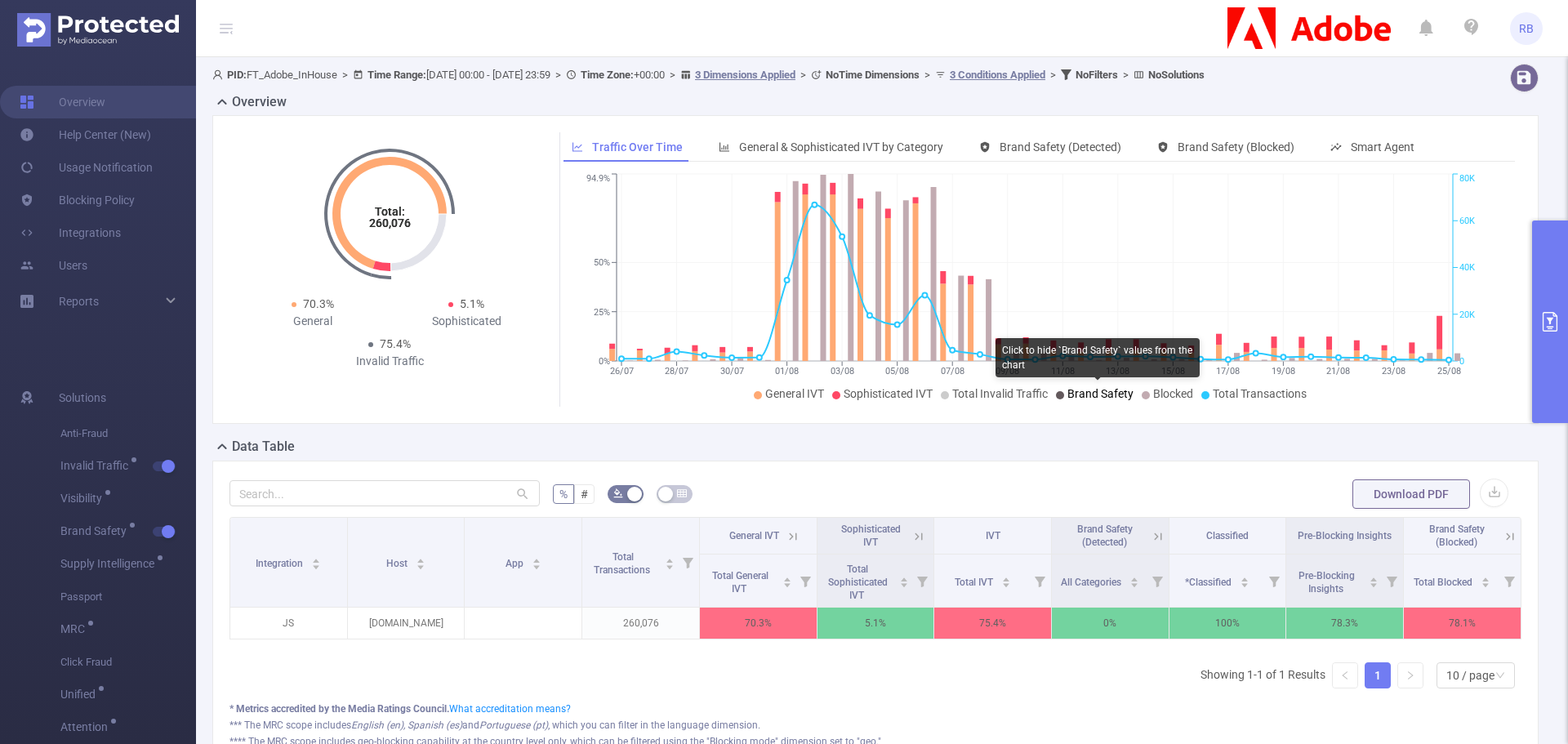
click at [1079, 391] on span "Brand Safety" at bounding box center [1100, 394] width 66 height 13
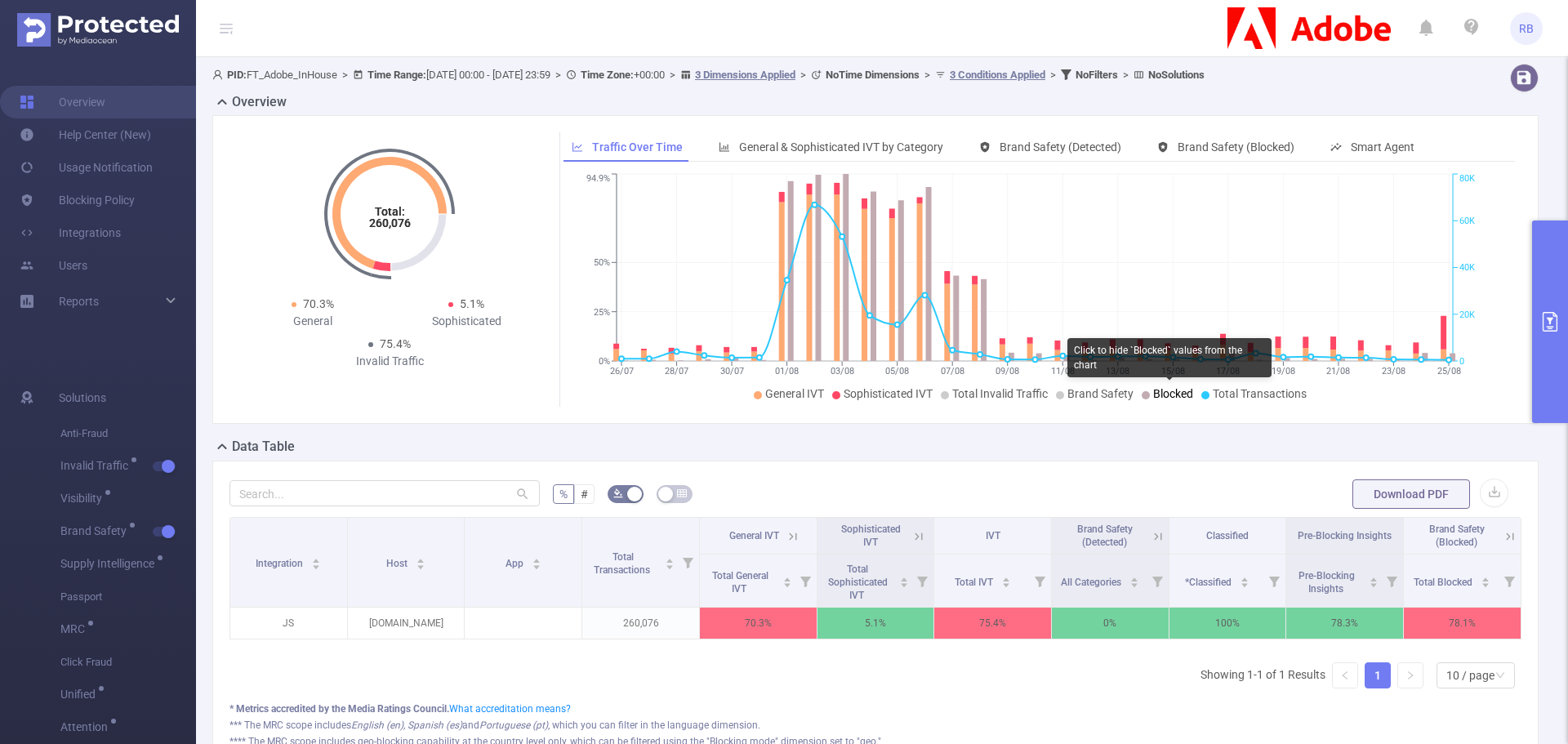
click at [1153, 394] on span "Blocked" at bounding box center [1173, 394] width 40 height 13
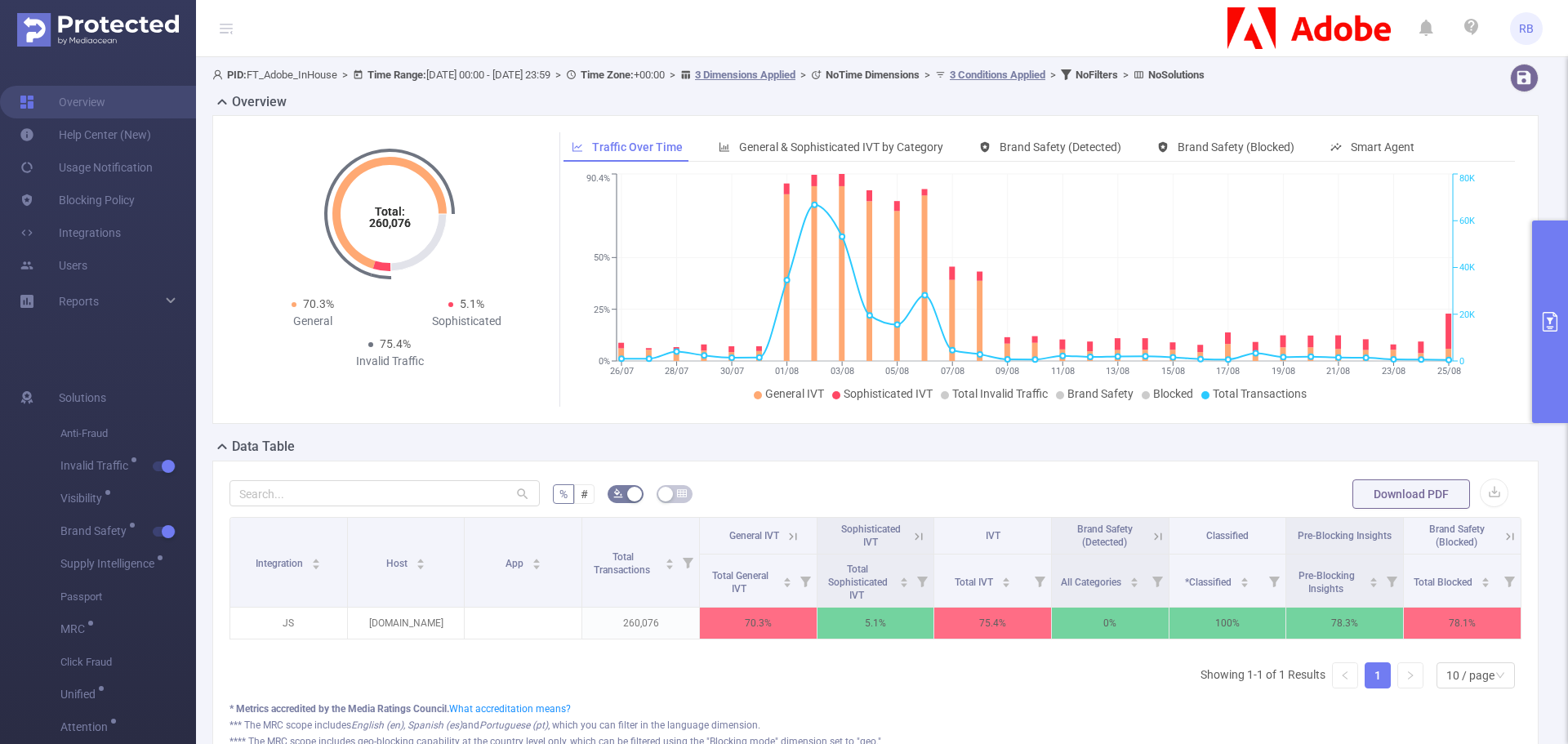
click at [1541, 312] on icon "primary" at bounding box center [1550, 321] width 20 height 20
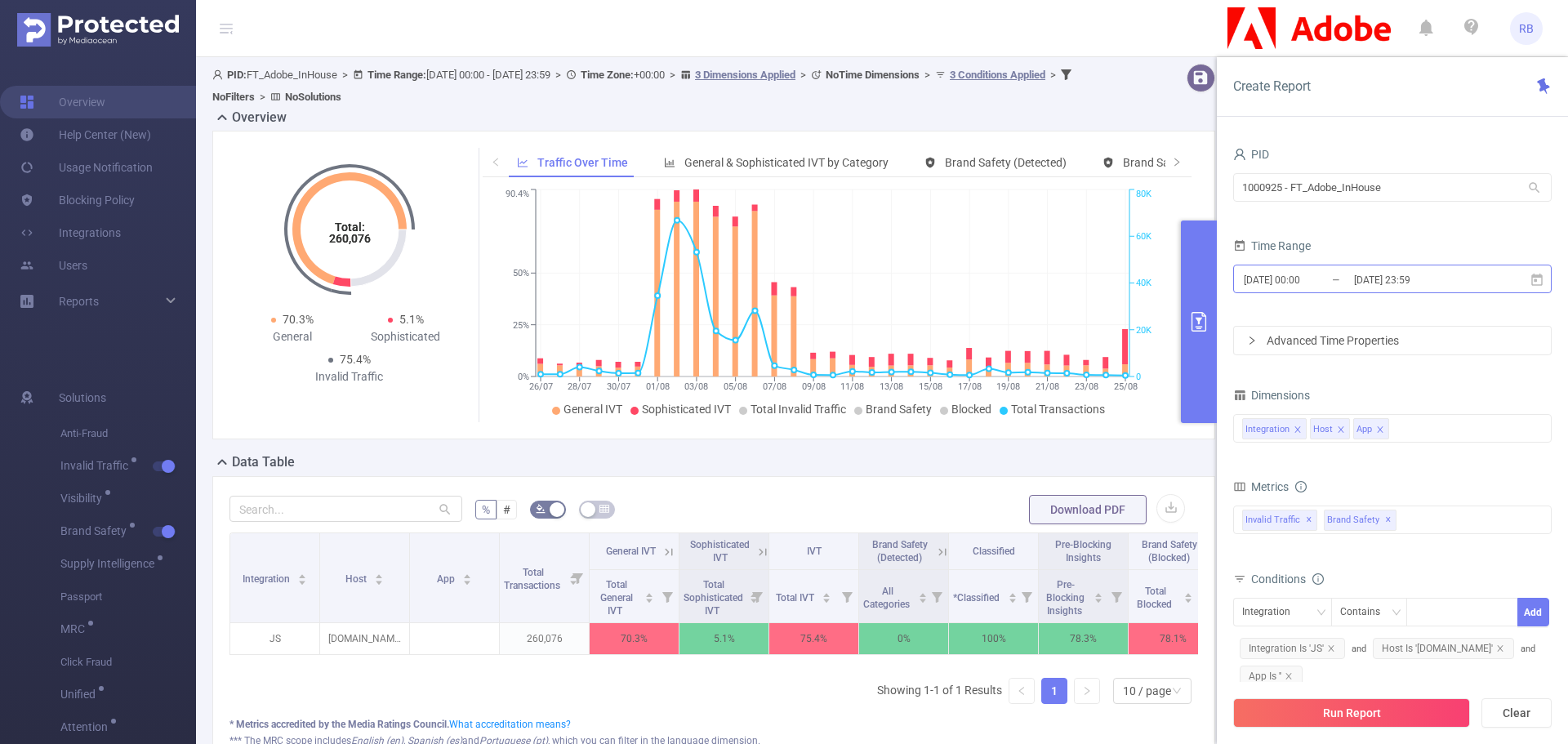
click at [1380, 286] on input "[DATE] 23:59" at bounding box center [1418, 280] width 133 height 22
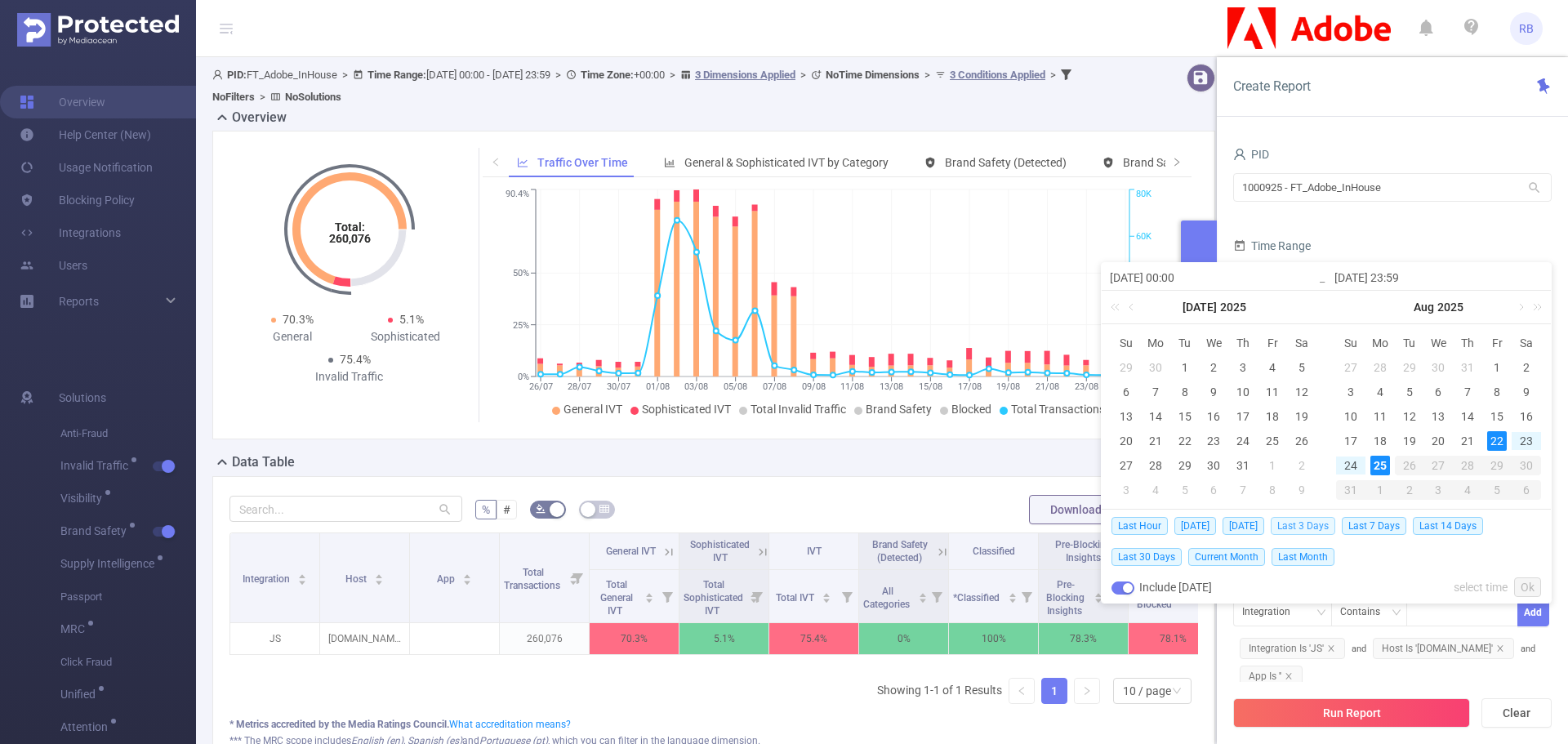
click at [1303, 529] on span "Last 3 Days" at bounding box center [1302, 526] width 65 height 18
type input "[DATE] 00:00"
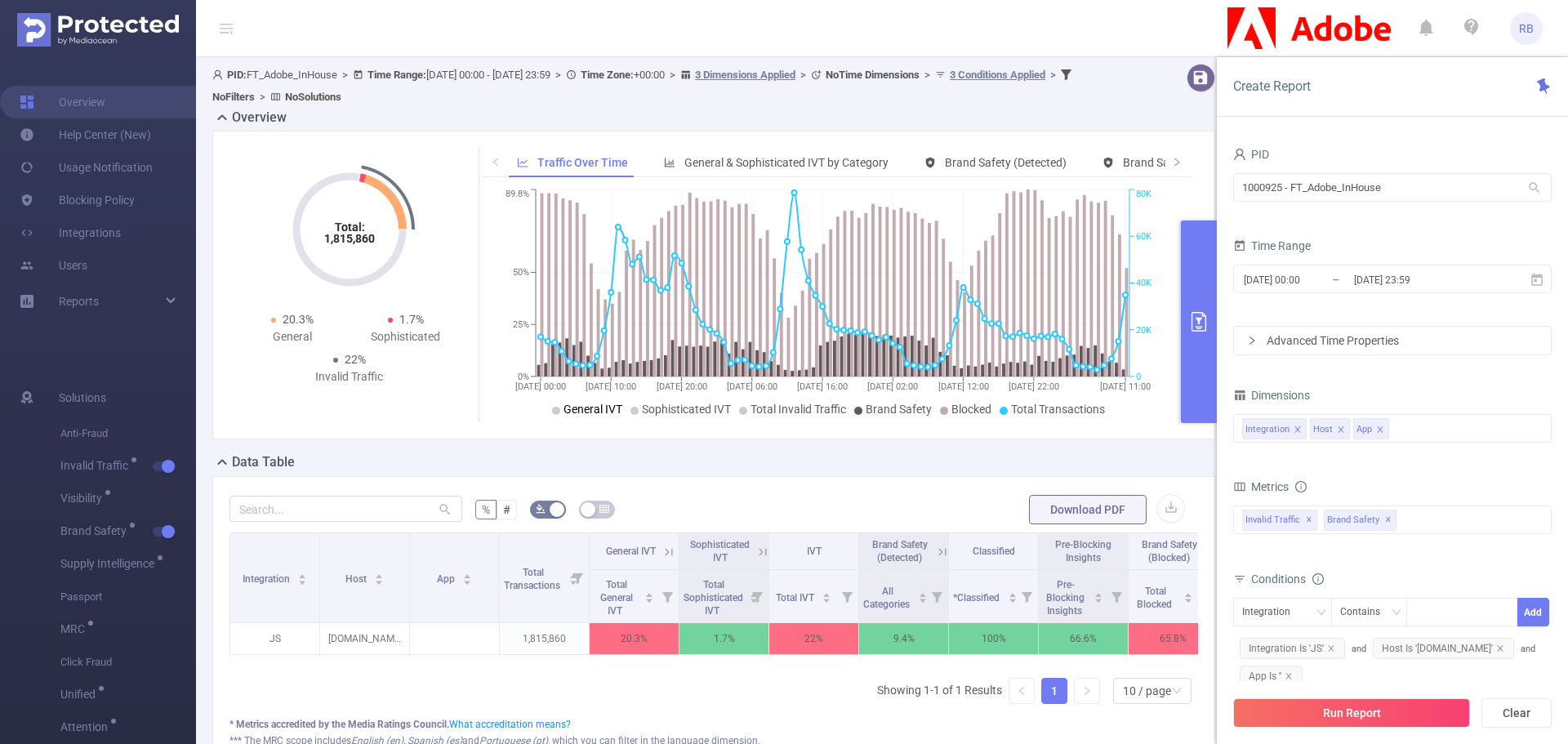
click at [600, 409] on span "General IVT" at bounding box center [593, 409] width 59 height 13
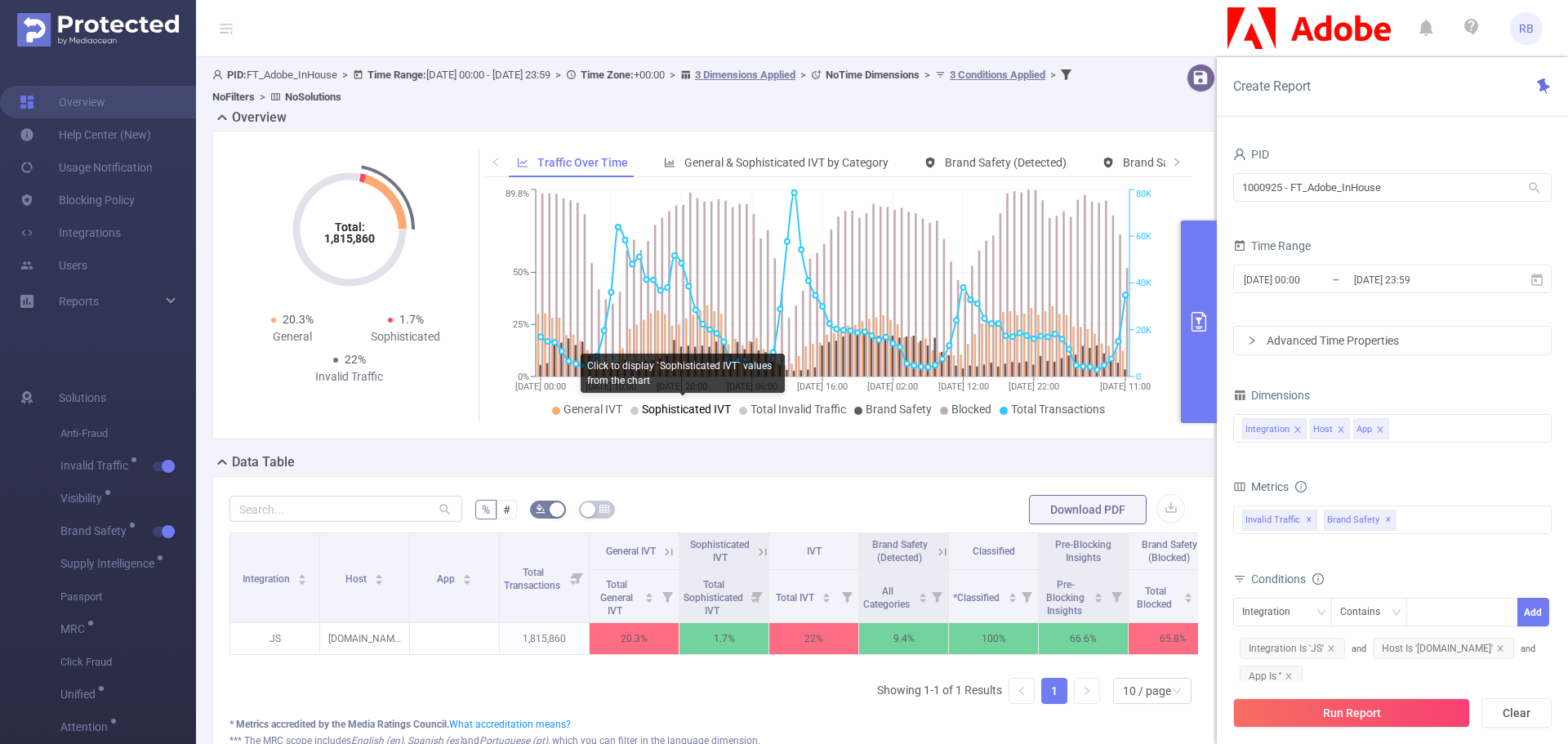
click at [657, 412] on span "Sophisticated IVT" at bounding box center [686, 409] width 89 height 13
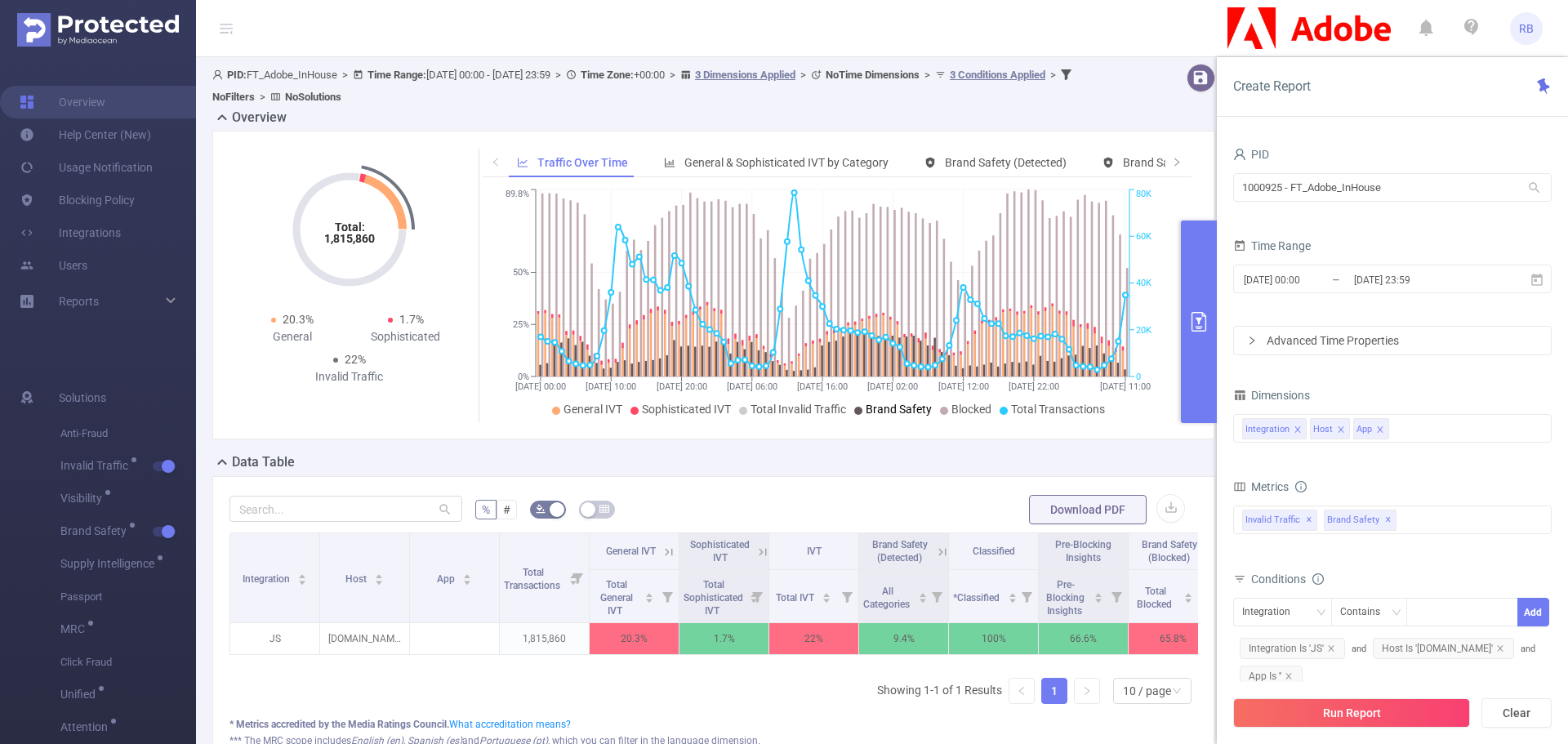
click at [885, 413] on span "Brand Safety" at bounding box center [898, 409] width 66 height 13
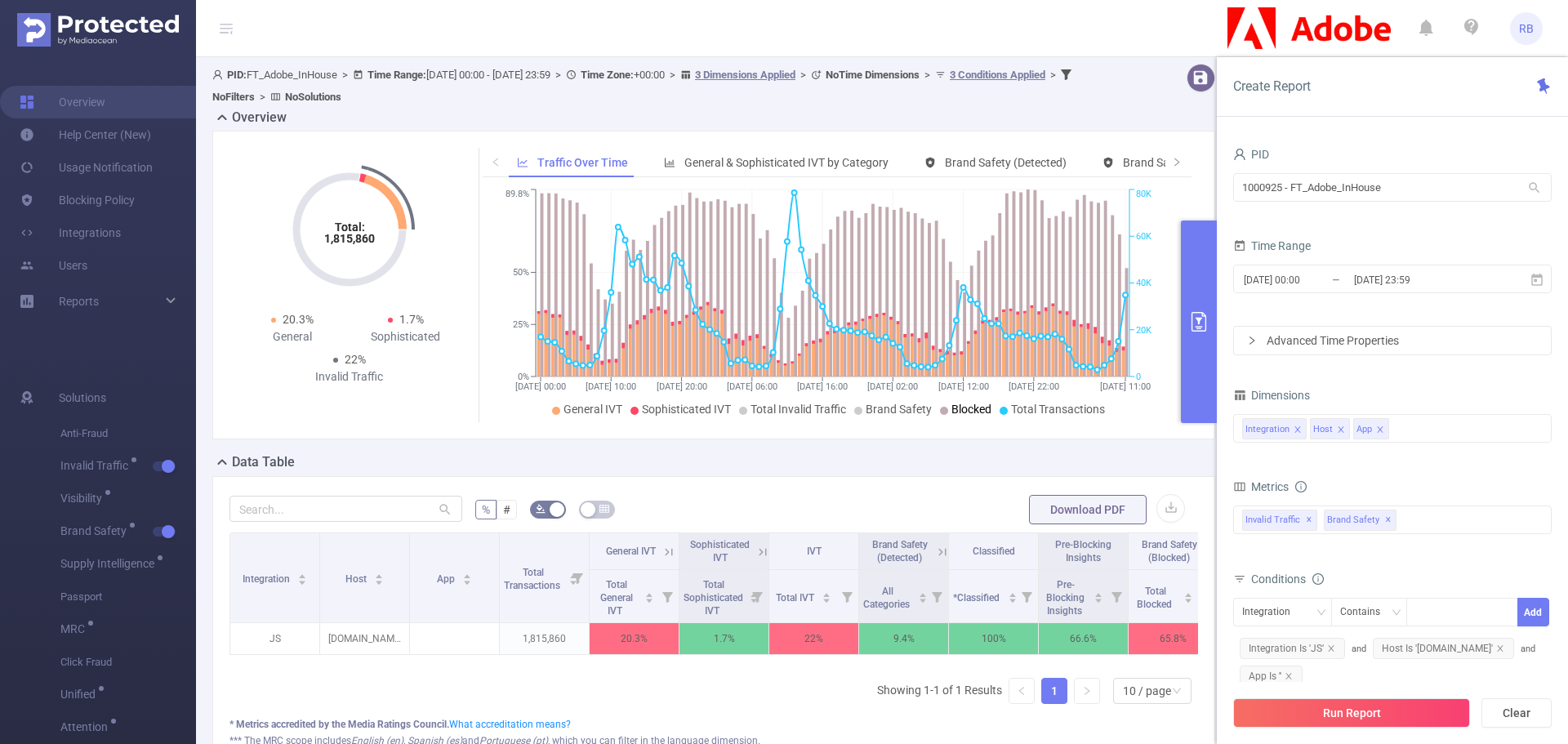
click at [965, 410] on span "Blocked" at bounding box center [971, 409] width 40 height 13
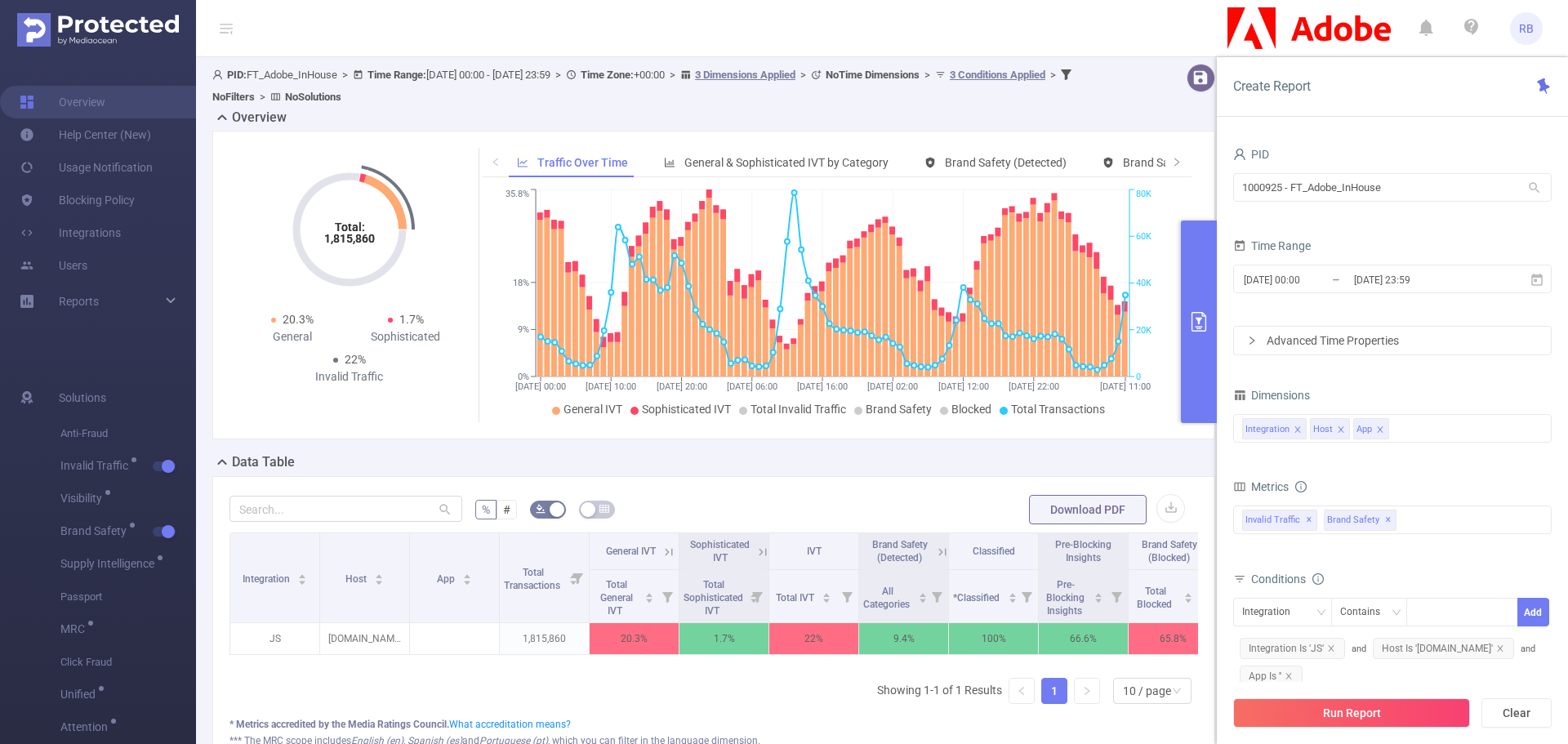
click at [667, 555] on icon at bounding box center [669, 552] width 15 height 15
